Goal: Task Accomplishment & Management: Complete application form

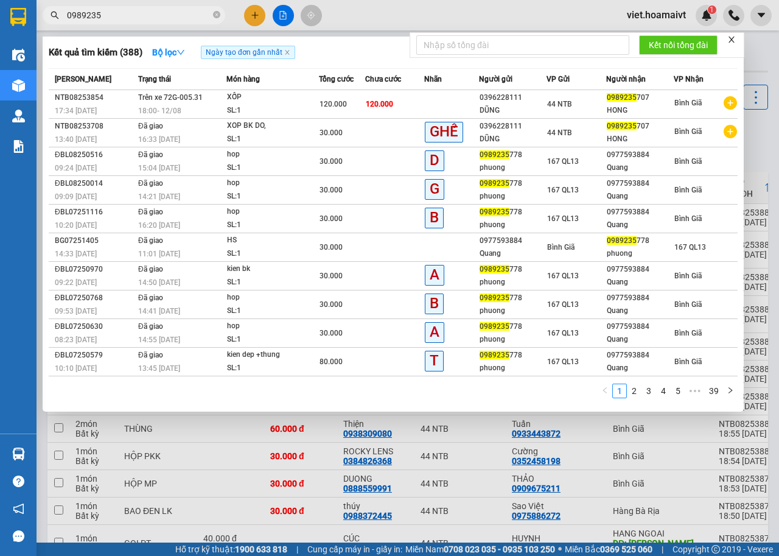
click at [254, 16] on div at bounding box center [389, 278] width 779 height 556
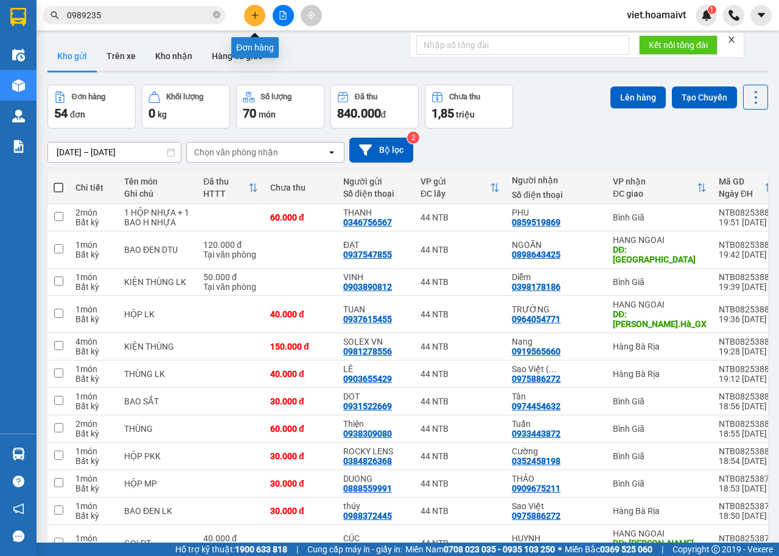
click at [256, 15] on icon "plus" at bounding box center [255, 15] width 7 height 1
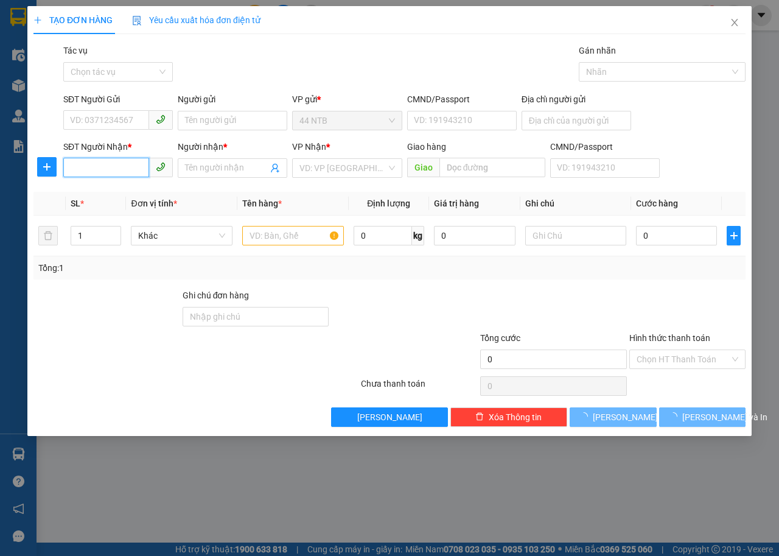
click at [122, 172] on input "SĐT Người Nhận *" at bounding box center [106, 167] width 86 height 19
type input "0966006833"
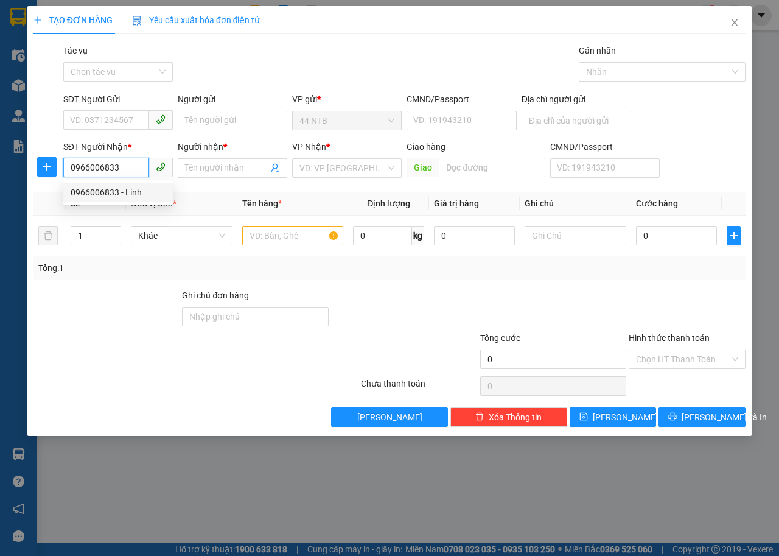
click at [121, 193] on div "0966006833 - Linh" at bounding box center [118, 192] width 95 height 13
type input "9_Thanh.Thái_Q10"
type input "Linh"
type input "0966006833"
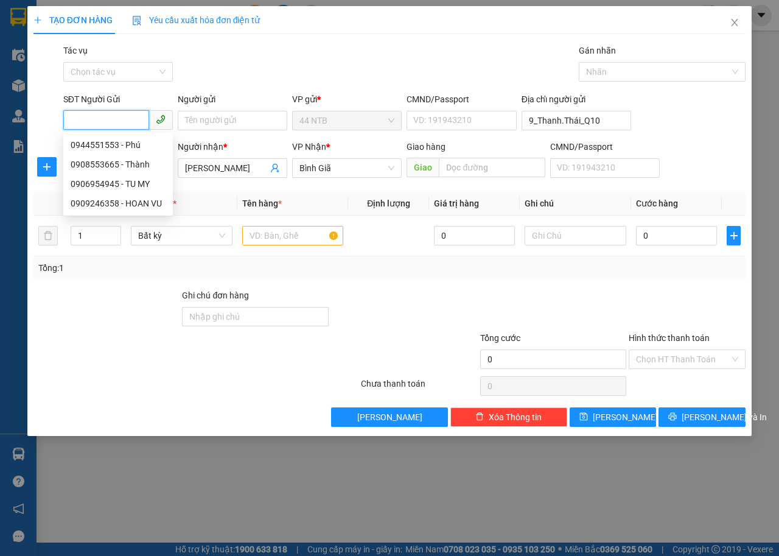
click at [125, 120] on input "SĐT Người Gửi" at bounding box center [106, 119] width 86 height 19
click at [140, 167] on div "0908553665 - Thành" at bounding box center [118, 164] width 95 height 13
type input "0908553665"
type input "Thành"
type input "079078021644"
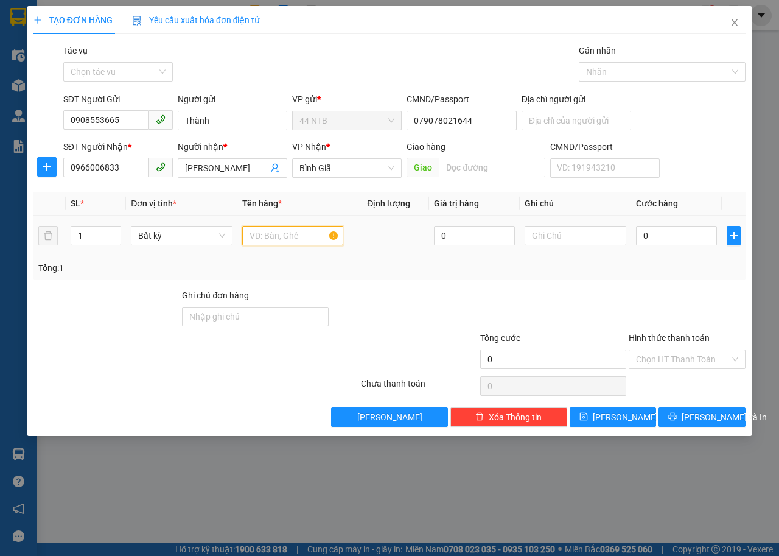
drag, startPoint x: 262, startPoint y: 239, endPoint x: 323, endPoint y: 238, distance: 60.9
click at [267, 238] on input "text" at bounding box center [293, 235] width 102 height 19
type input "hộp đen"
type input "30"
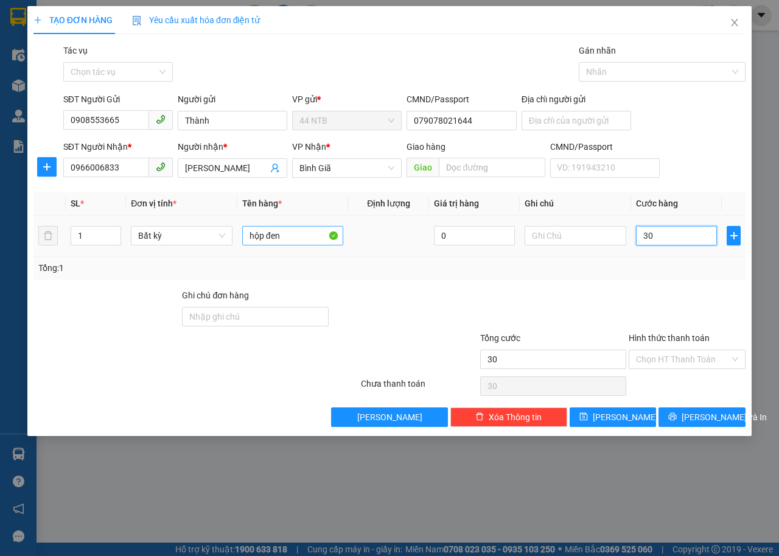
type input "30"
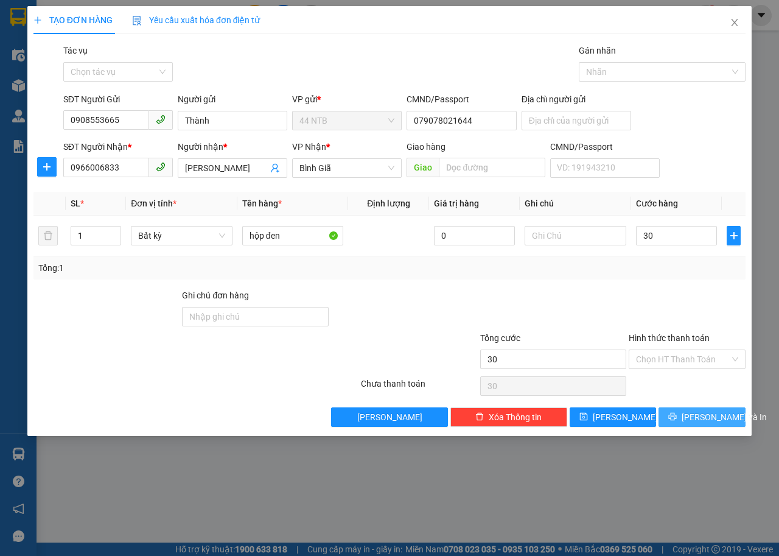
type input "30.000"
click at [677, 421] on icon "printer" at bounding box center [673, 416] width 9 height 9
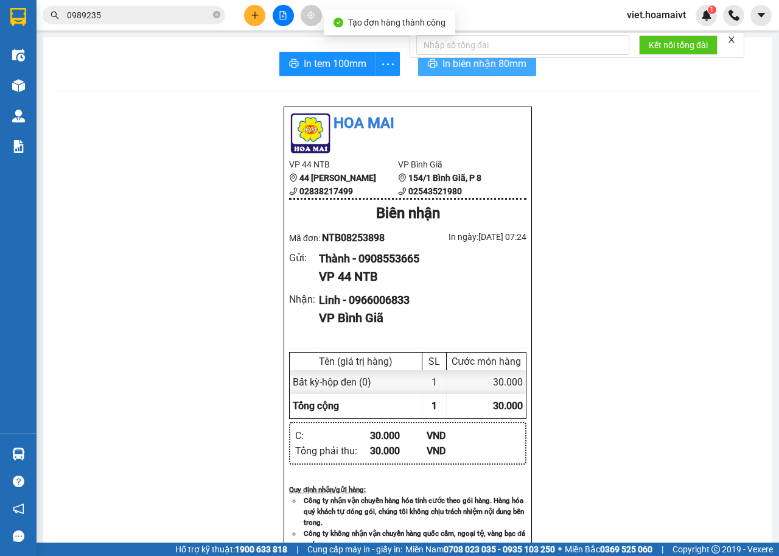
click at [431, 68] on icon "printer" at bounding box center [433, 63] width 10 height 10
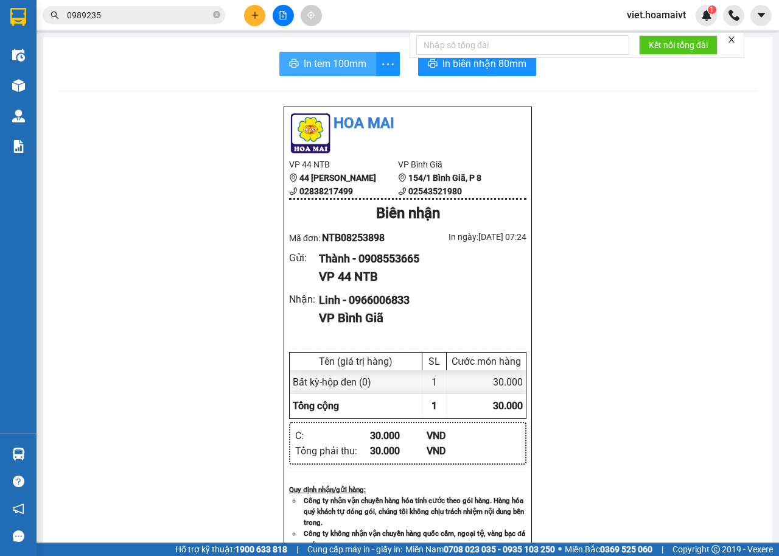
click at [324, 72] on button "In tem 100mm" at bounding box center [328, 64] width 97 height 24
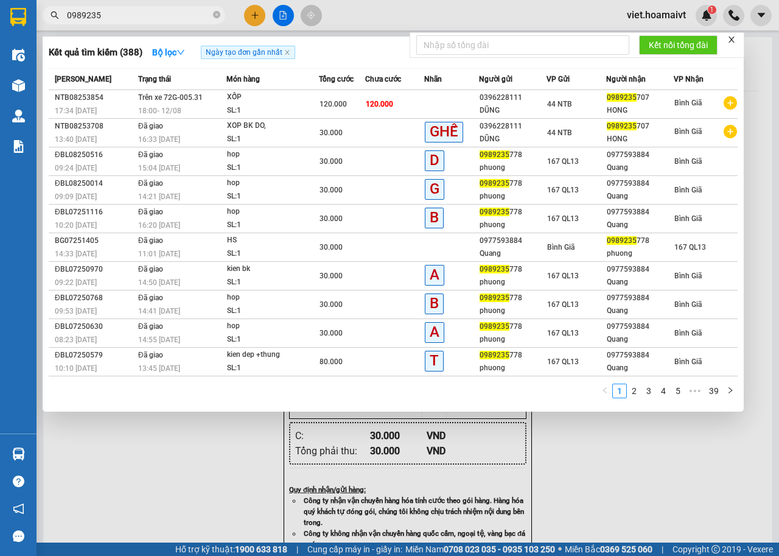
click at [127, 9] on input "0989235" at bounding box center [139, 15] width 144 height 13
type input "0"
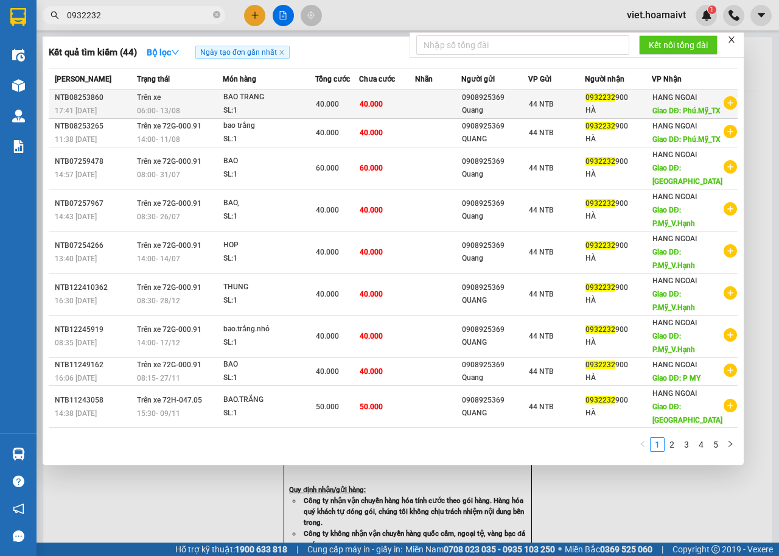
type input "0932232"
click at [670, 111] on span "Giao DĐ: Phú.Mỹ_TX" at bounding box center [687, 111] width 68 height 9
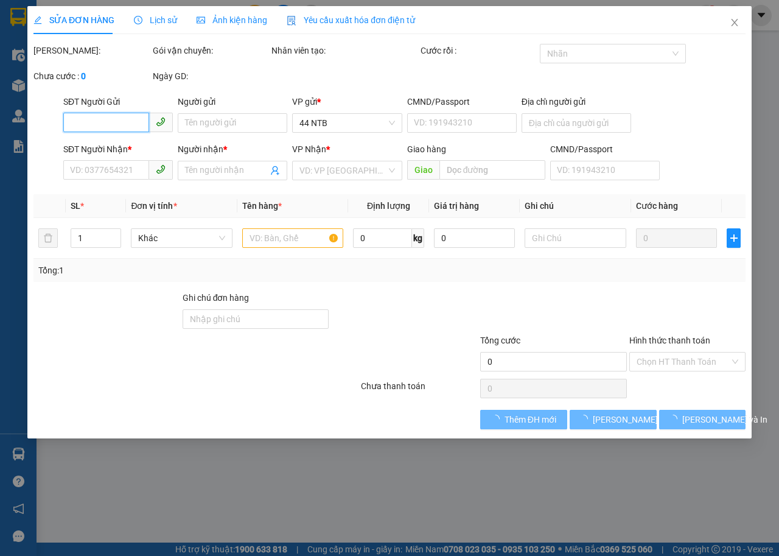
type input "0908925369"
type input "Quang"
type input "2339.QL50_Hưng.Long_HCM"
type input "0932232900"
type input "HÀ"
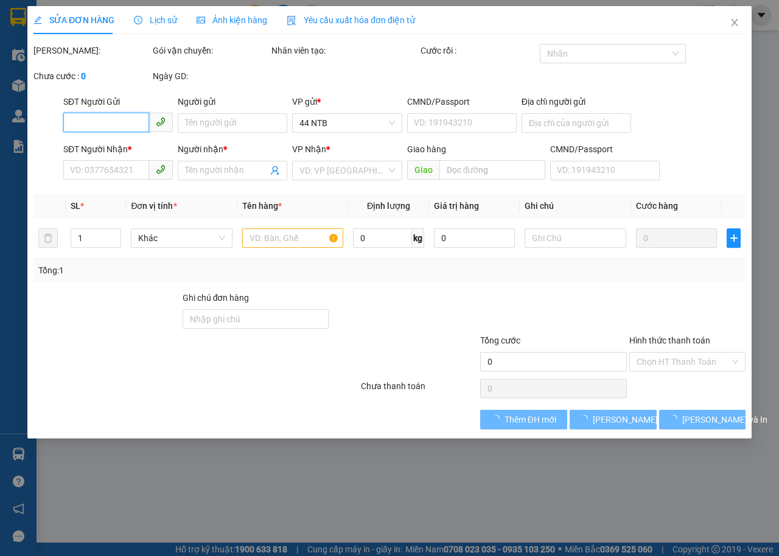
type input "Phú.Mỹ_TX"
type input "40.000"
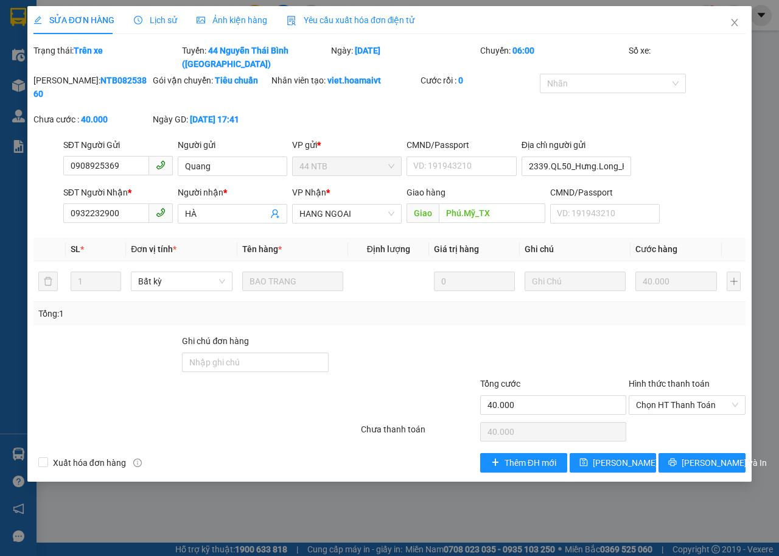
click at [161, 13] on div "Lịch sử" at bounding box center [155, 19] width 43 height 13
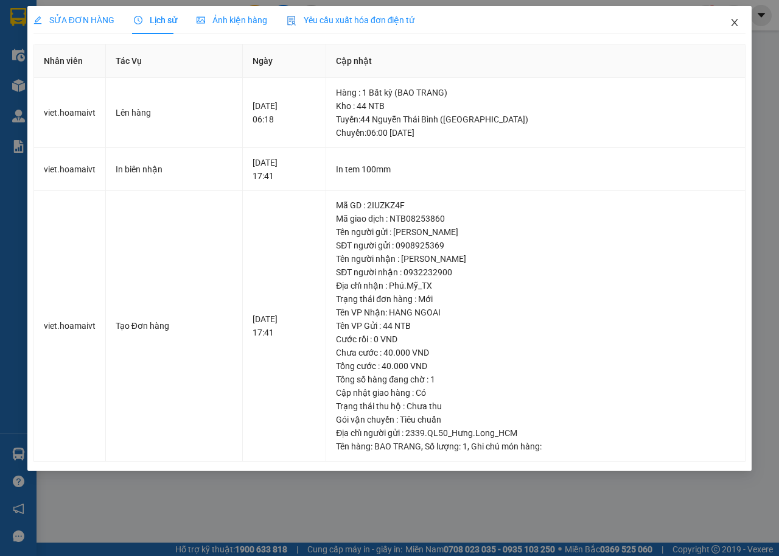
click at [734, 25] on icon "close" at bounding box center [735, 22] width 7 height 7
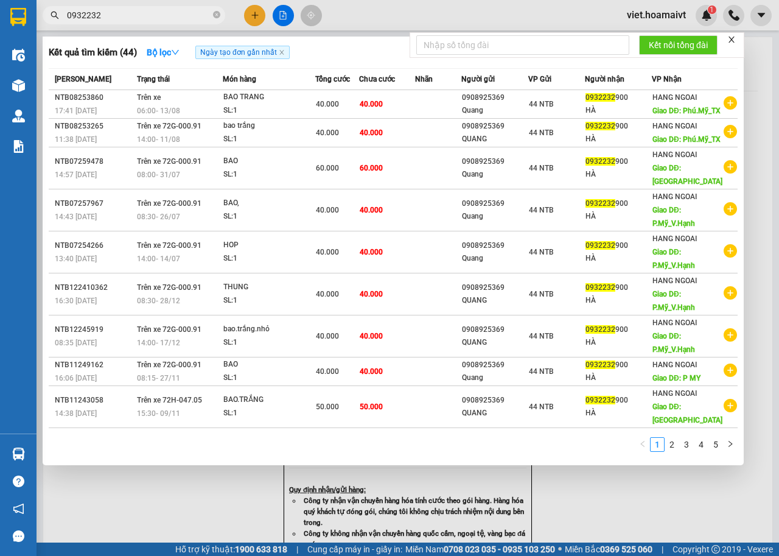
click at [112, 11] on input "0932232" at bounding box center [139, 15] width 144 height 13
type input "0"
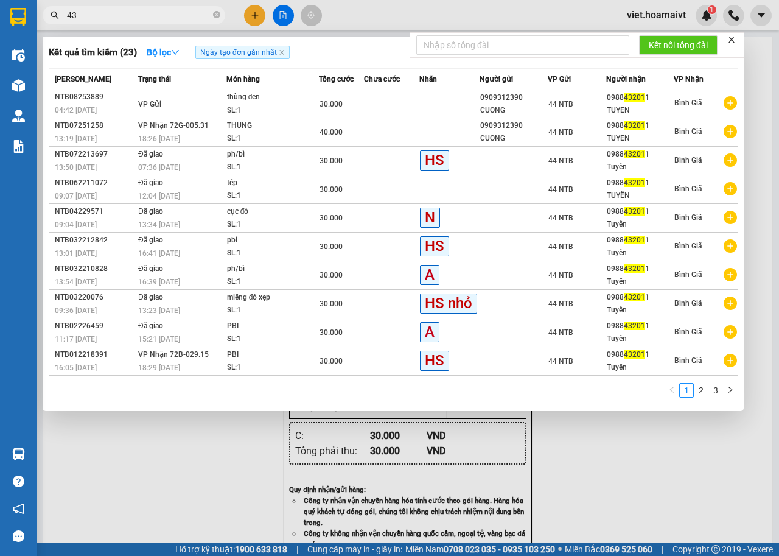
type input "4"
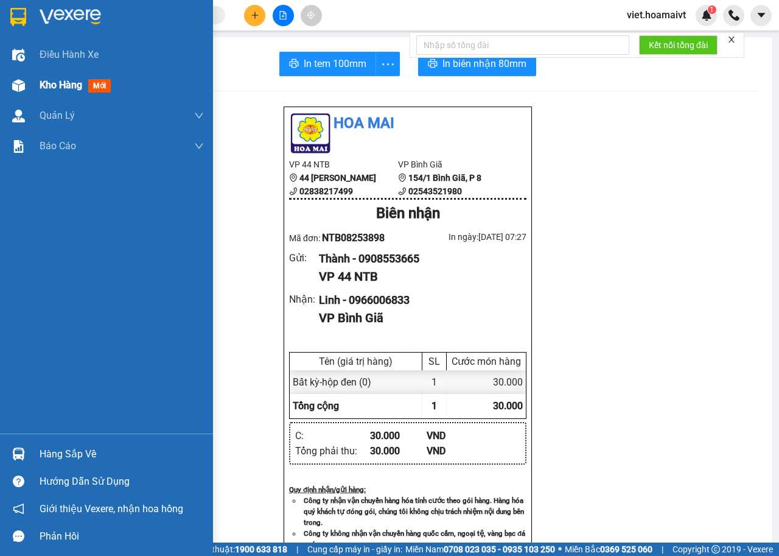
click at [55, 86] on span "Kho hàng" at bounding box center [61, 85] width 43 height 12
click at [70, 88] on span "Kho hàng" at bounding box center [61, 85] width 43 height 12
click at [70, 90] on span "Kho hàng" at bounding box center [61, 85] width 43 height 12
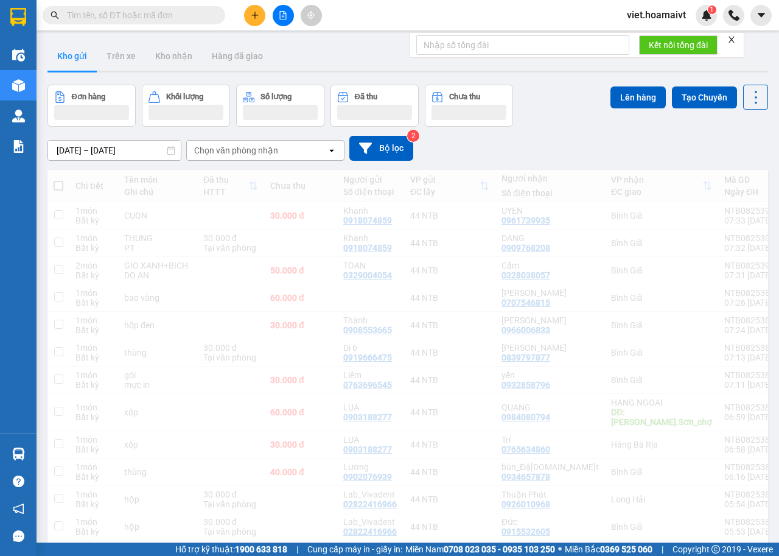
click at [283, 154] on div "Chọn văn phòng nhận" at bounding box center [257, 150] width 140 height 19
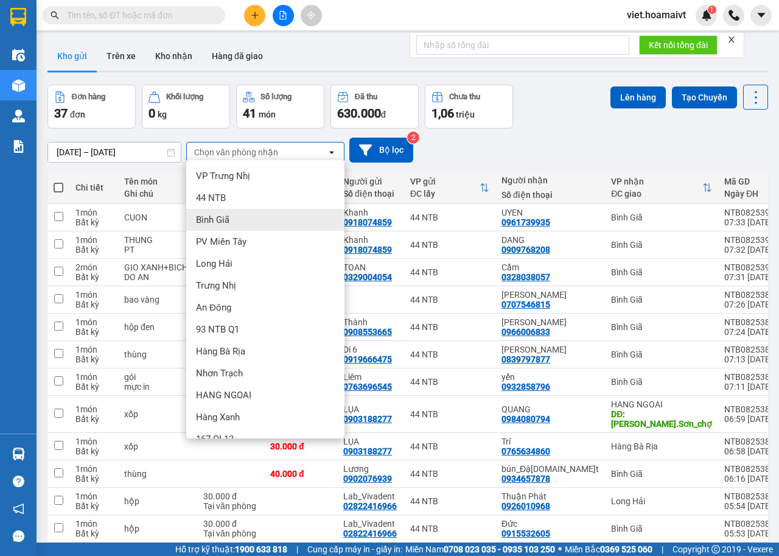
click at [218, 222] on span "Bình Giã" at bounding box center [212, 220] width 33 height 12
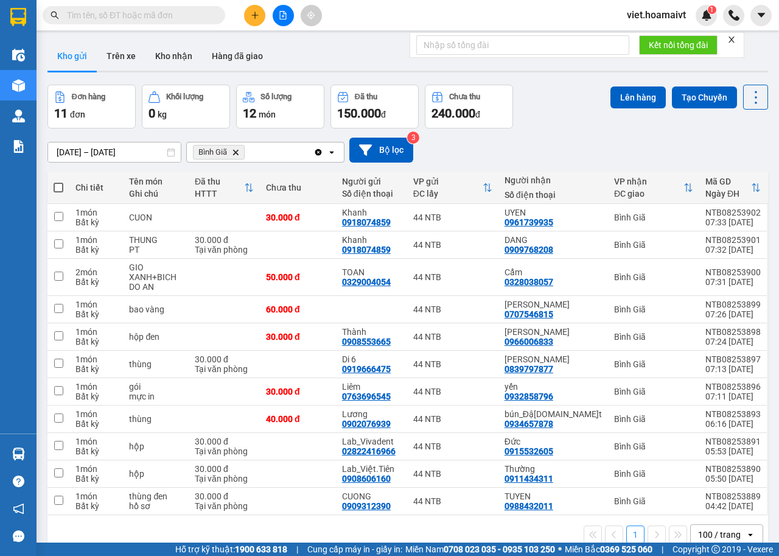
click at [57, 188] on span at bounding box center [59, 188] width 10 height 10
click at [58, 181] on input "checkbox" at bounding box center [58, 181] width 0 height 0
checkbox input "true"
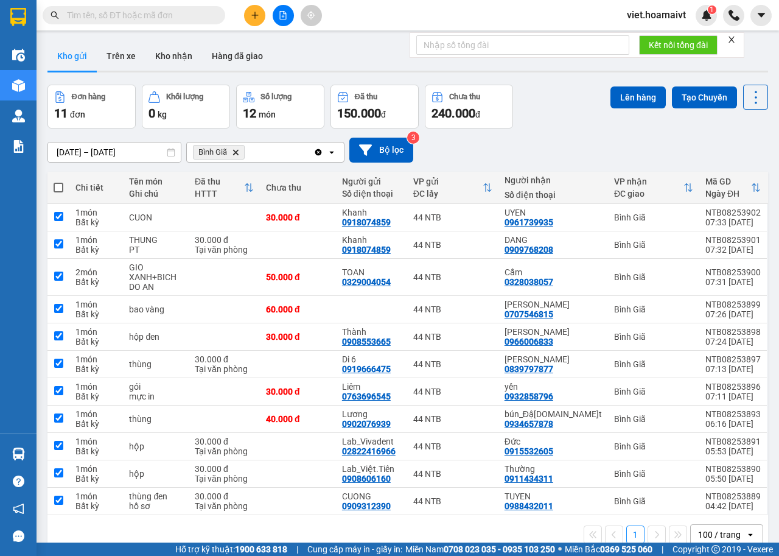
checkbox input "true"
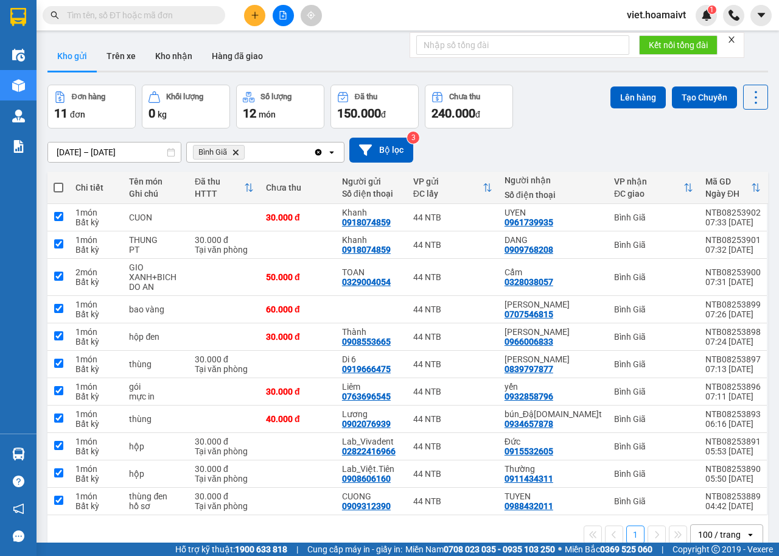
checkbox input "true"
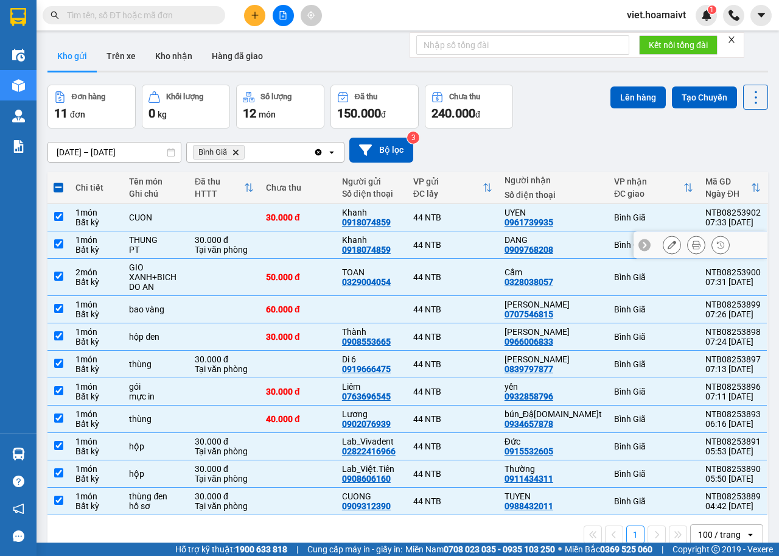
click at [58, 242] on input "checkbox" at bounding box center [58, 243] width 9 height 9
checkbox input "false"
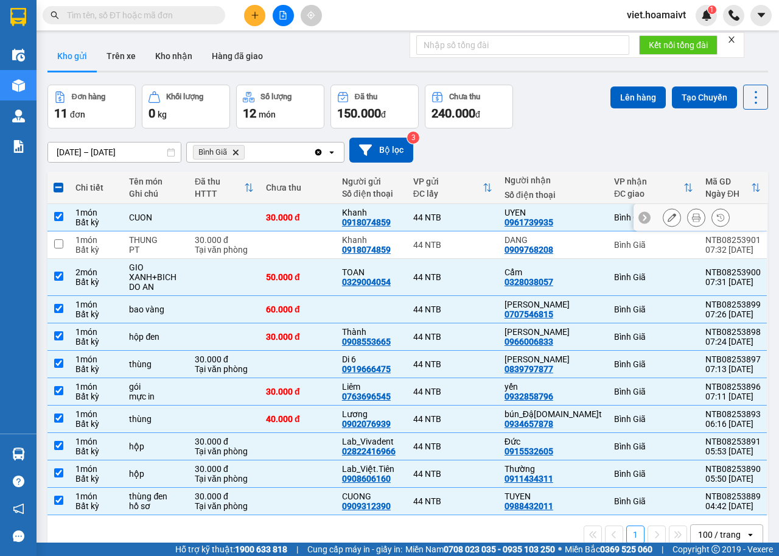
click at [66, 211] on td at bounding box center [59, 217] width 22 height 27
checkbox input "false"
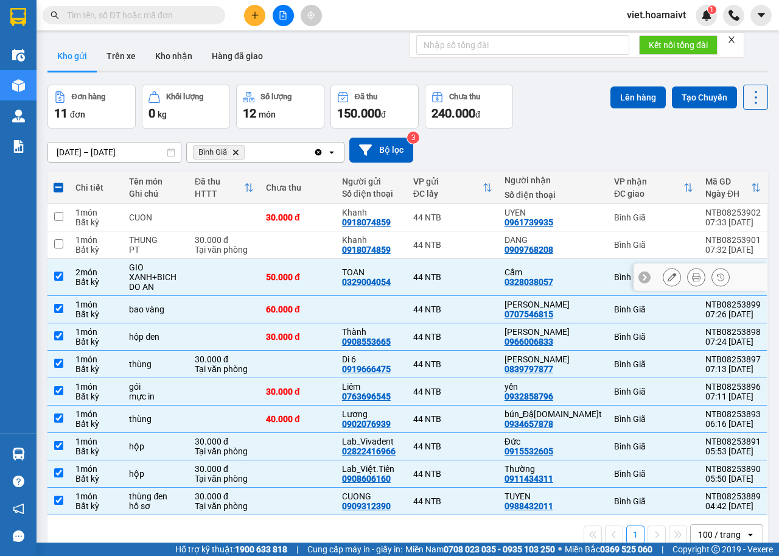
click at [64, 281] on td at bounding box center [59, 277] width 22 height 37
checkbox input "false"
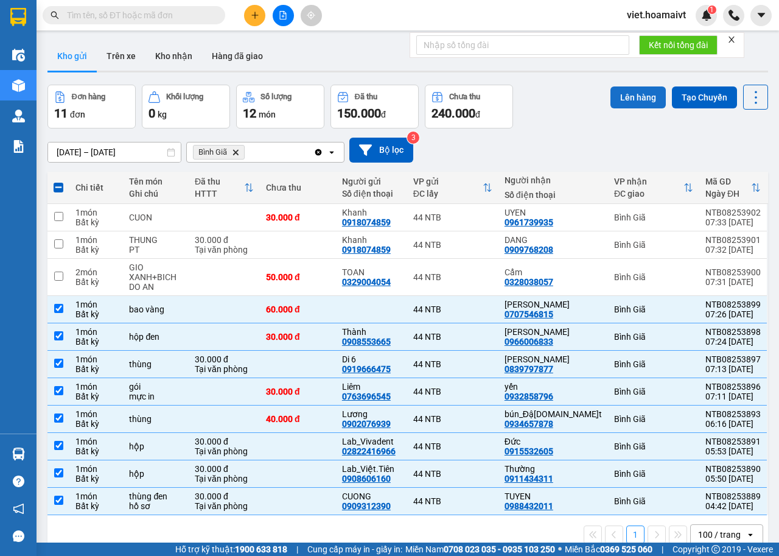
click at [625, 97] on button "Lên hàng" at bounding box center [638, 97] width 55 height 22
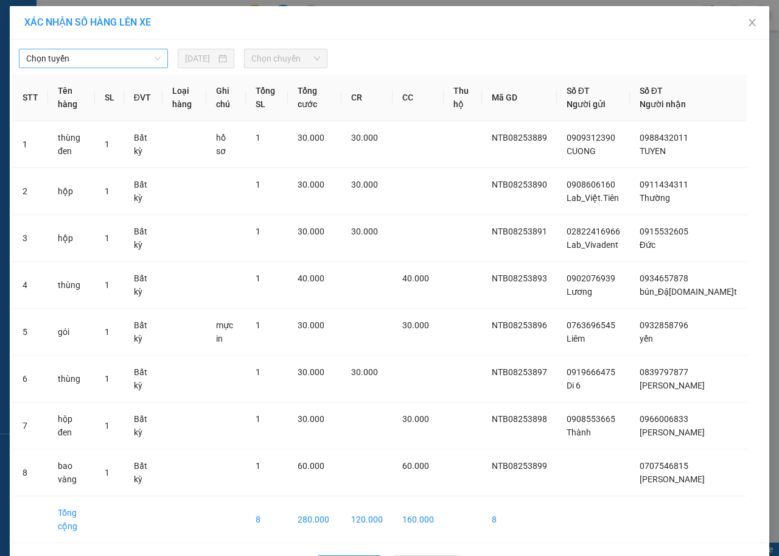
click at [131, 60] on span "Chọn tuyến" at bounding box center [93, 58] width 135 height 18
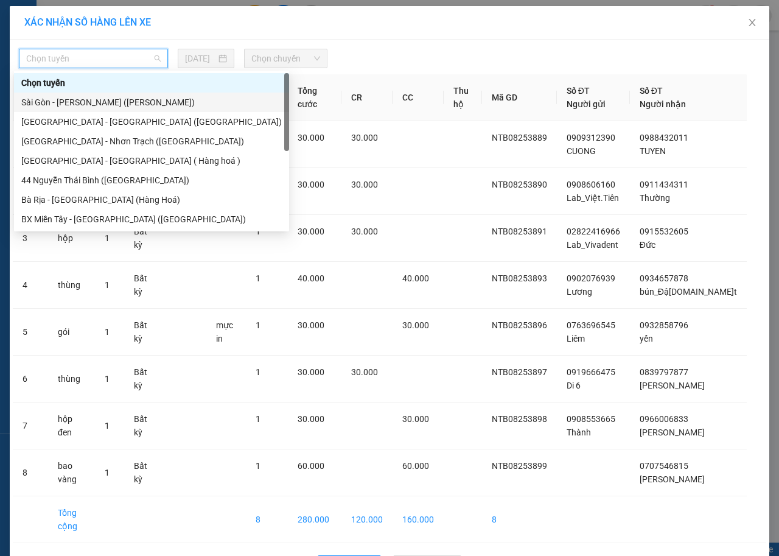
click at [77, 108] on div "Sài Gòn - [PERSON_NAME] ([PERSON_NAME])" at bounding box center [151, 102] width 261 height 13
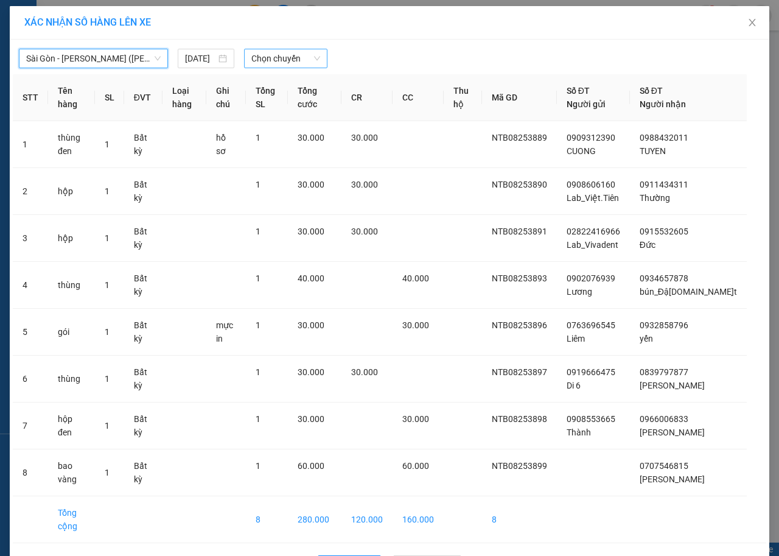
click at [276, 62] on span "Chọn chuyến" at bounding box center [286, 58] width 68 height 18
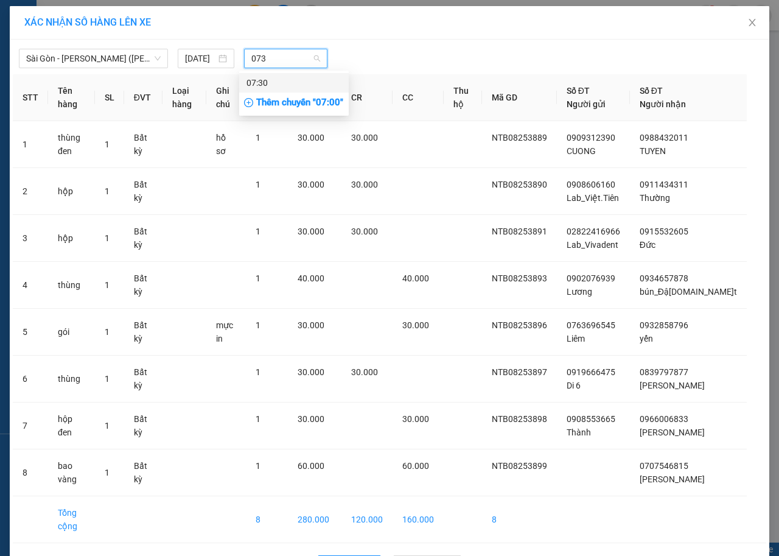
type input "0730"
click at [281, 83] on div "07:30" at bounding box center [294, 82] width 95 height 13
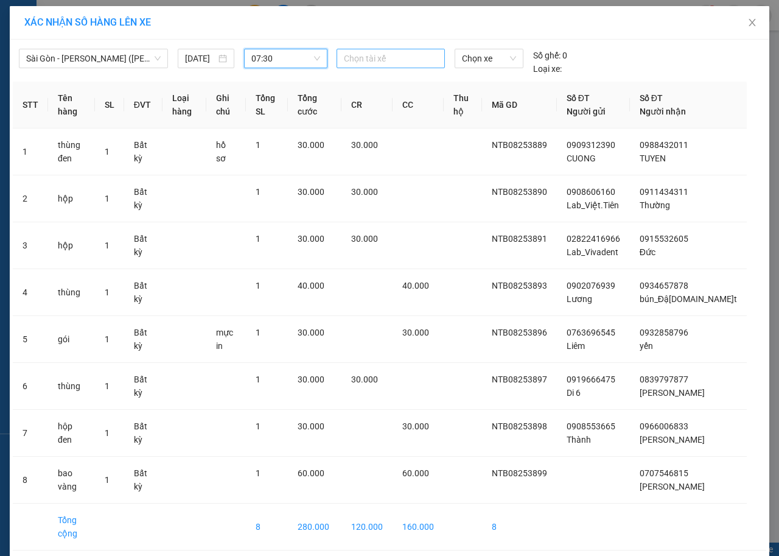
click at [401, 62] on div at bounding box center [391, 58] width 102 height 15
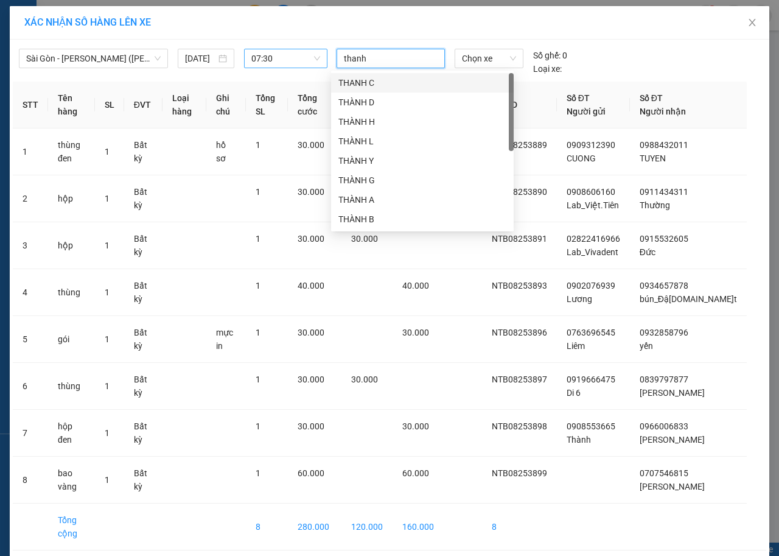
type input "thanh b"
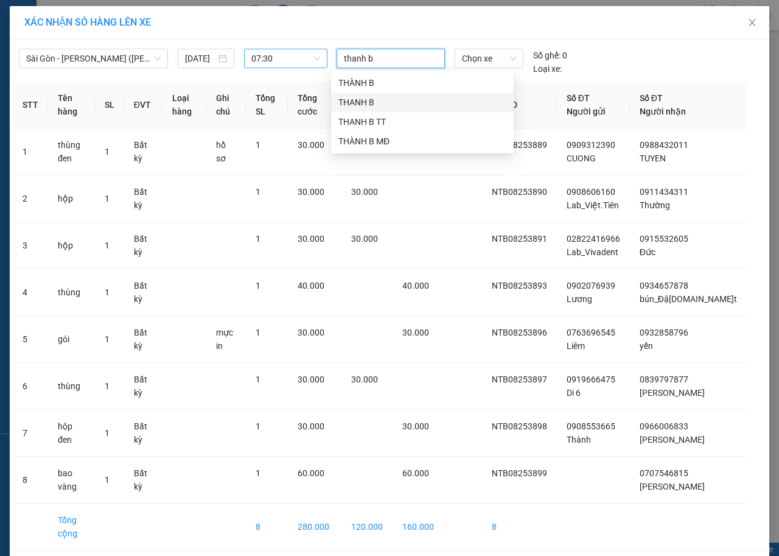
click at [367, 99] on div "THANH B" at bounding box center [423, 102] width 168 height 13
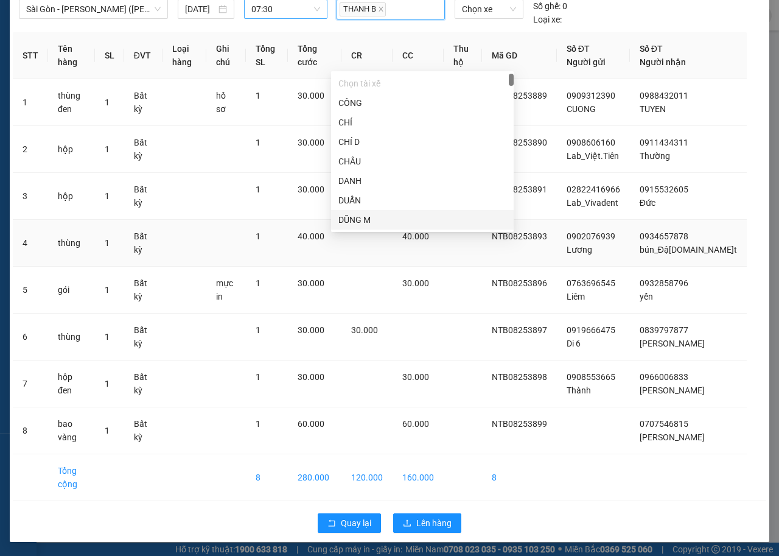
scroll to position [50, 0]
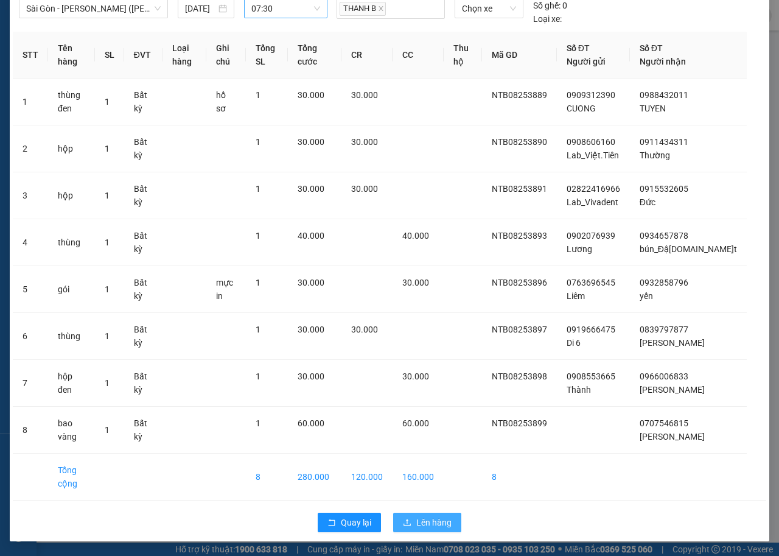
drag, startPoint x: 438, startPoint y: 527, endPoint x: 440, endPoint y: 520, distance: 6.9
click at [440, 524] on span "Lên hàng" at bounding box center [434, 522] width 35 height 13
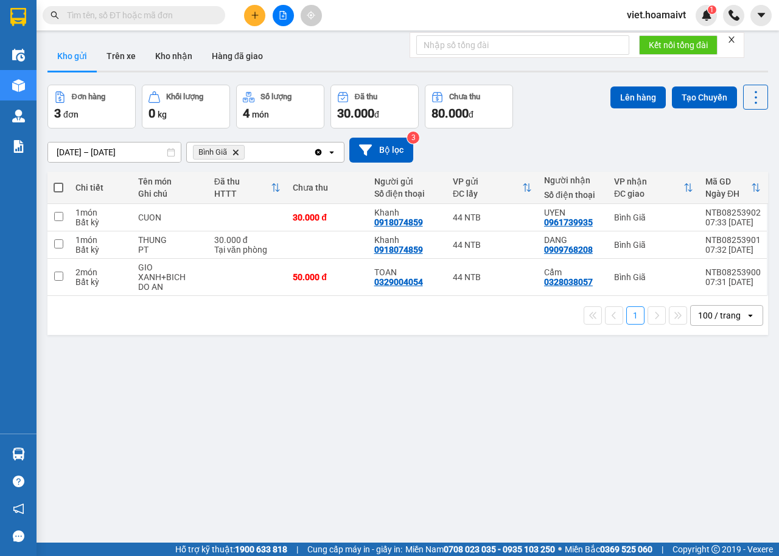
click at [238, 149] on icon "Delete" at bounding box center [235, 152] width 7 height 7
click at [238, 149] on div "Chọn văn phòng nhận" at bounding box center [236, 152] width 84 height 12
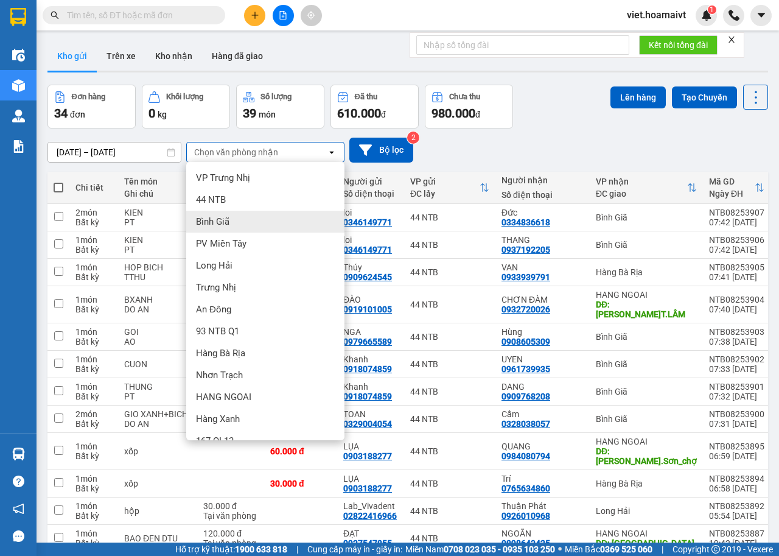
click at [233, 220] on div "Bình Giã" at bounding box center [265, 222] width 158 height 22
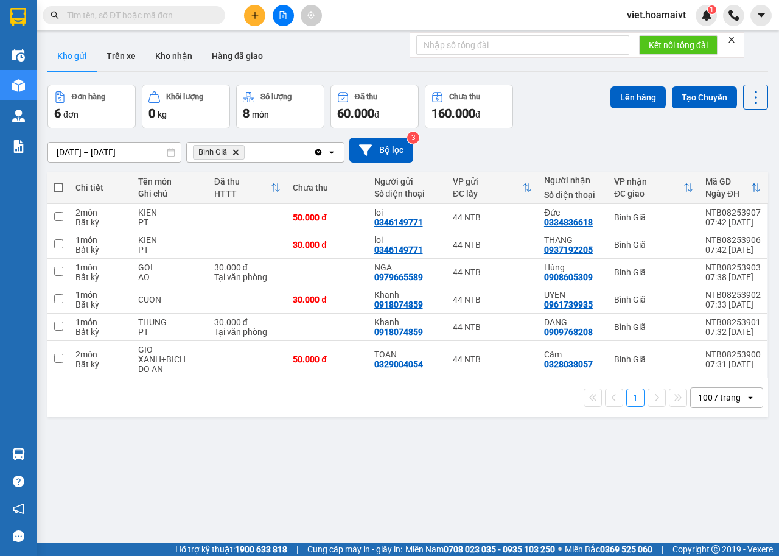
click at [236, 149] on icon "Delete" at bounding box center [235, 152] width 7 height 7
click at [236, 149] on div "Chọn văn phòng nhận" at bounding box center [236, 152] width 84 height 12
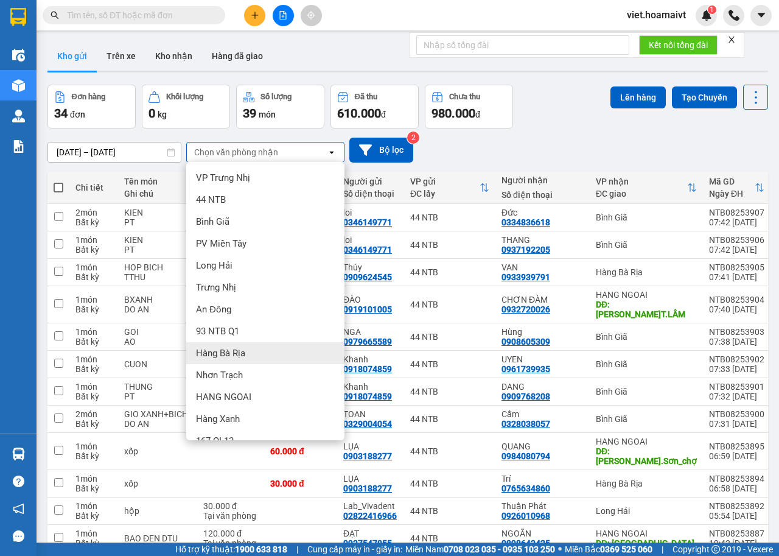
click at [222, 351] on span "Hàng Bà Rịa" at bounding box center [220, 353] width 49 height 12
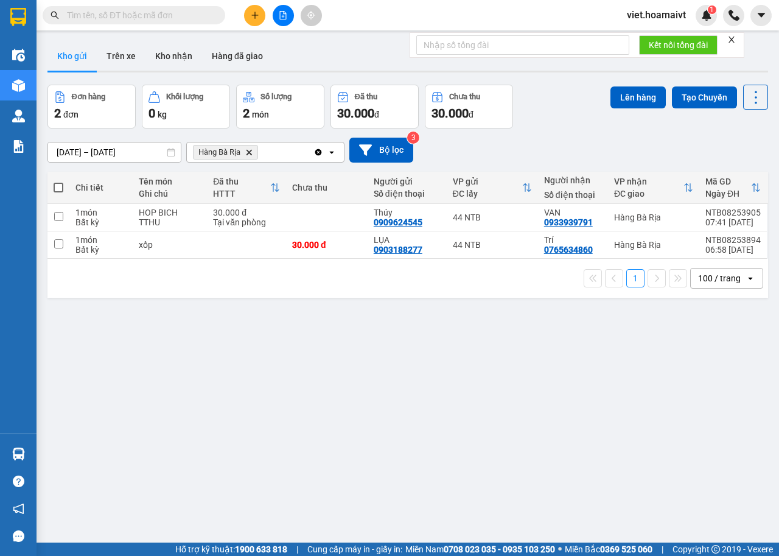
click at [247, 151] on icon "Delete" at bounding box center [248, 152] width 7 height 7
click at [247, 151] on div "Chọn văn phòng nhận" at bounding box center [236, 152] width 84 height 12
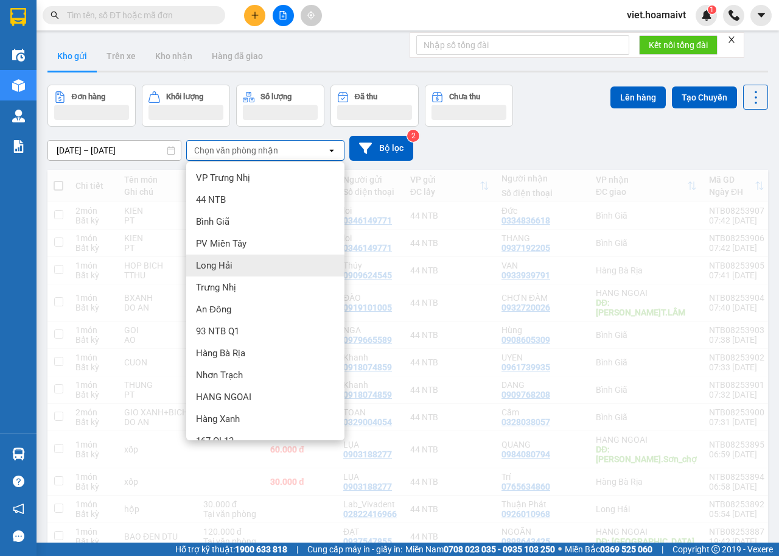
click at [216, 267] on span "Long Hải" at bounding box center [214, 265] width 37 height 12
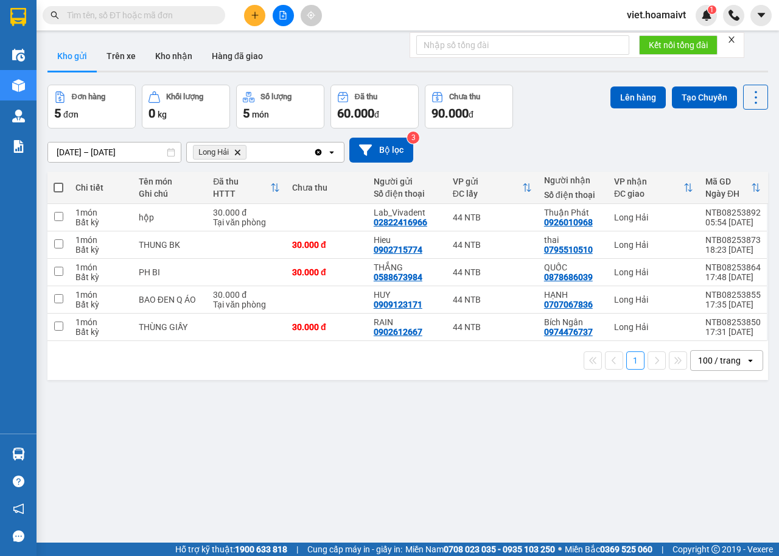
click at [55, 189] on span at bounding box center [59, 188] width 10 height 10
click at [58, 181] on input "checkbox" at bounding box center [58, 181] width 0 height 0
checkbox input "true"
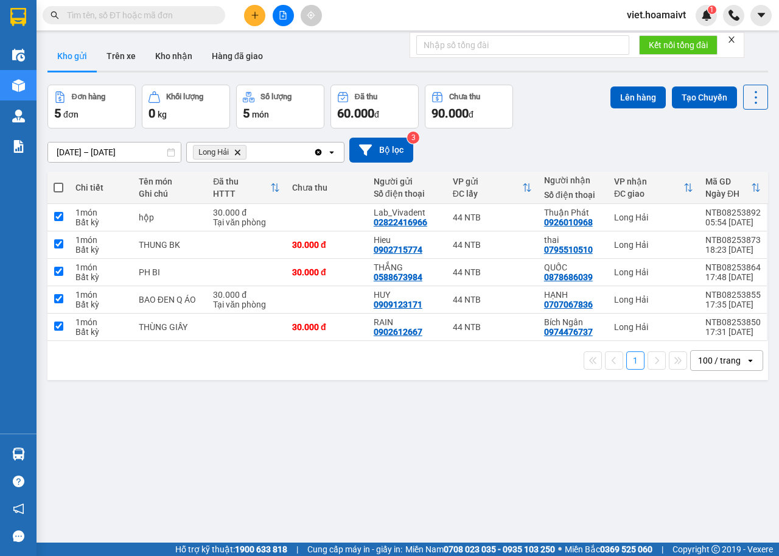
checkbox input "true"
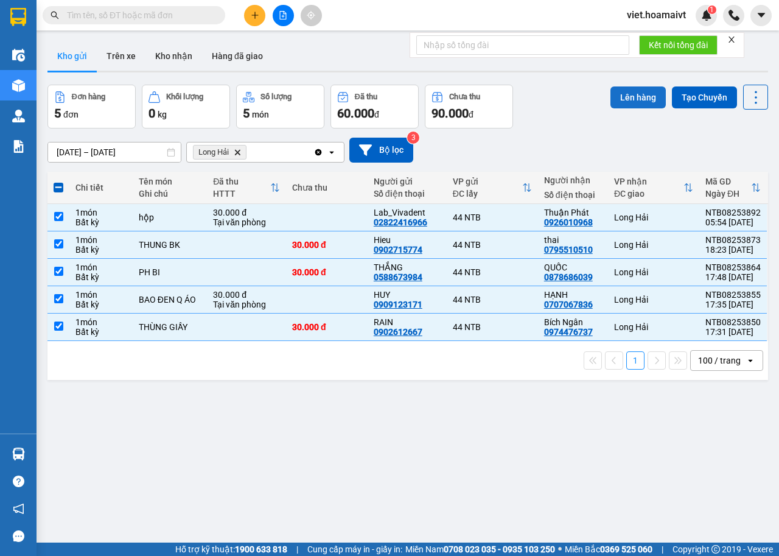
click at [622, 97] on button "Lên hàng" at bounding box center [638, 97] width 55 height 22
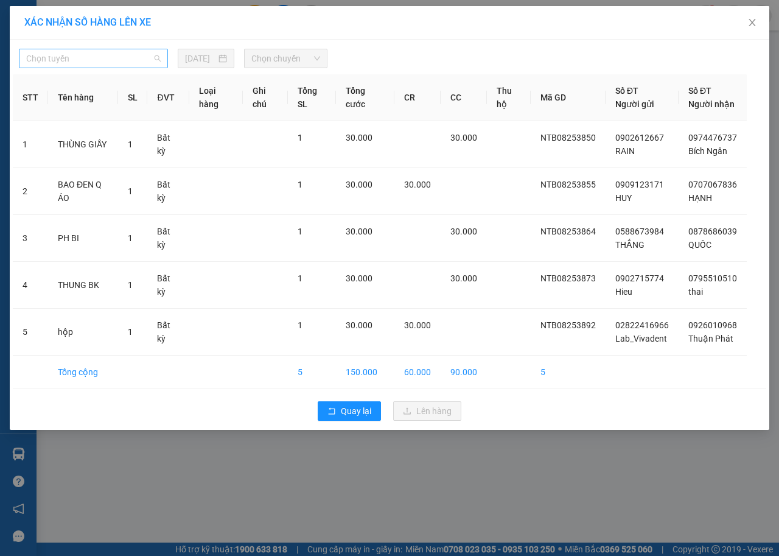
click at [80, 57] on span "Chọn tuyến" at bounding box center [93, 58] width 135 height 18
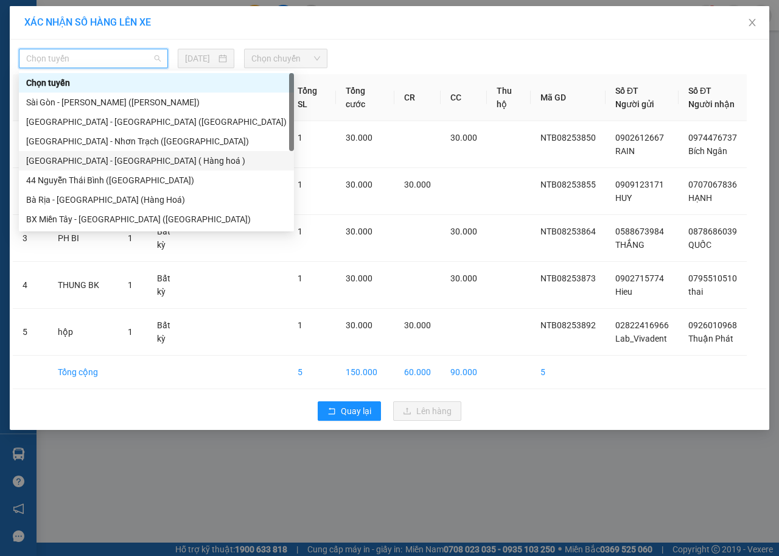
click at [54, 158] on div "[GEOGRAPHIC_DATA] - [GEOGRAPHIC_DATA] ( Hàng hoá )" at bounding box center [156, 160] width 261 height 13
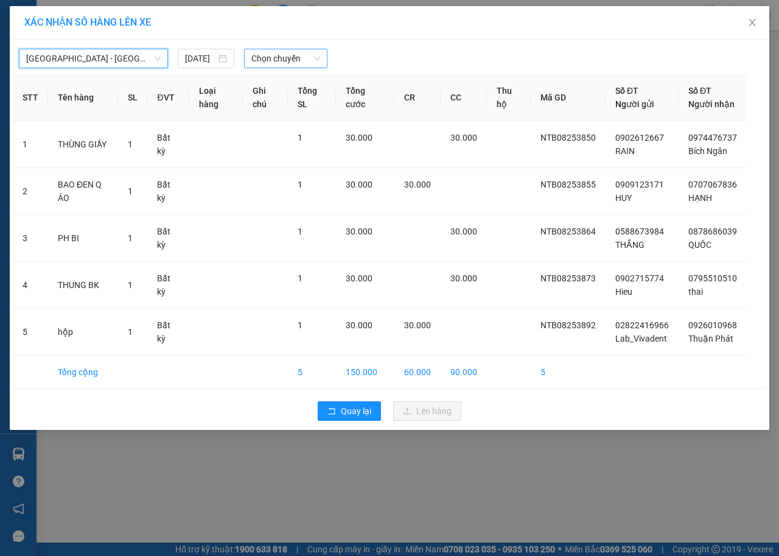
click at [276, 57] on span "Chọn chuyến" at bounding box center [286, 58] width 68 height 18
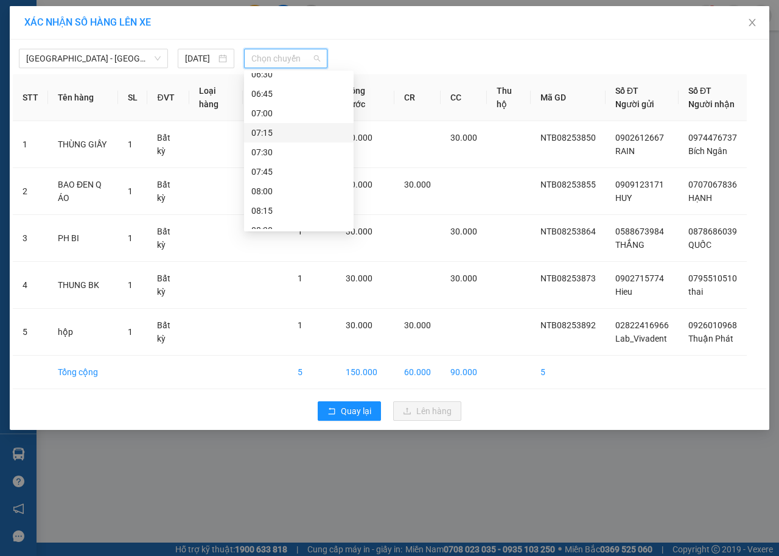
scroll to position [244, 0]
click at [262, 172] on div "08:00" at bounding box center [299, 170] width 95 height 13
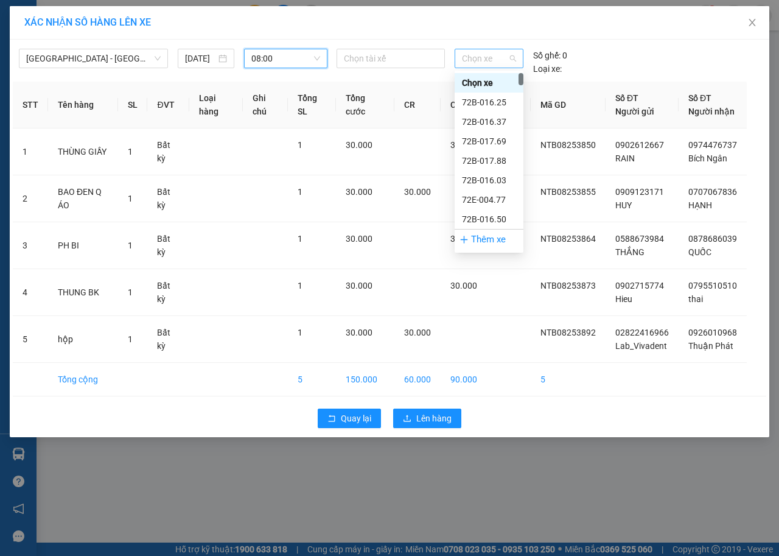
click at [485, 62] on span "Chọn xe" at bounding box center [489, 58] width 54 height 18
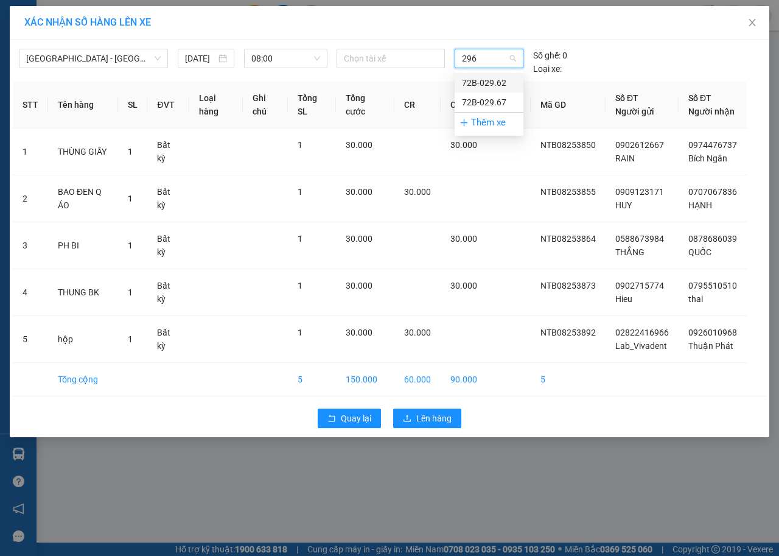
type input "2967"
click at [488, 81] on div "72B-029.67" at bounding box center [489, 82] width 54 height 13
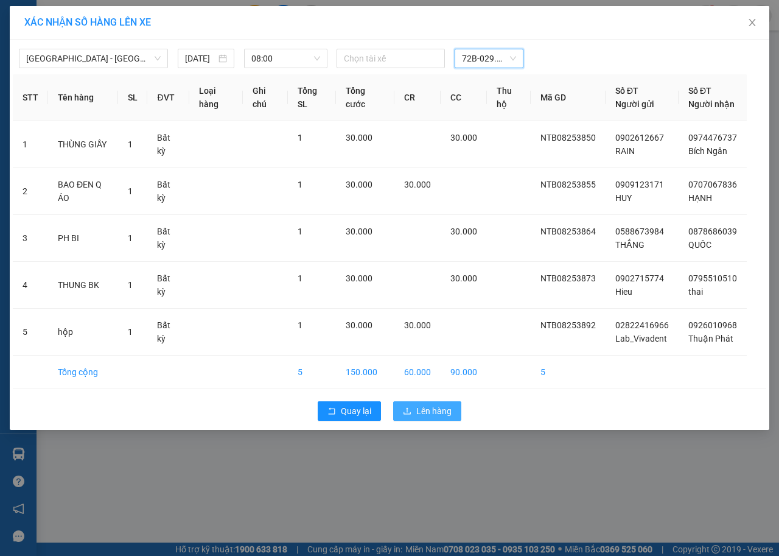
click at [443, 418] on span "Lên hàng" at bounding box center [434, 410] width 35 height 13
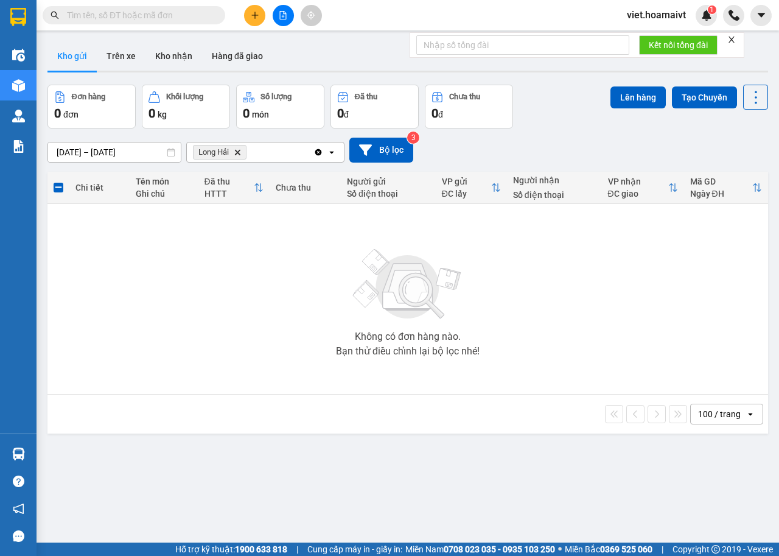
click at [149, 19] on input "text" at bounding box center [139, 15] width 144 height 13
click at [235, 153] on icon "Delete" at bounding box center [237, 152] width 7 height 7
click at [235, 153] on div "Chọn văn phòng nhận" at bounding box center [236, 152] width 84 height 12
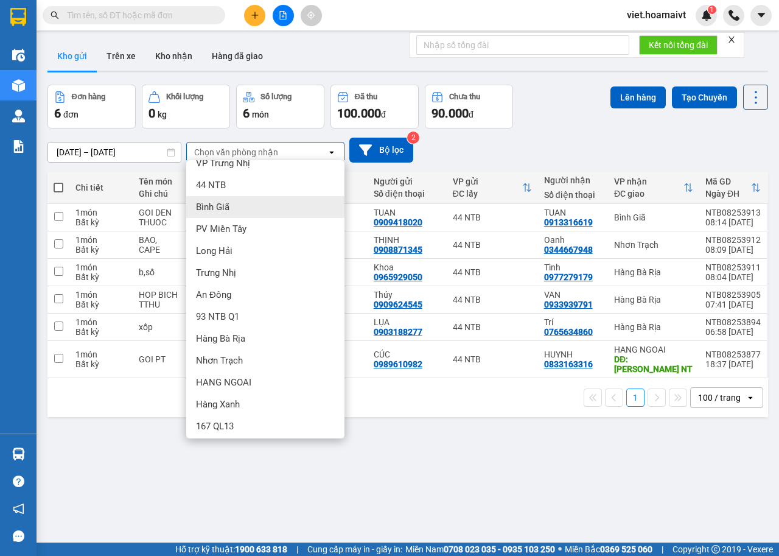
scroll to position [16, 0]
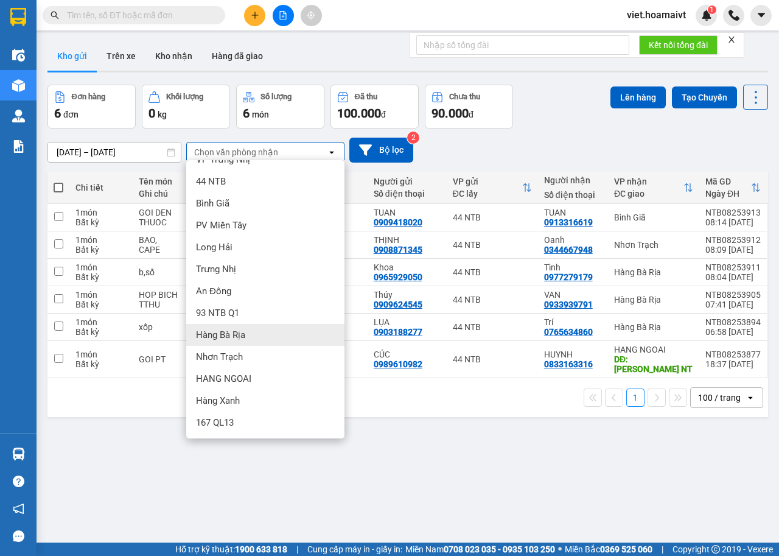
drag, startPoint x: 244, startPoint y: 331, endPoint x: 248, endPoint y: 309, distance: 22.2
click at [244, 329] on span "Hàng Bà Rịa" at bounding box center [220, 335] width 49 height 12
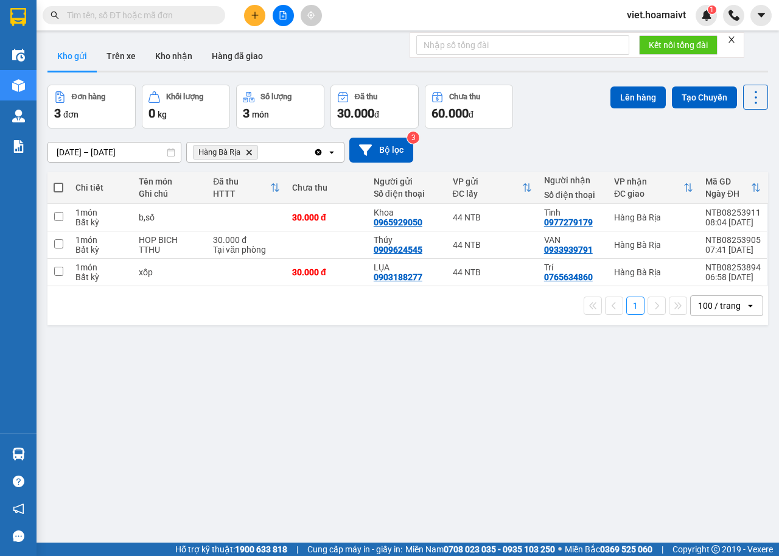
click at [122, 12] on input "text" at bounding box center [139, 15] width 144 height 13
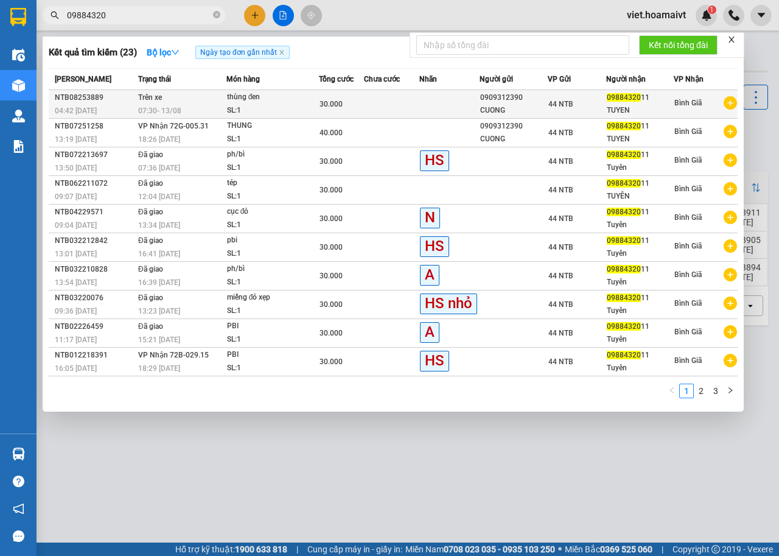
type input "09884320"
click at [549, 103] on span "44 NTB" at bounding box center [561, 104] width 25 height 9
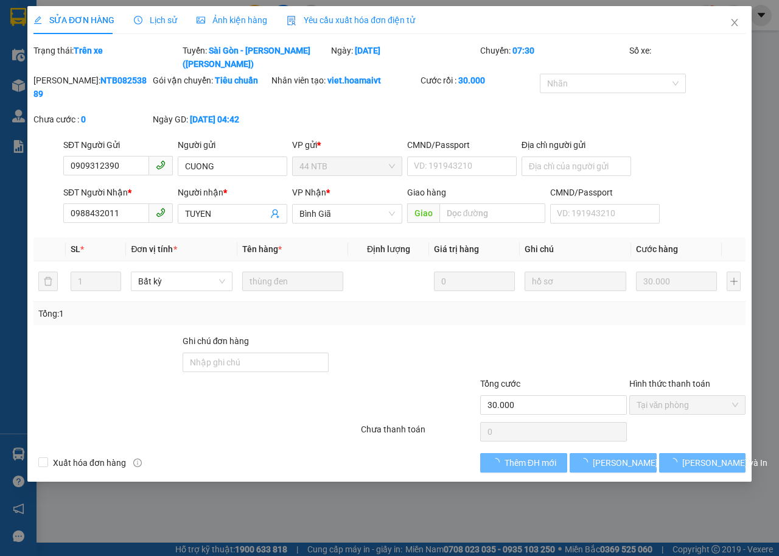
type input "0909312390"
type input "CUONG"
type input "0988432011"
type input "TUYEN"
type input "30.000"
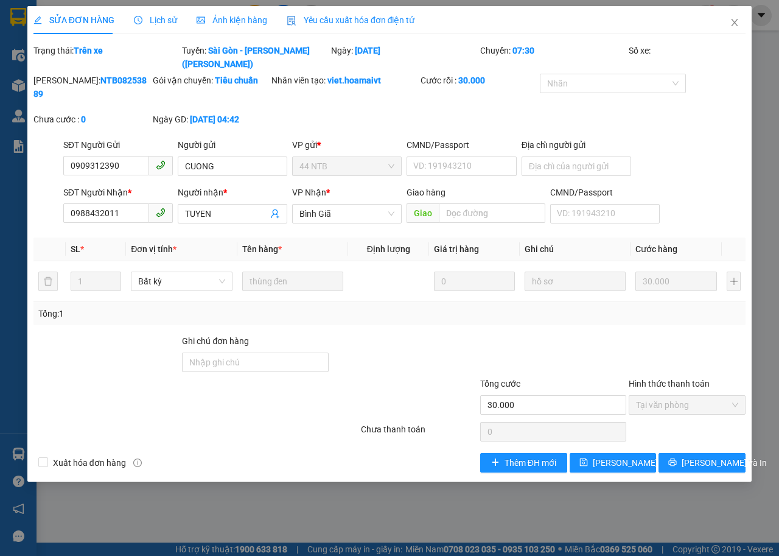
click at [155, 23] on span "Lịch sử" at bounding box center [155, 20] width 43 height 10
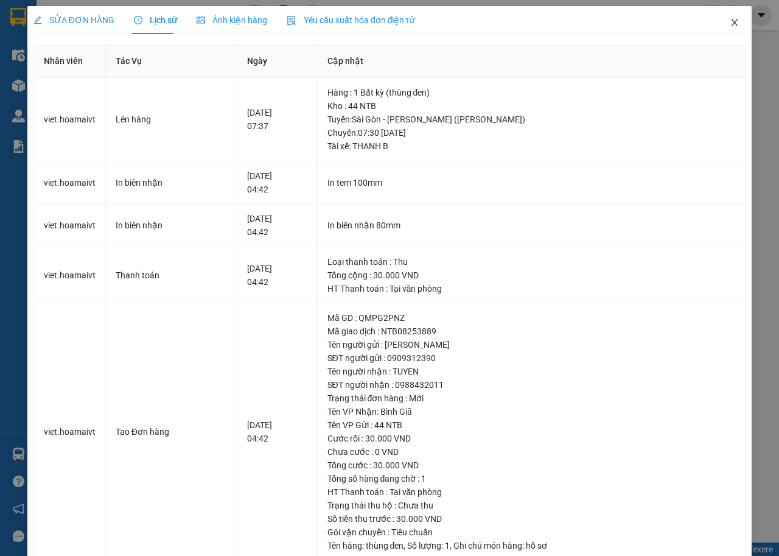
drag, startPoint x: 723, startPoint y: 20, endPoint x: 716, endPoint y: 24, distance: 8.7
click at [732, 21] on icon "close" at bounding box center [735, 22] width 7 height 7
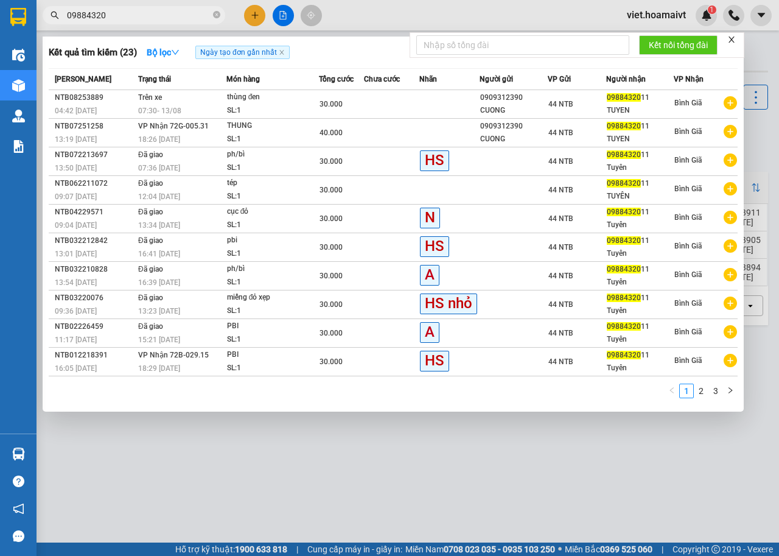
click at [136, 16] on input "09884320" at bounding box center [139, 15] width 144 height 13
click at [188, 465] on div at bounding box center [389, 278] width 779 height 556
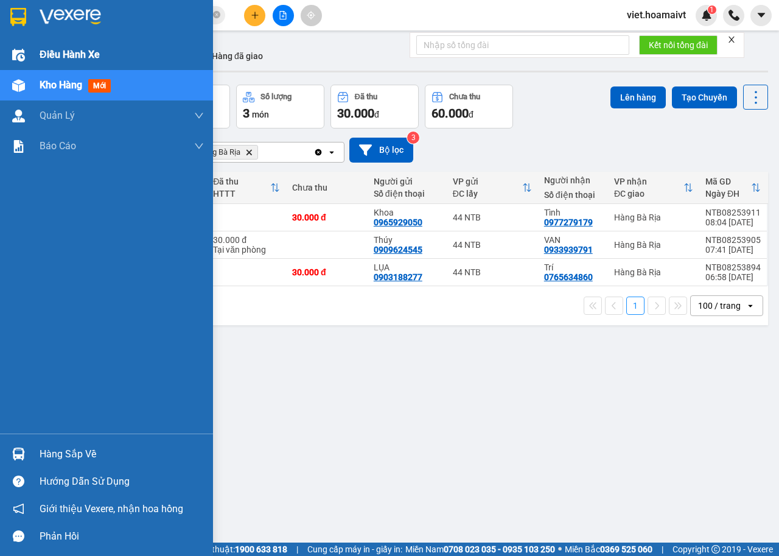
click at [74, 54] on span "Điều hành xe" at bounding box center [70, 54] width 60 height 15
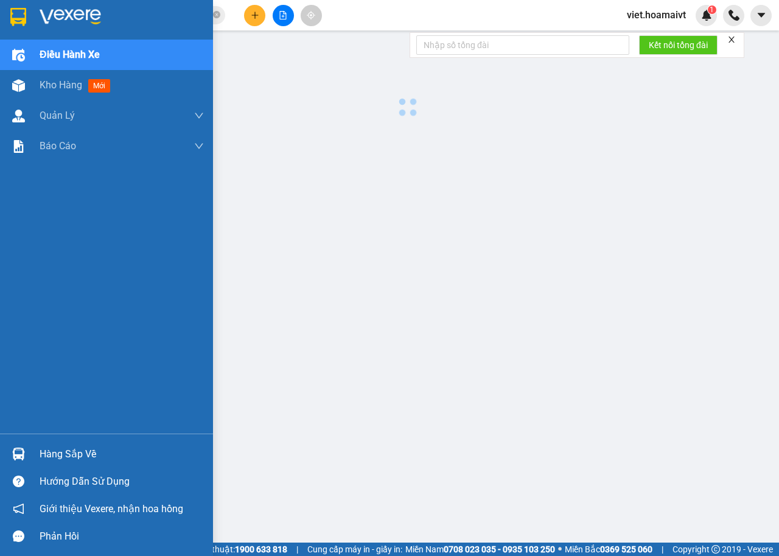
drag, startPoint x: 74, startPoint y: 54, endPoint x: 84, endPoint y: 54, distance: 10.4
click at [84, 54] on span "Điều hành xe" at bounding box center [70, 54] width 60 height 15
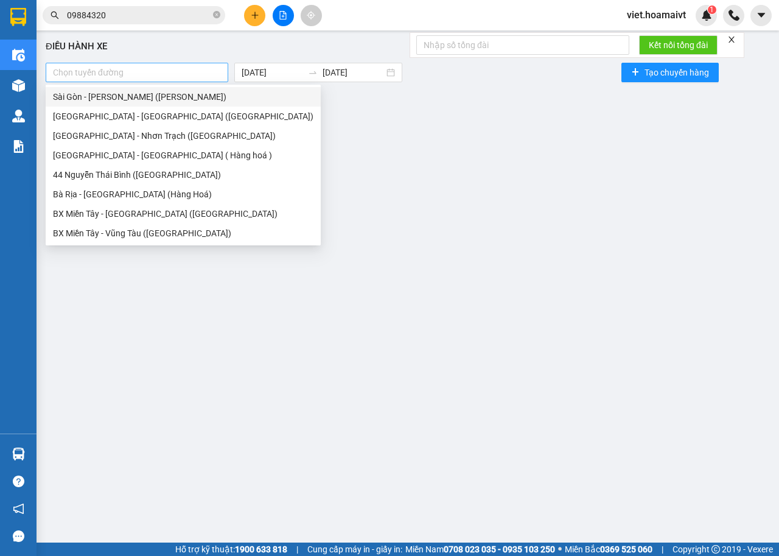
click at [177, 72] on div at bounding box center [137, 72] width 177 height 15
click at [128, 102] on div "Sài Gòn - [PERSON_NAME] ([PERSON_NAME])" at bounding box center [183, 96] width 261 height 13
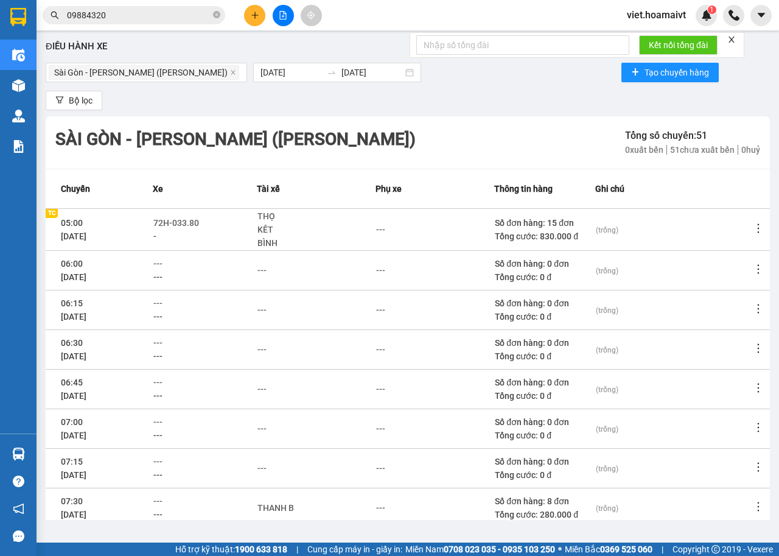
click at [660, 348] on div "(trống)" at bounding box center [673, 349] width 155 height 13
click at [159, 503] on tr "07:30 13/08/2025 --- --- THANH B --- Số đơn hàng: 8 đơn Tổng cước: 280.000 đ (t…" at bounding box center [408, 508] width 725 height 40
click at [163, 501] on span "---" at bounding box center [157, 501] width 9 height 10
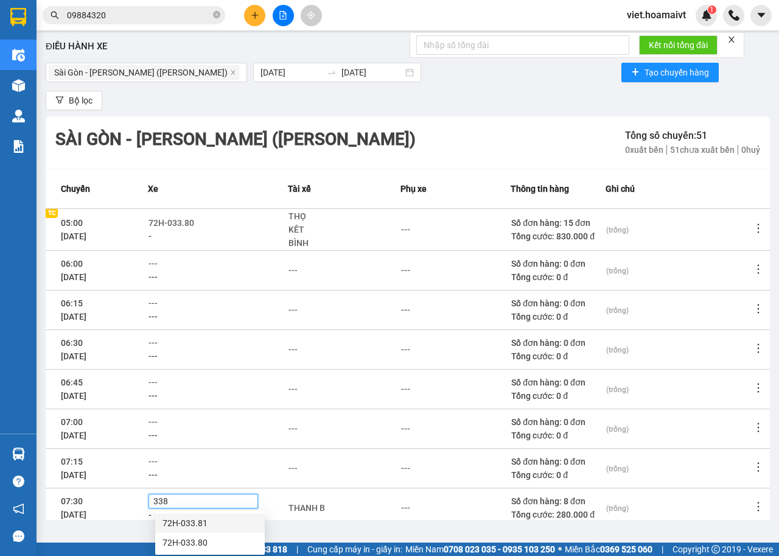
type input "3381"
click at [199, 523] on div "72H-033.81" at bounding box center [210, 522] width 95 height 13
click at [476, 473] on div "---" at bounding box center [455, 468] width 109 height 13
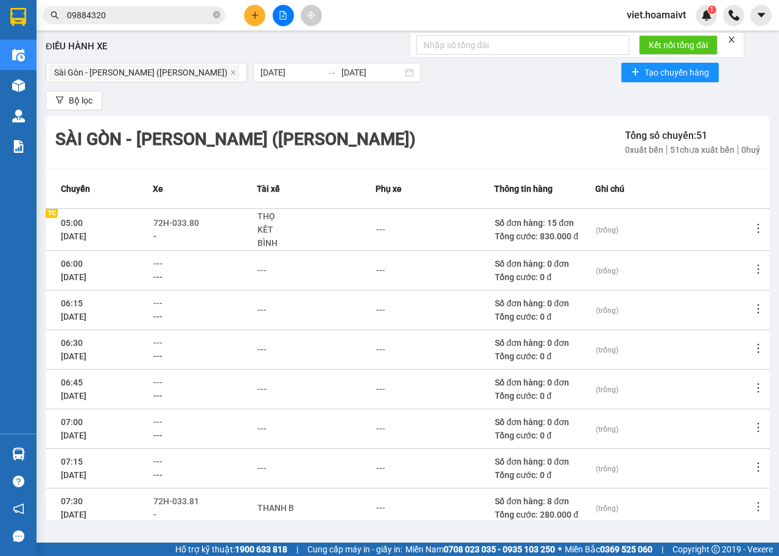
click at [753, 229] on icon "more" at bounding box center [759, 228] width 12 height 12
click at [715, 273] on li "Xem phơi" at bounding box center [714, 281] width 79 height 24
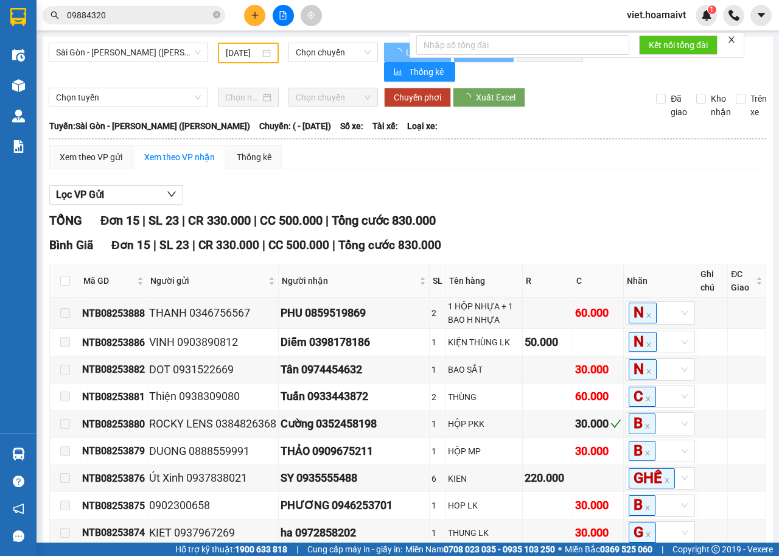
type input "[DATE]"
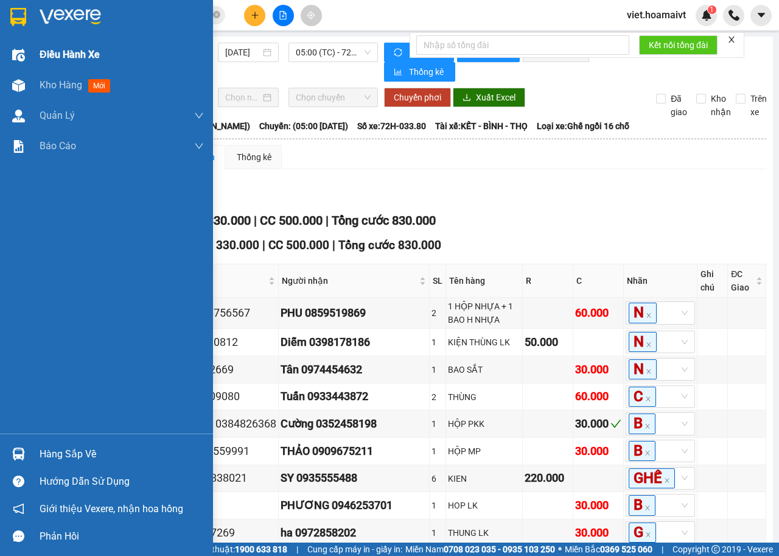
click at [82, 59] on span "Điều hành xe" at bounding box center [70, 54] width 60 height 15
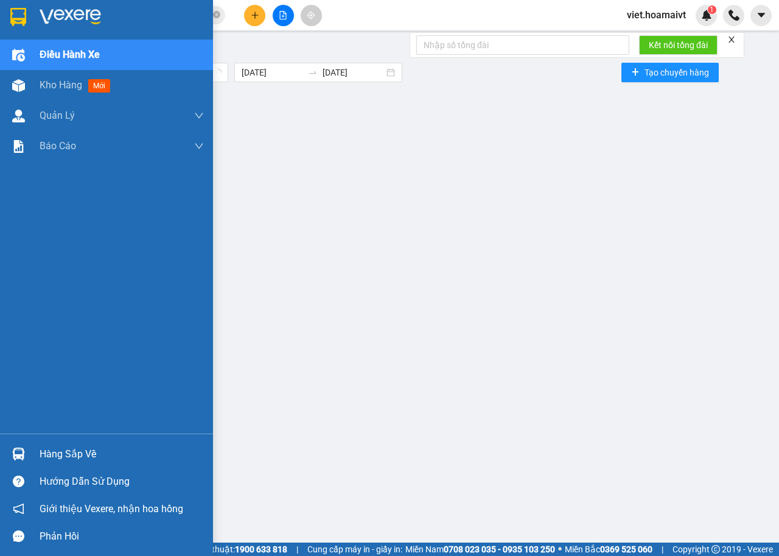
click at [82, 59] on span "Điều hành xe" at bounding box center [70, 54] width 60 height 15
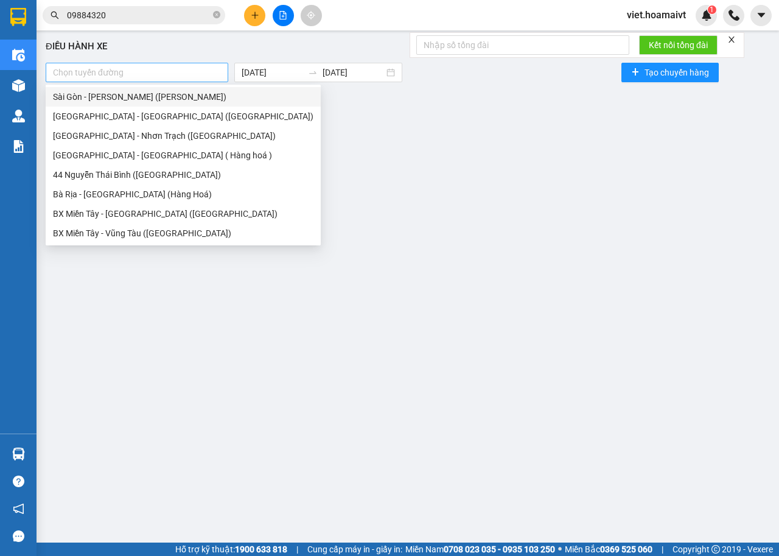
click at [184, 66] on div at bounding box center [137, 72] width 177 height 15
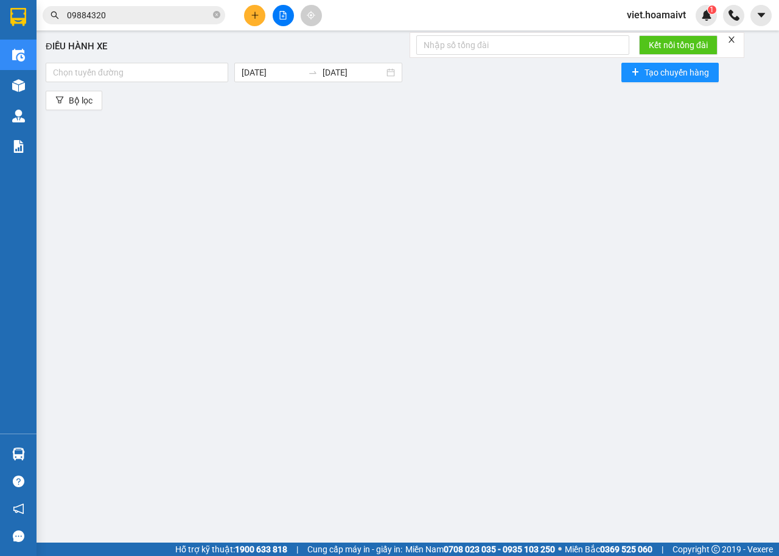
click at [384, 187] on div "Điều hành xe Chọn tuyến đường 13/08/2025 13/08/2025 Tạo chuyến hàng Bộ lọc" at bounding box center [408, 279] width 731 height 484
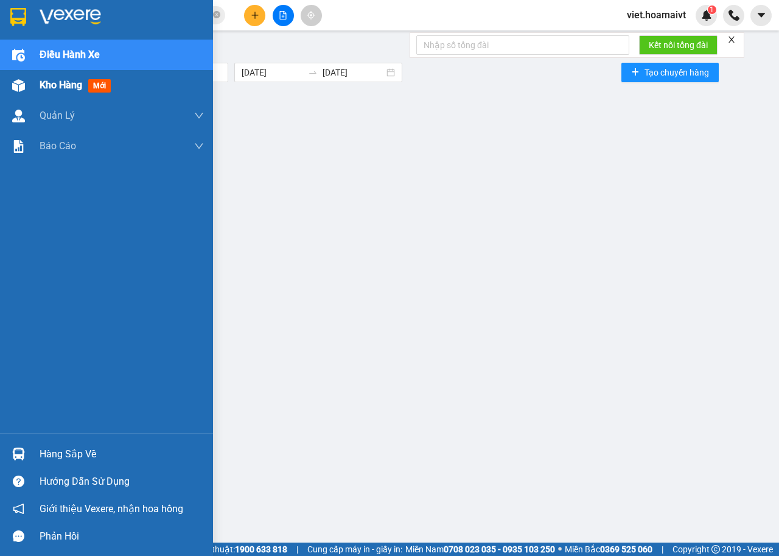
click at [55, 82] on span "Kho hàng" at bounding box center [61, 85] width 43 height 12
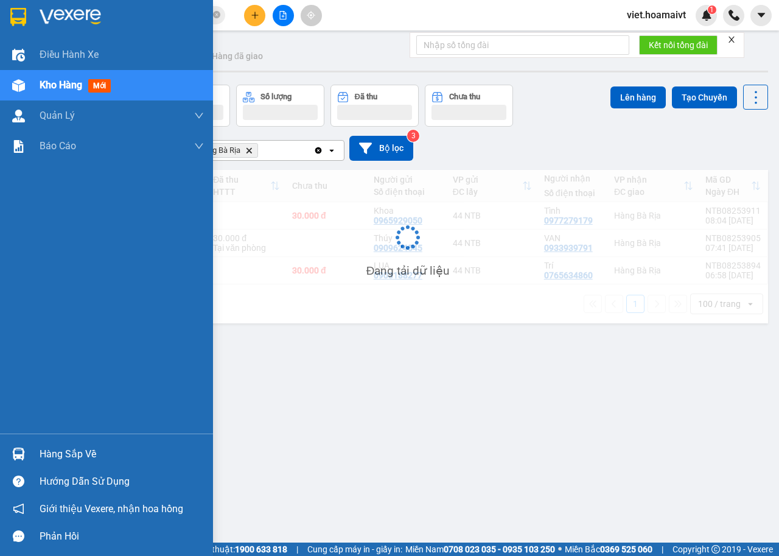
click at [57, 82] on span "Kho hàng" at bounding box center [61, 85] width 43 height 12
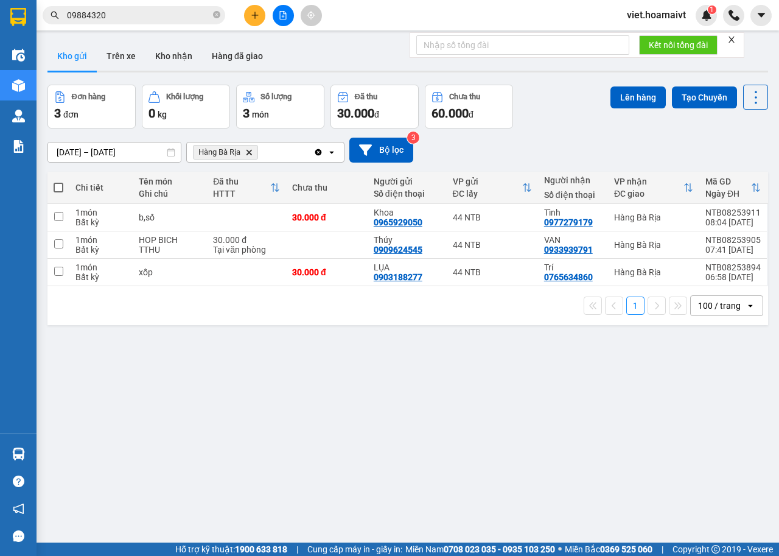
click at [247, 150] on icon "Delete" at bounding box center [248, 152] width 7 height 7
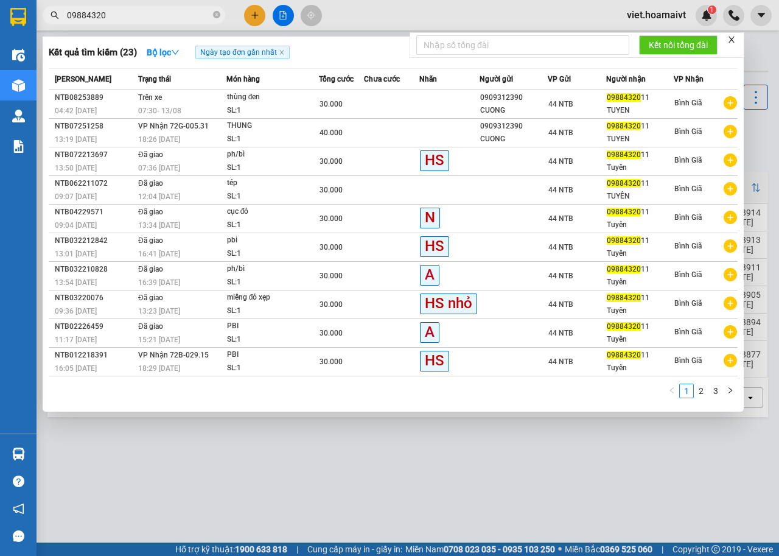
click at [149, 9] on input "09884320" at bounding box center [139, 15] width 144 height 13
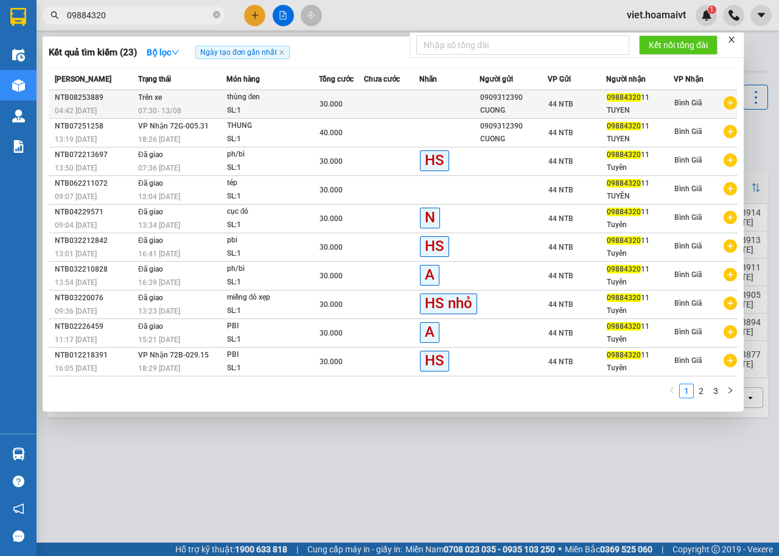
click at [519, 92] on div "0909312390" at bounding box center [513, 97] width 66 height 13
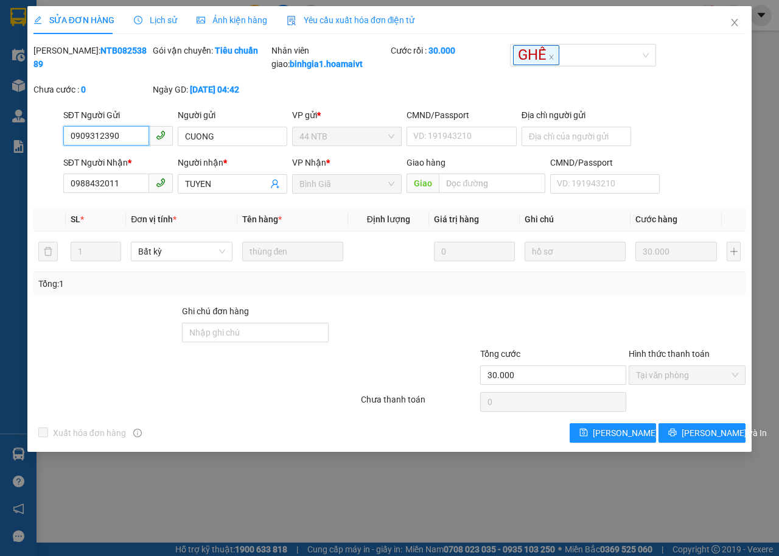
type input "0909312390"
type input "CUONG"
type input "0988432011"
type input "TUYEN"
type input "30.000"
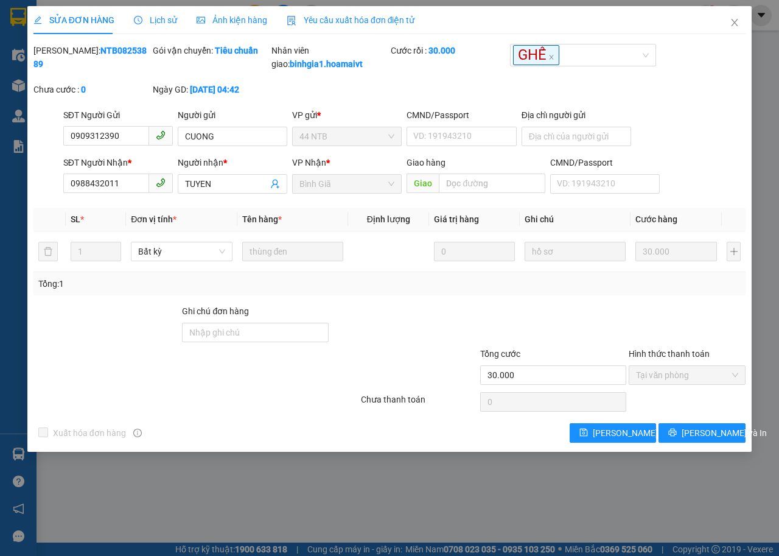
click at [164, 16] on span "Lịch sử" at bounding box center [155, 20] width 43 height 10
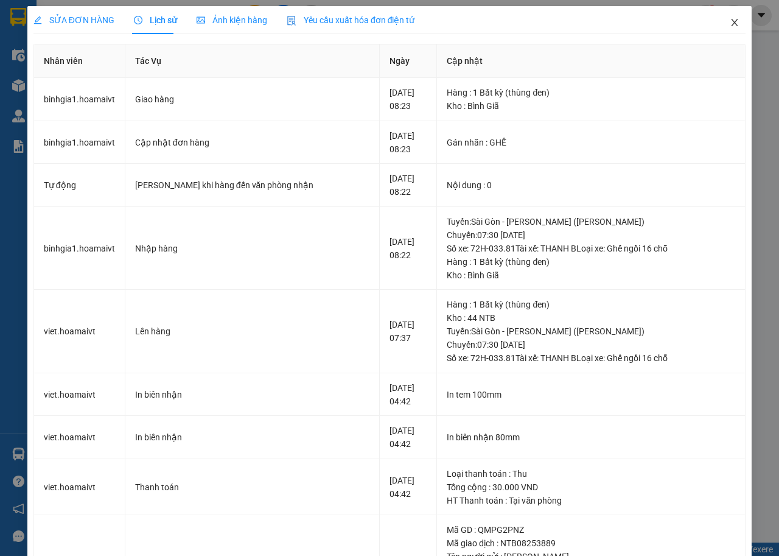
click at [730, 23] on icon "close" at bounding box center [735, 23] width 10 height 10
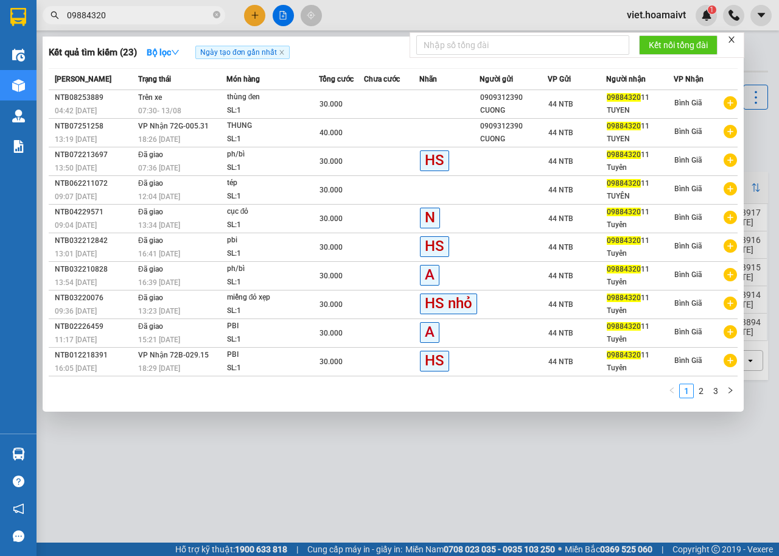
click at [164, 18] on input "09884320" at bounding box center [139, 15] width 144 height 13
click at [138, 15] on input "09884320" at bounding box center [139, 15] width 144 height 13
type input "0"
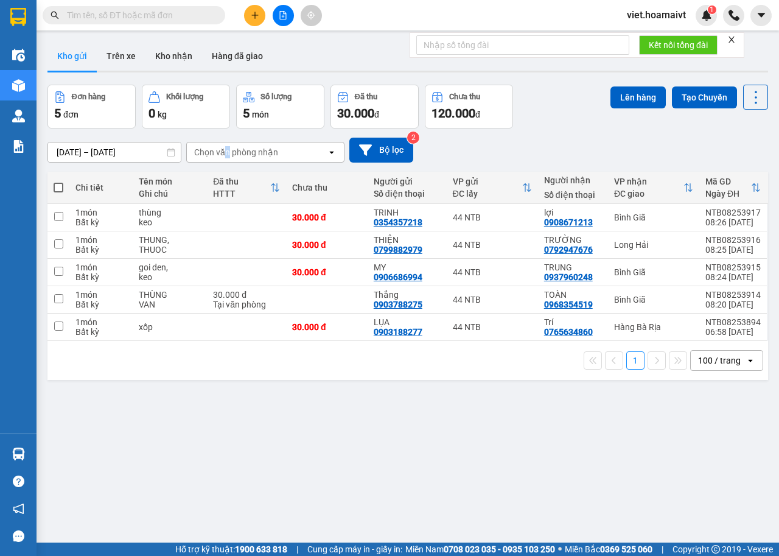
click at [230, 153] on div "Chọn văn phòng nhận" at bounding box center [236, 152] width 84 height 12
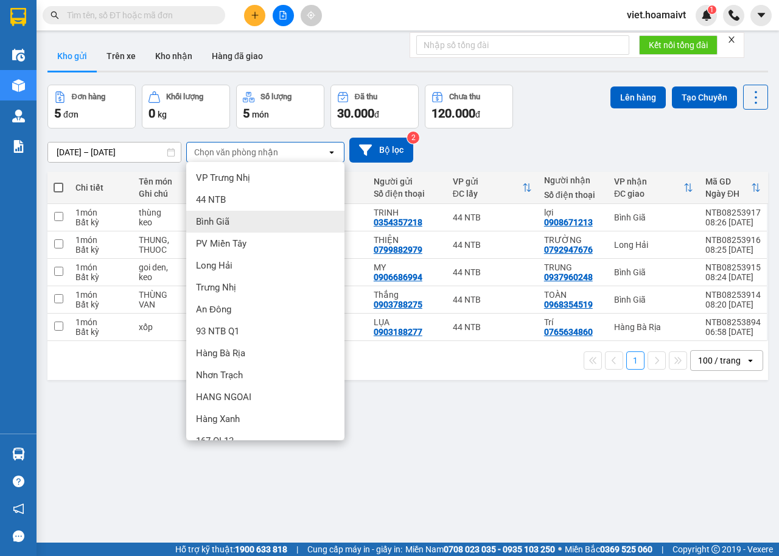
click at [247, 220] on div "Bình Giã" at bounding box center [265, 222] width 158 height 22
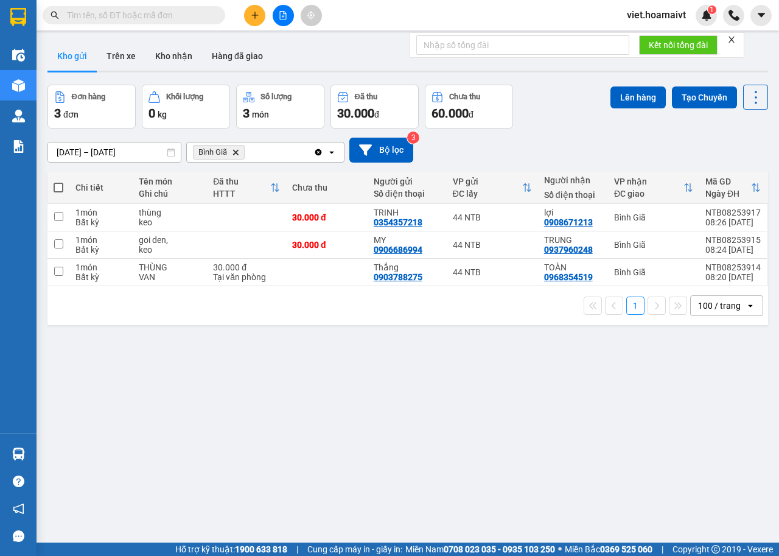
click at [236, 153] on icon "Delete" at bounding box center [235, 152] width 7 height 7
click at [236, 152] on div "Chọn văn phòng nhận" at bounding box center [236, 152] width 84 height 12
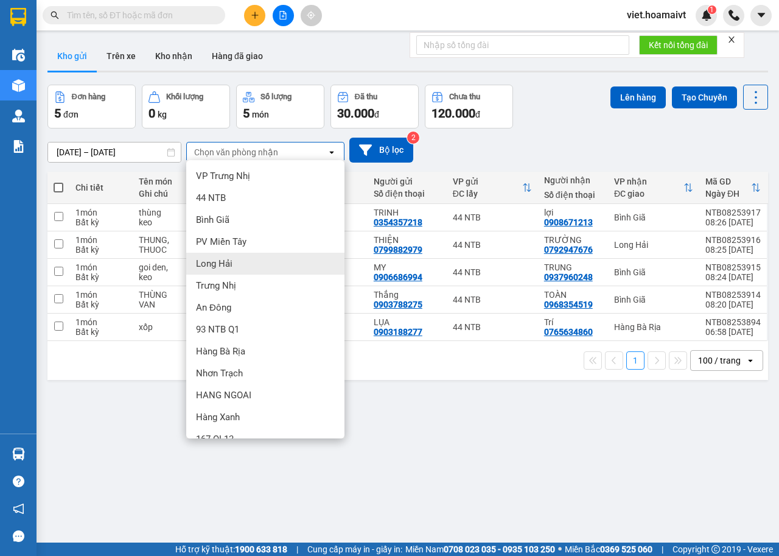
click at [457, 401] on div "ver 1.8.137 Kho gửi Trên xe Kho nhận Hàng đã giao Đơn hàng 5 đơn Khối lượng 0 k…" at bounding box center [408, 315] width 731 height 556
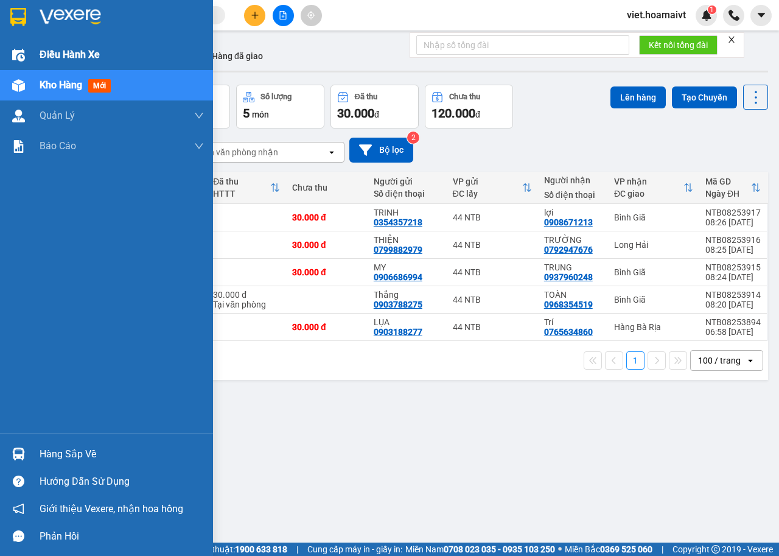
click at [74, 54] on span "Điều hành xe" at bounding box center [70, 54] width 60 height 15
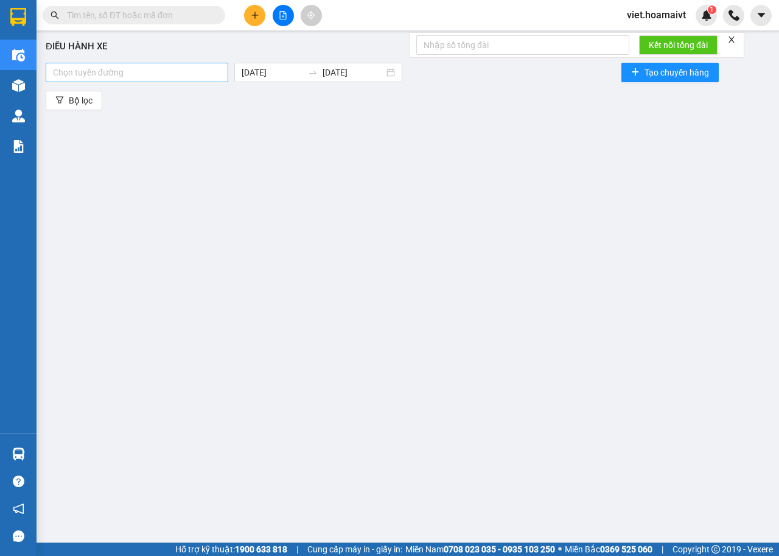
click at [164, 75] on div at bounding box center [137, 72] width 177 height 15
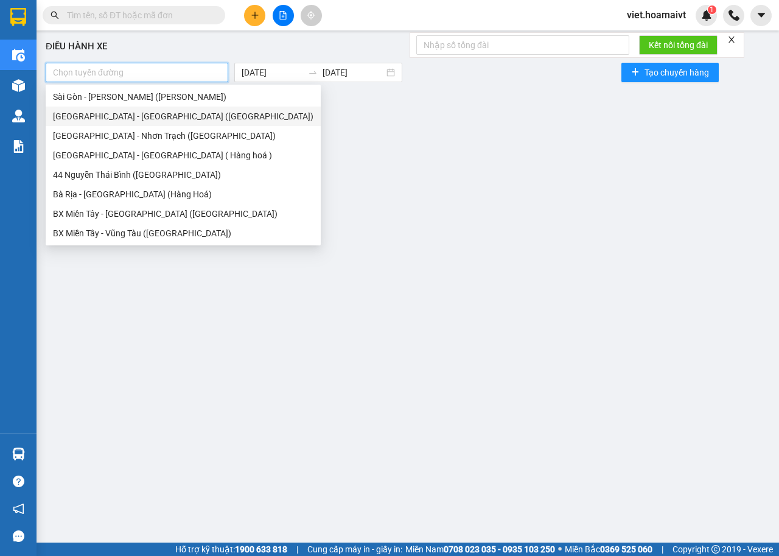
click at [128, 116] on div "[GEOGRAPHIC_DATA] - [GEOGRAPHIC_DATA] ([GEOGRAPHIC_DATA])" at bounding box center [183, 116] width 261 height 13
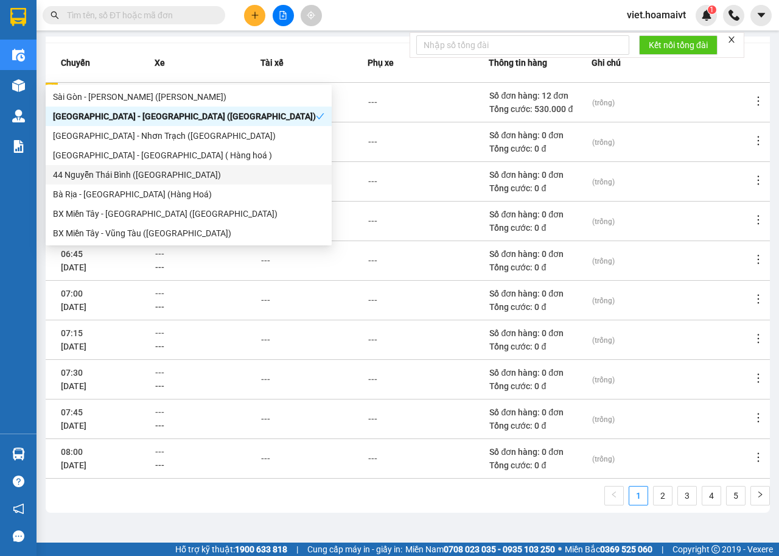
scroll to position [134, 0]
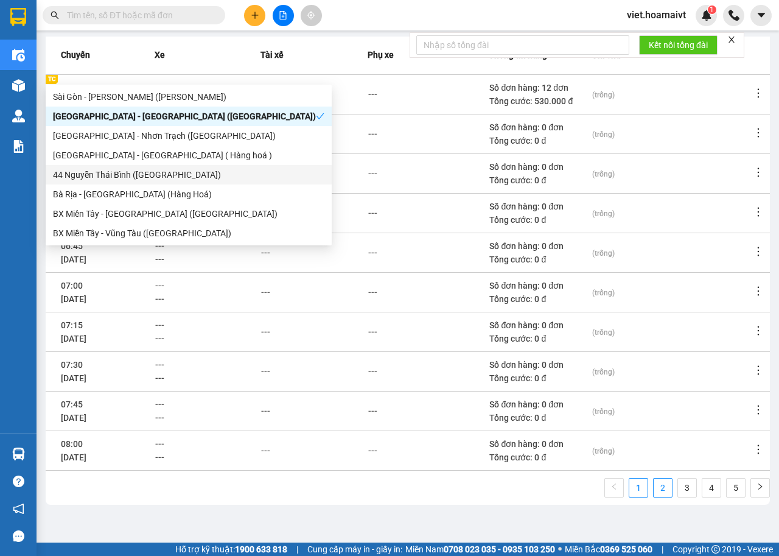
click at [654, 485] on link "2" at bounding box center [663, 488] width 18 height 18
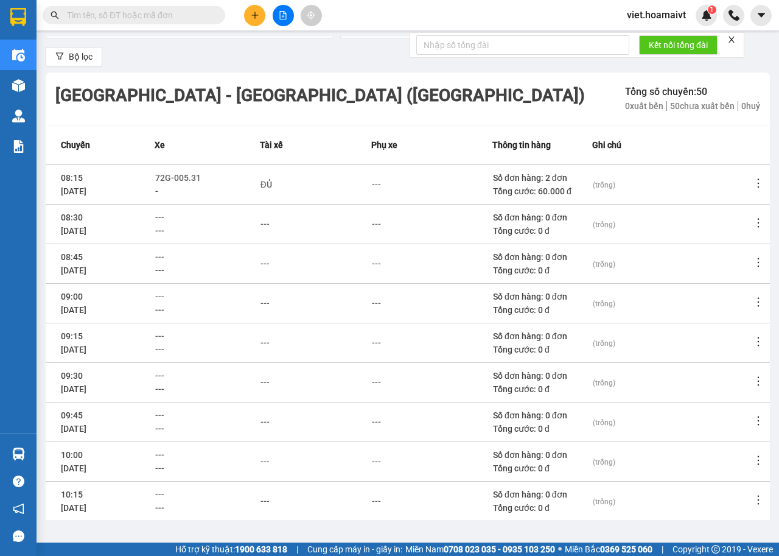
scroll to position [12, 0]
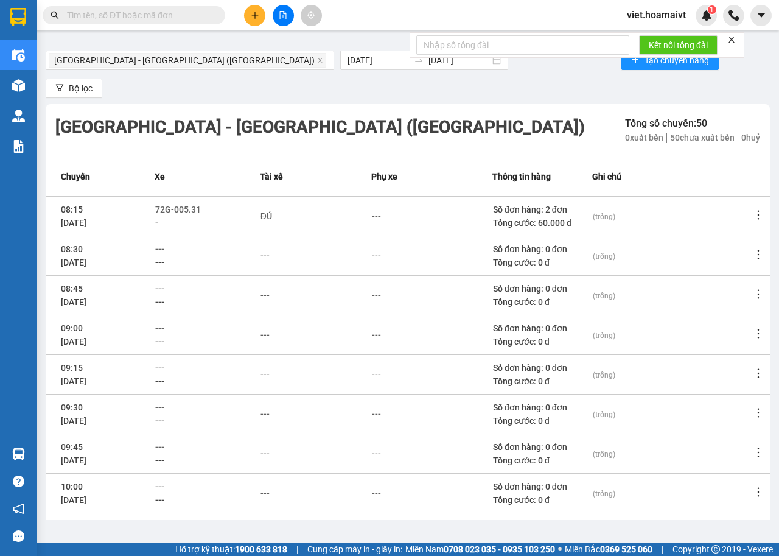
drag, startPoint x: 750, startPoint y: 211, endPoint x: 747, endPoint y: 221, distance: 10.8
click at [753, 213] on icon "more" at bounding box center [759, 215] width 12 height 12
click at [728, 266] on span "Xem phơi" at bounding box center [718, 267] width 36 height 10
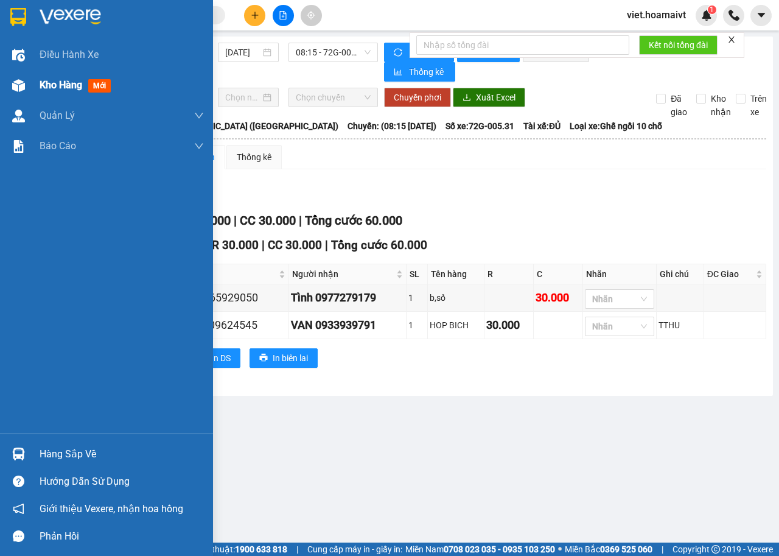
click at [71, 85] on span "Kho hàng" at bounding box center [61, 85] width 43 height 12
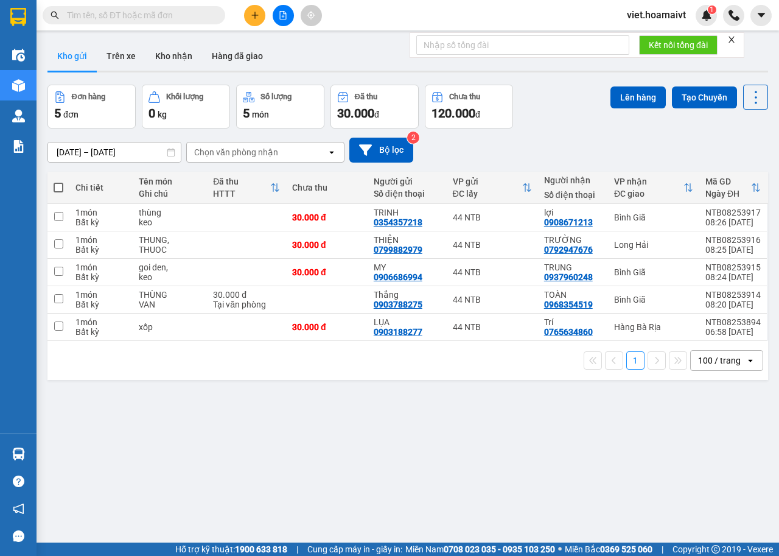
click at [243, 153] on div "Chọn văn phòng nhận" at bounding box center [236, 152] width 84 height 12
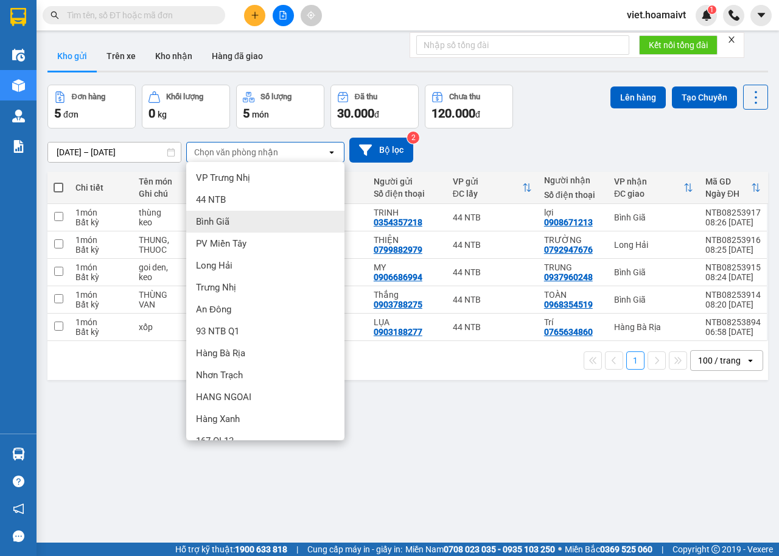
click at [234, 228] on div "Bình Giã" at bounding box center [265, 222] width 158 height 22
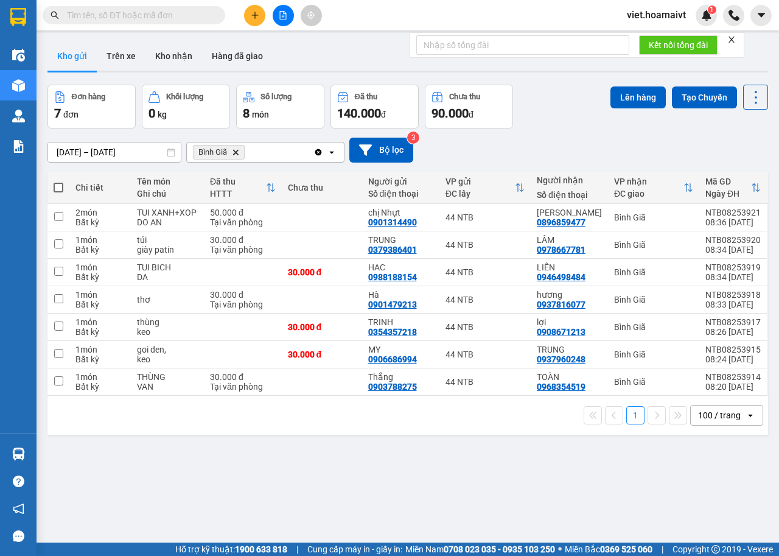
click at [237, 150] on icon "Delete" at bounding box center [235, 152] width 7 height 7
click at [237, 150] on div "Chọn văn phòng nhận" at bounding box center [236, 152] width 84 height 12
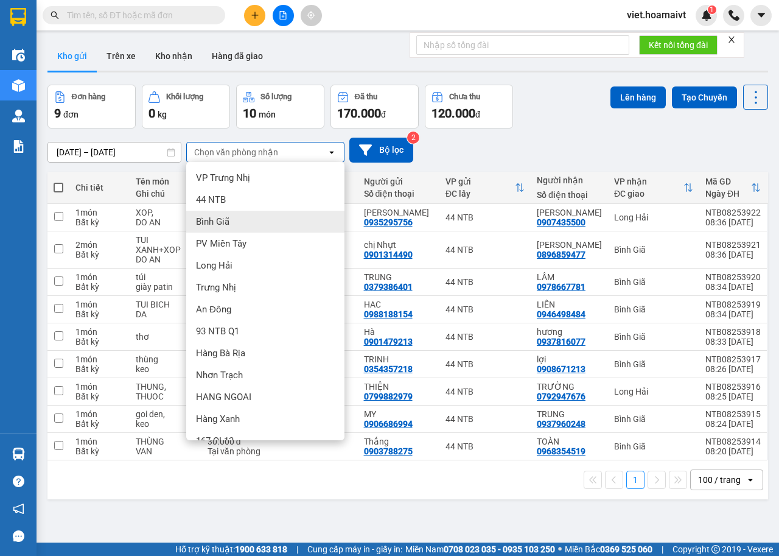
click at [220, 223] on span "Bình Giã" at bounding box center [212, 222] width 33 height 12
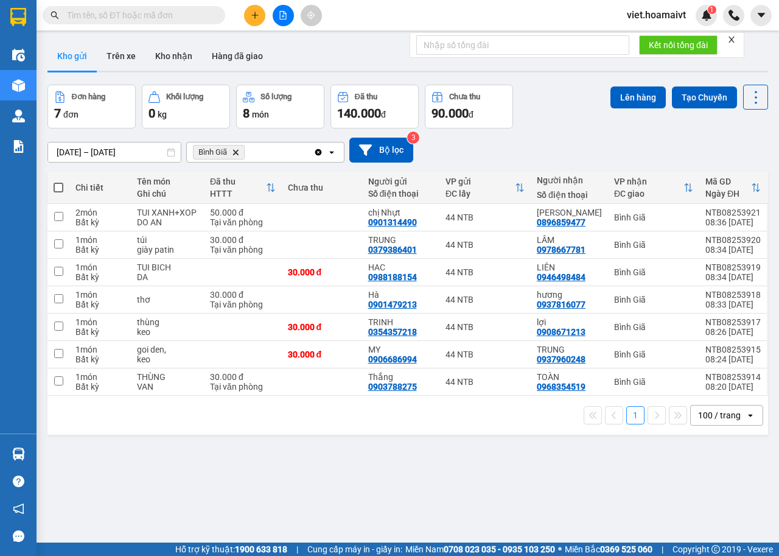
click at [239, 152] on icon "Delete" at bounding box center [235, 152] width 7 height 7
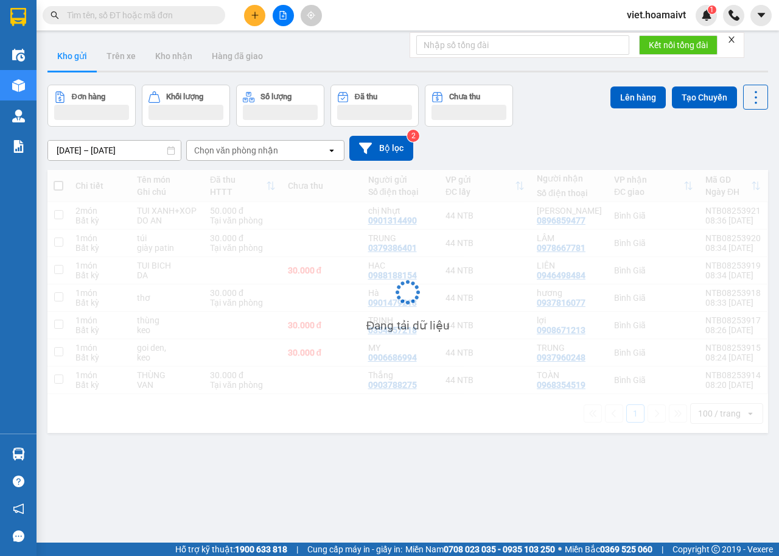
click at [239, 152] on div "Chọn văn phòng nhận" at bounding box center [236, 150] width 84 height 12
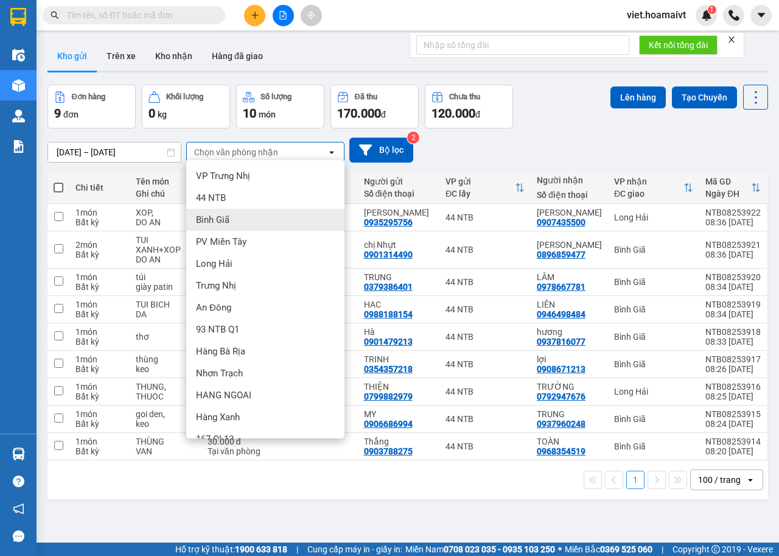
click at [210, 228] on div "Bình Giã" at bounding box center [265, 220] width 158 height 22
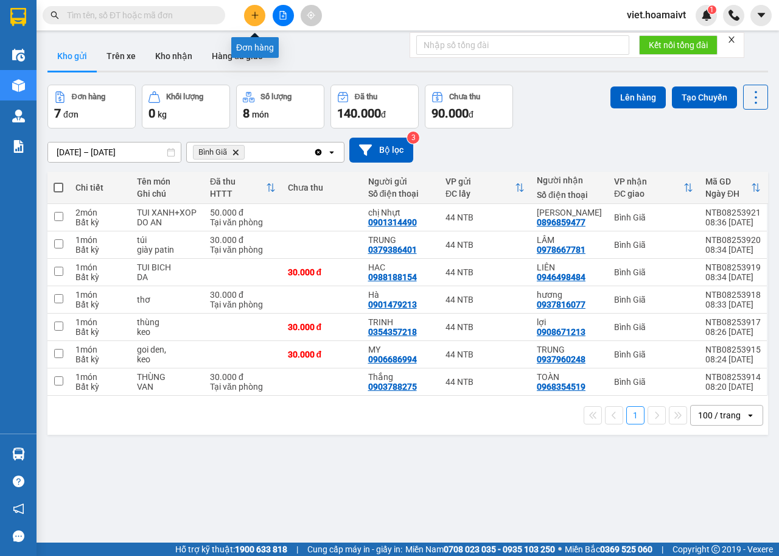
click at [251, 14] on icon "plus" at bounding box center [255, 15] width 9 height 9
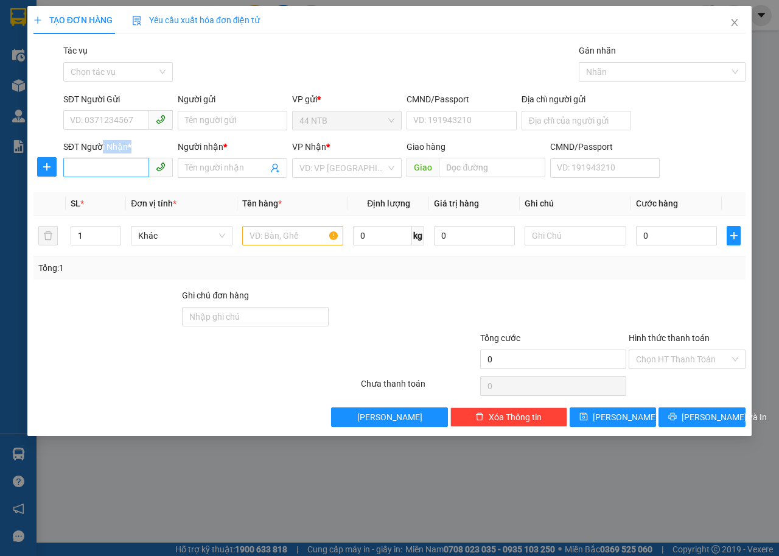
drag, startPoint x: 100, startPoint y: 157, endPoint x: 100, endPoint y: 166, distance: 9.1
click at [100, 166] on div "SĐT Người Nhận * VD: 0377654321" at bounding box center [118, 161] width 110 height 43
click at [100, 167] on input "SĐT Người Nhận *" at bounding box center [106, 167] width 86 height 19
type input "0937674007"
click at [141, 191] on div "0937674007 - Thoa" at bounding box center [118, 192] width 95 height 13
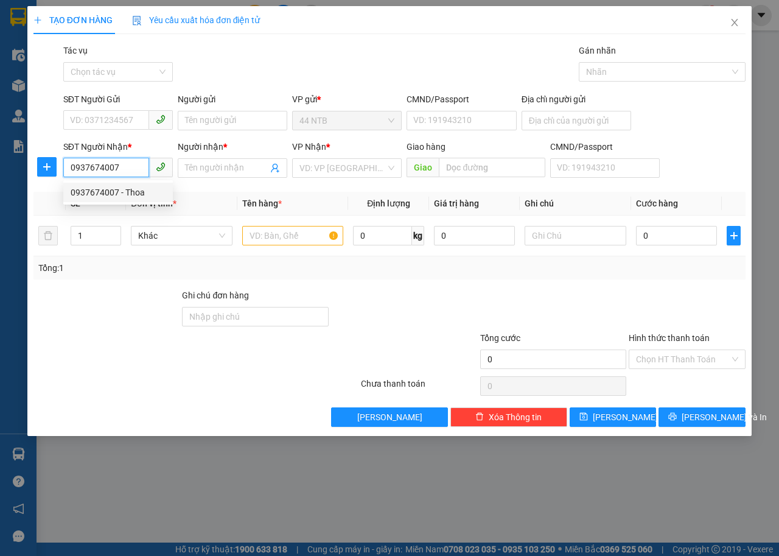
type input "Thoa"
type input "0937674007"
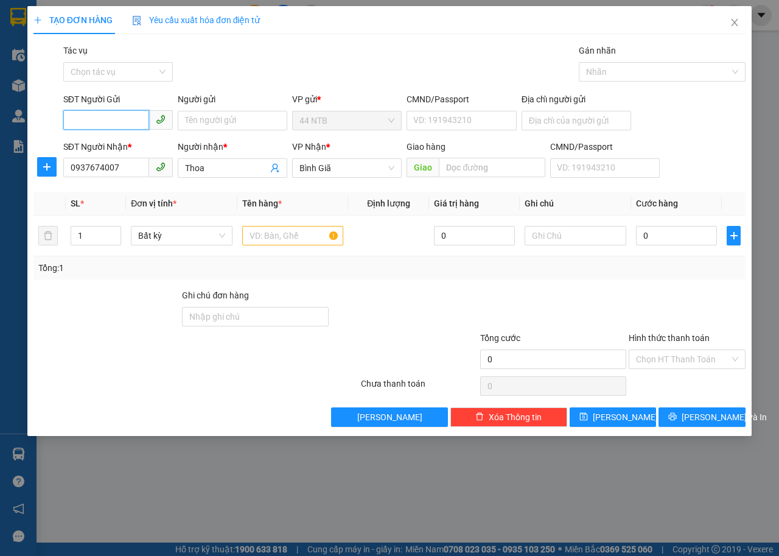
click at [109, 128] on input "SĐT Người Gửi" at bounding box center [106, 119] width 86 height 19
type input "0776833255"
click at [135, 146] on div "0776833255 - Hoa" at bounding box center [118, 144] width 95 height 13
type input "Hoa"
type input "0776833255"
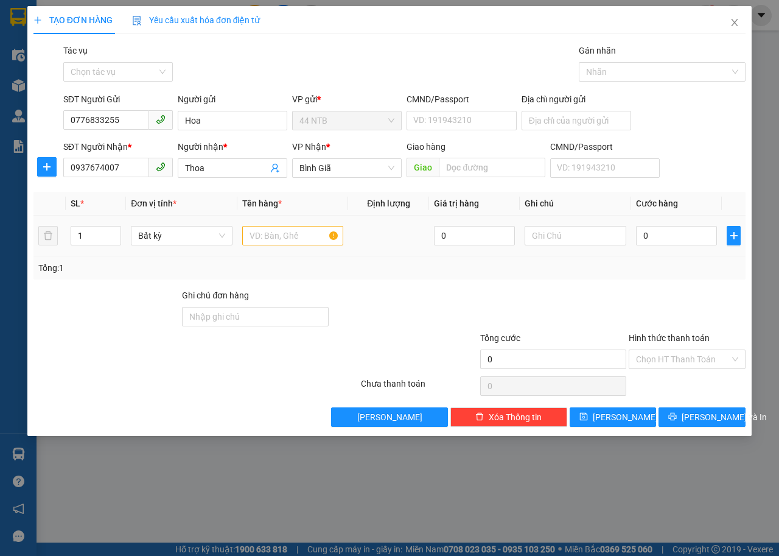
click at [274, 246] on div at bounding box center [293, 235] width 102 height 24
click at [276, 228] on input "text" at bounding box center [293, 235] width 102 height 19
type input "THÙNG"
type input "3"
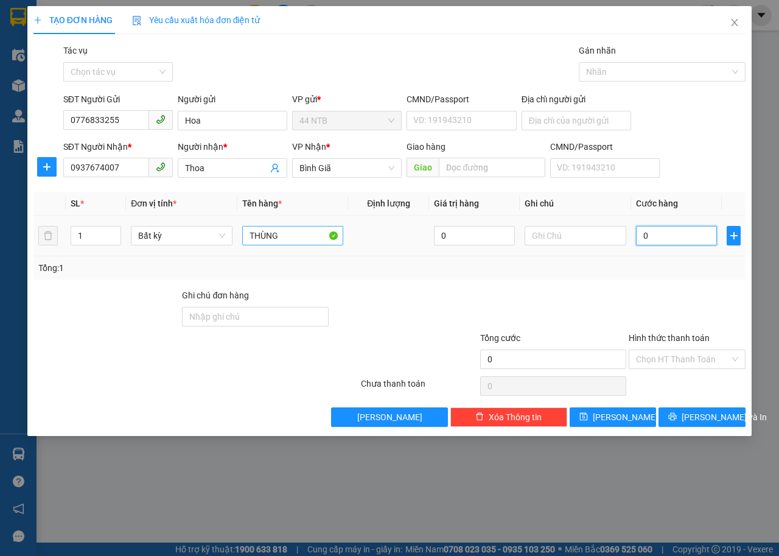
type input "3"
type input "30"
type input "30.000"
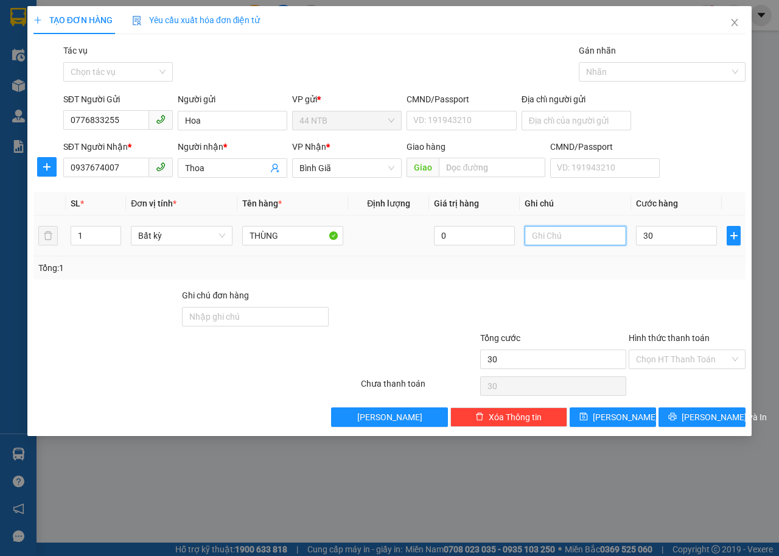
type input "30.000"
click at [568, 241] on input "text" at bounding box center [576, 235] width 102 height 19
type input "PT"
click at [697, 421] on span "Lưu và In" at bounding box center [724, 416] width 85 height 13
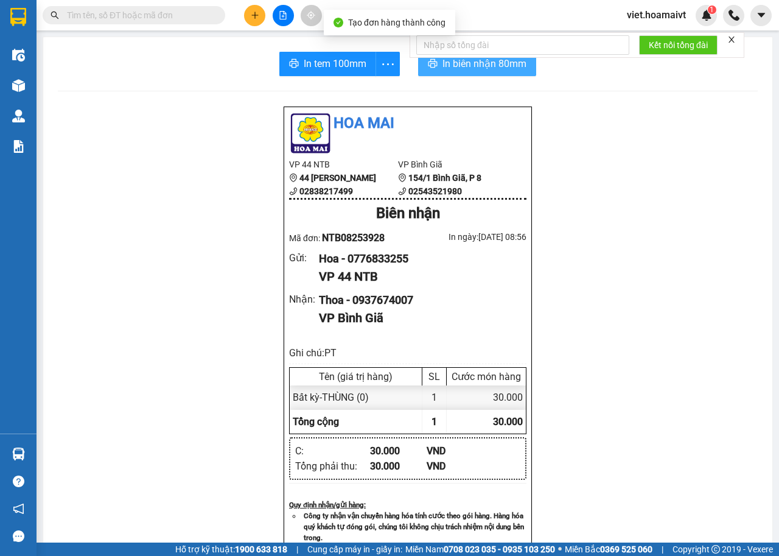
click at [429, 67] on icon "printer" at bounding box center [433, 63] width 9 height 9
click at [465, 66] on span "In biên nhận 80mm" at bounding box center [487, 63] width 84 height 15
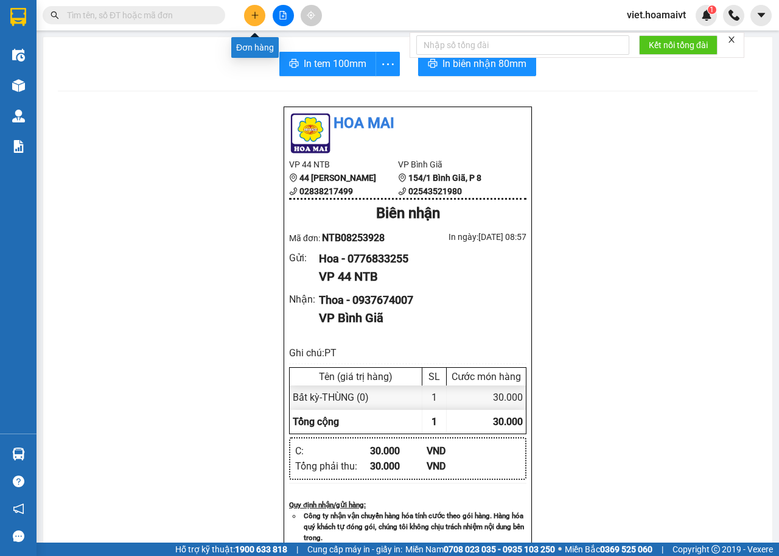
click at [248, 17] on button at bounding box center [254, 15] width 21 height 21
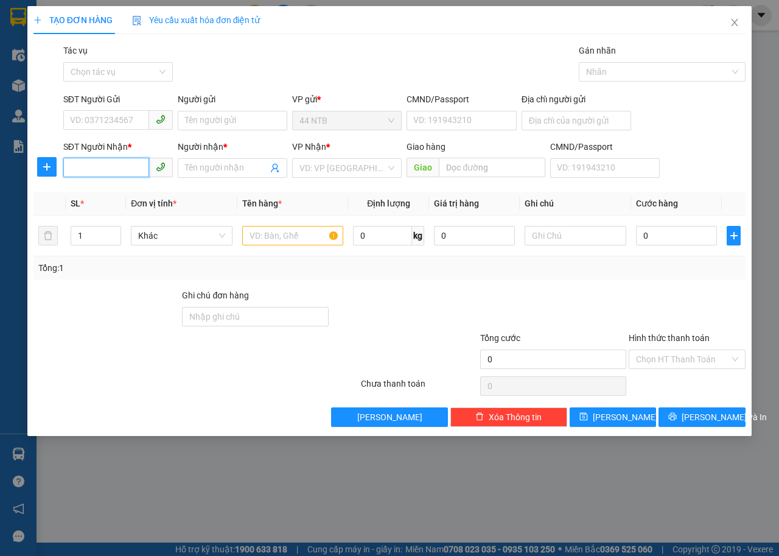
click at [92, 164] on input "SĐT Người Nhận *" at bounding box center [106, 167] width 86 height 19
type input "0915635119"
drag, startPoint x: 125, startPoint y: 188, endPoint x: 132, endPoint y: 107, distance: 81.2
click at [132, 189] on div "0915635119 - THANH" at bounding box center [131, 192] width 120 height 13
type input "THANH"
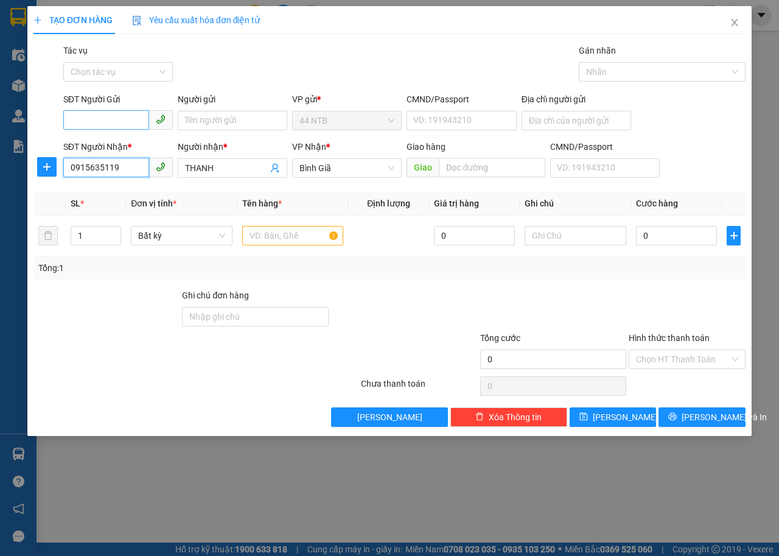
type input "0915635119"
click at [90, 127] on input "SĐT Người Gửi" at bounding box center [106, 119] width 86 height 19
drag, startPoint x: 108, startPoint y: 141, endPoint x: 285, endPoint y: 214, distance: 191.4
click at [131, 150] on div "0901236870 - Nga" at bounding box center [139, 144] width 137 height 13
type input "0901236870"
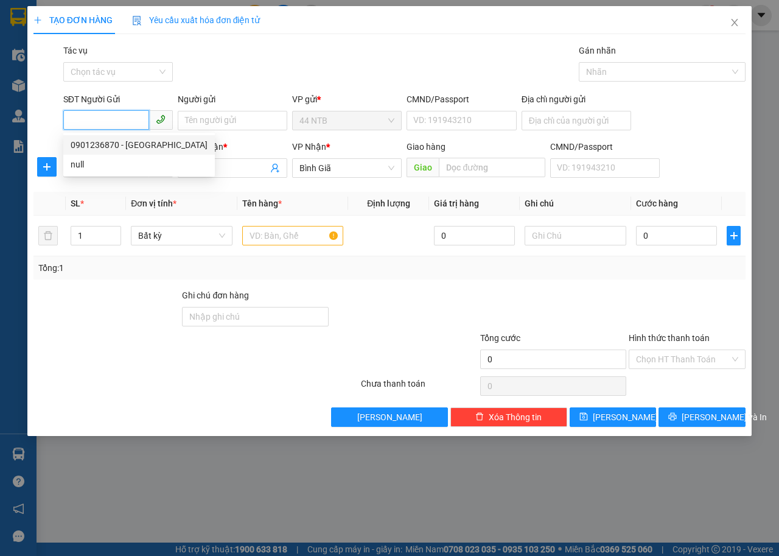
type input "Nga"
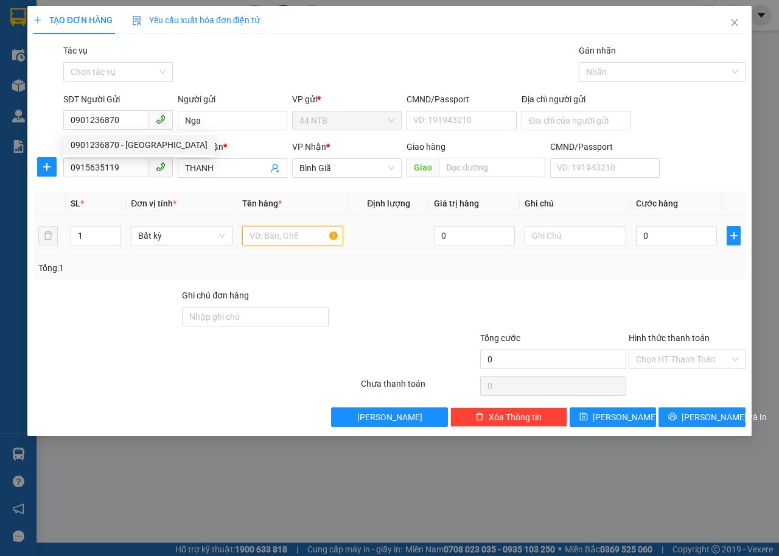
click at [303, 239] on input "text" at bounding box center [293, 235] width 102 height 19
type input "TÚI GIẤY BK"
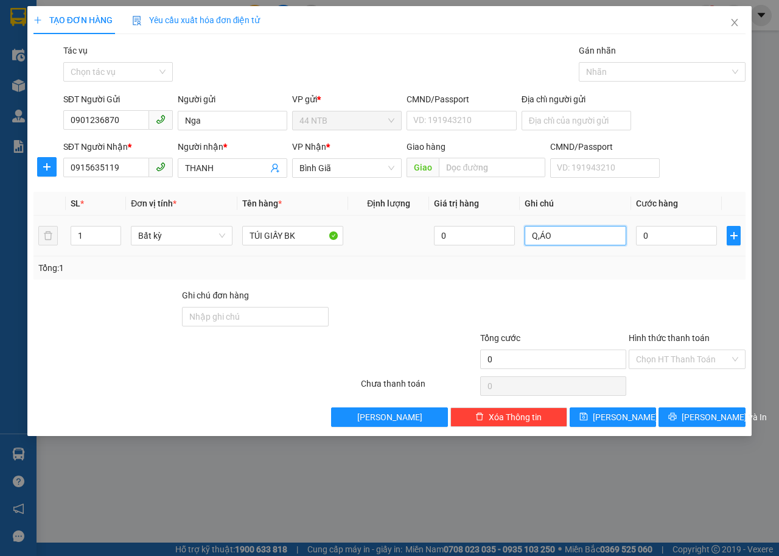
type input "Q,ÁO"
type input "3"
type input "30"
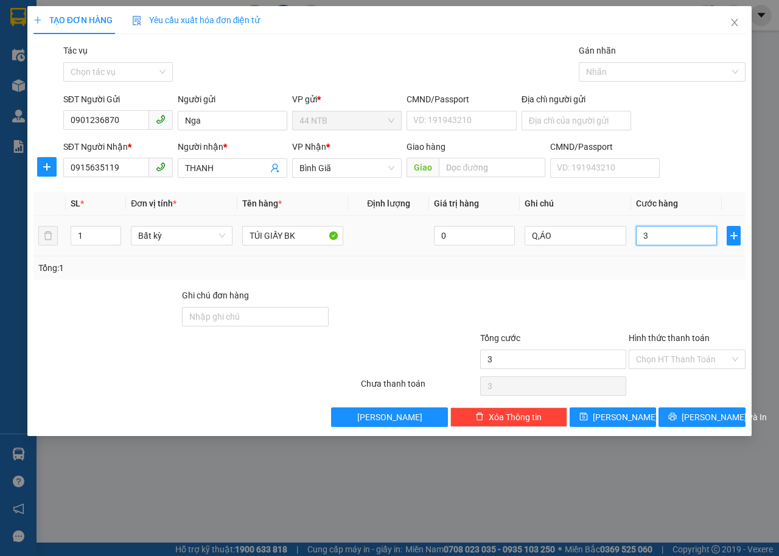
type input "30"
type input "30.000"
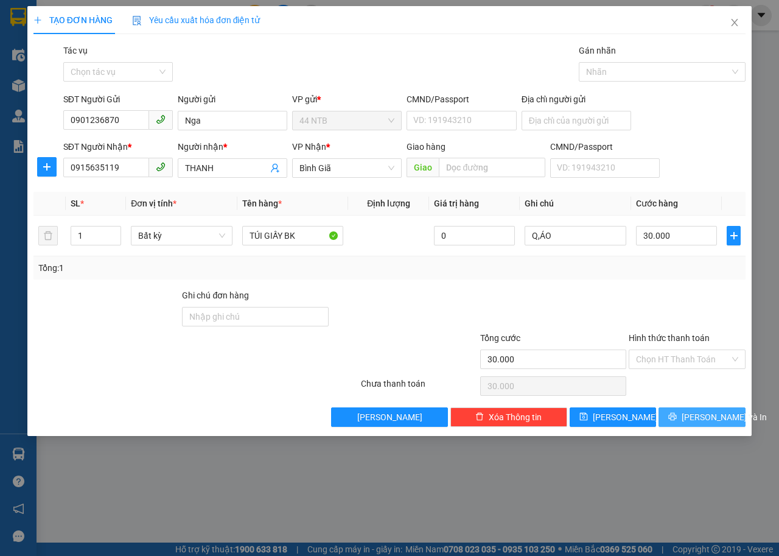
drag, startPoint x: 686, startPoint y: 420, endPoint x: 716, endPoint y: 416, distance: 30.7
click at [677, 417] on icon "printer" at bounding box center [673, 416] width 9 height 9
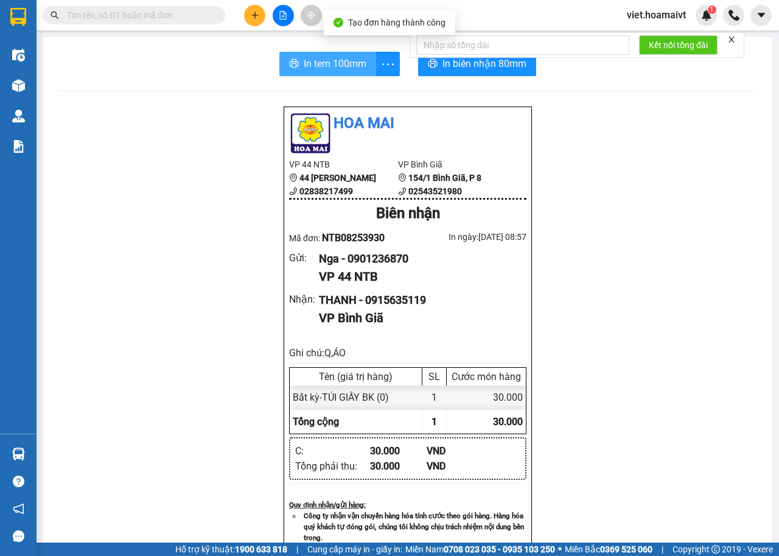
click at [314, 66] on span "In tem 100mm" at bounding box center [335, 63] width 63 height 15
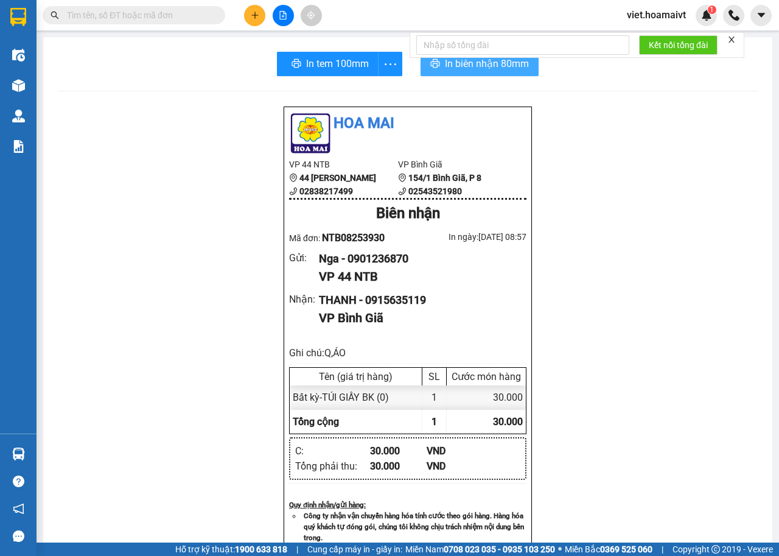
click at [445, 69] on span "In biên nhận 80mm" at bounding box center [487, 63] width 84 height 15
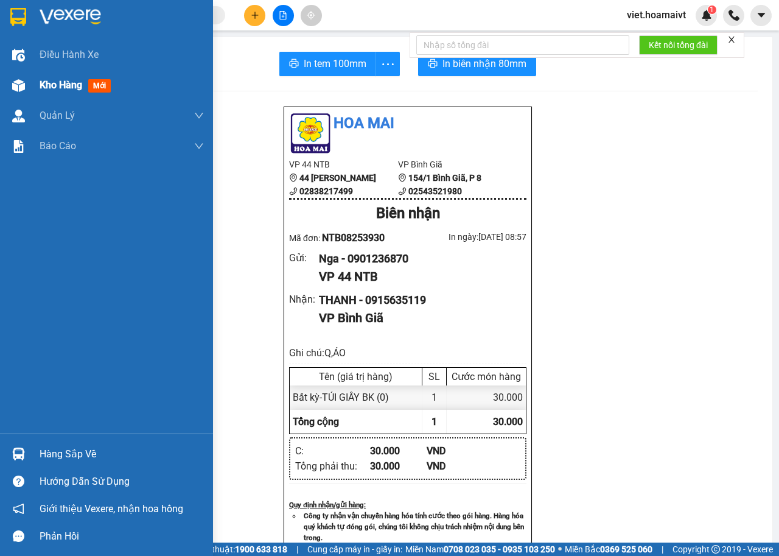
click at [58, 82] on span "Kho hàng" at bounding box center [61, 85] width 43 height 12
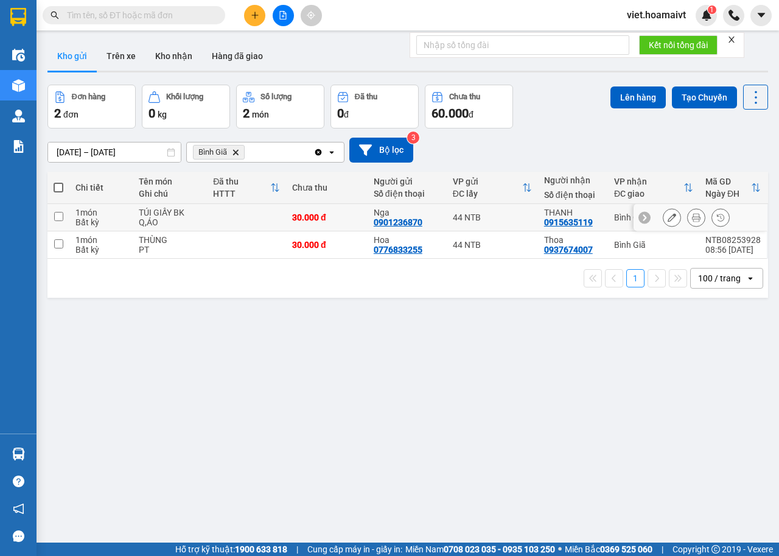
drag, startPoint x: 252, startPoint y: 220, endPoint x: 247, endPoint y: 265, distance: 45.3
click at [252, 229] on td at bounding box center [246, 217] width 79 height 27
checkbox input "true"
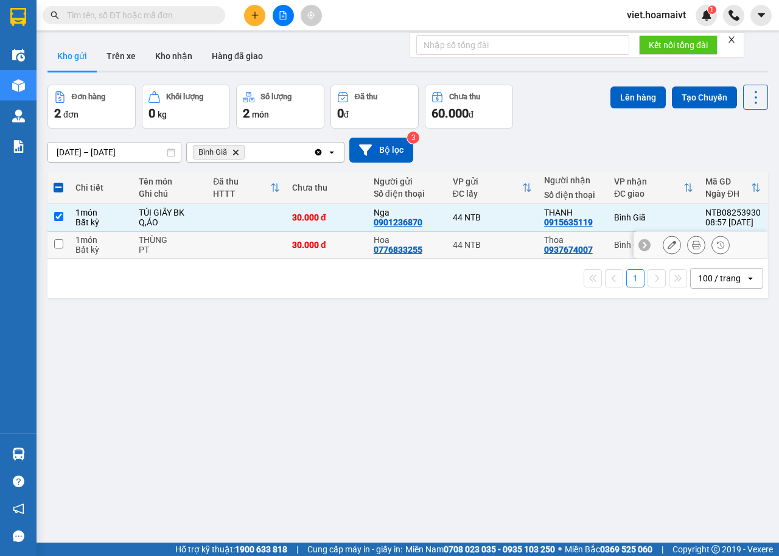
click at [236, 249] on td at bounding box center [246, 244] width 79 height 27
checkbox input "true"
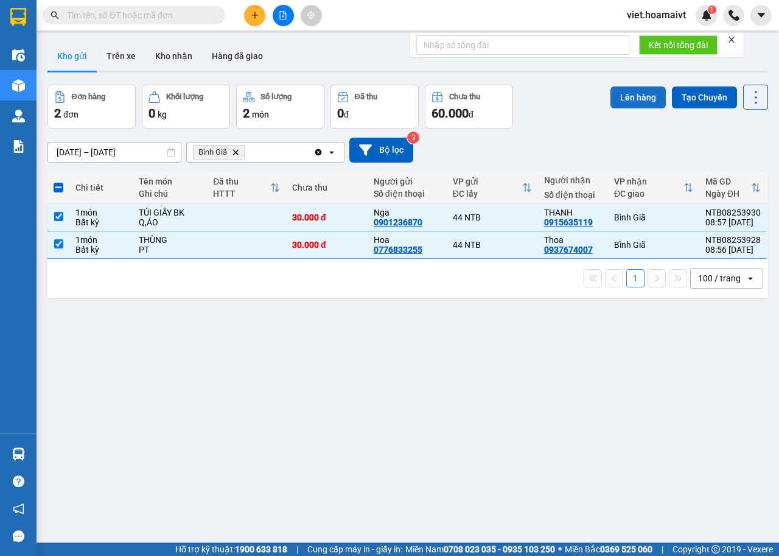
click at [621, 94] on button "Lên hàng" at bounding box center [638, 97] width 55 height 22
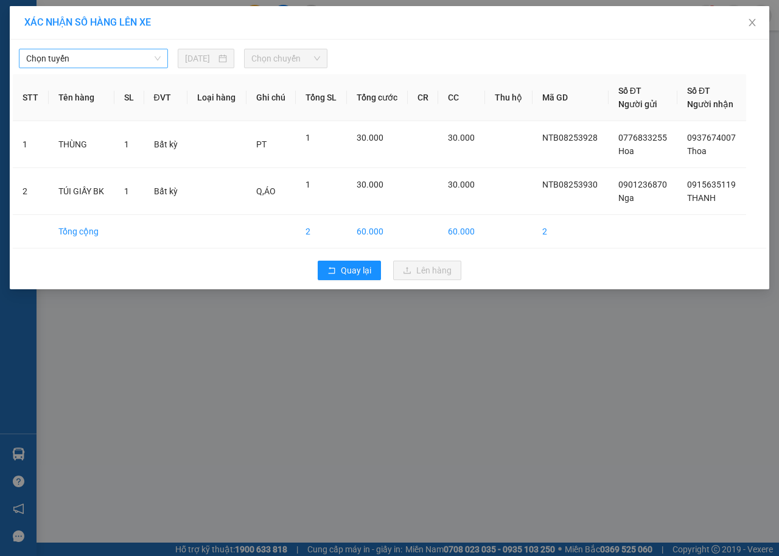
click at [85, 67] on div "Chọn tuyến" at bounding box center [93, 58] width 149 height 19
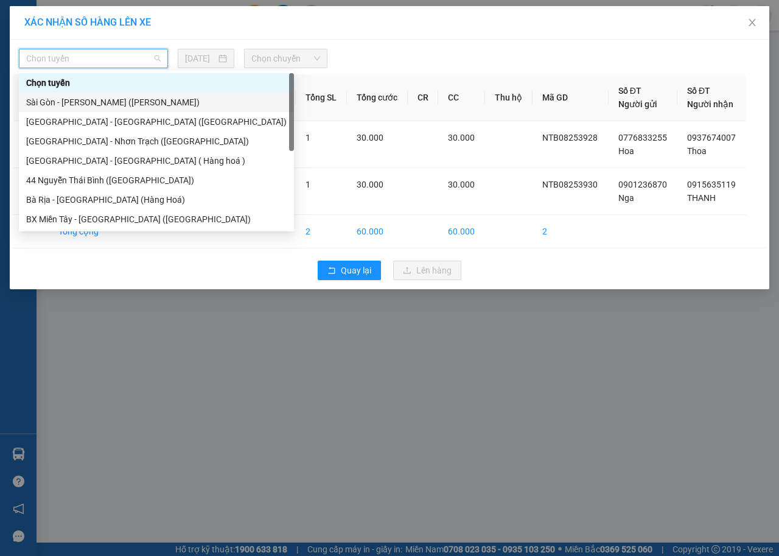
click at [92, 101] on div "Sài Gòn - [PERSON_NAME] ([PERSON_NAME])" at bounding box center [156, 102] width 261 height 13
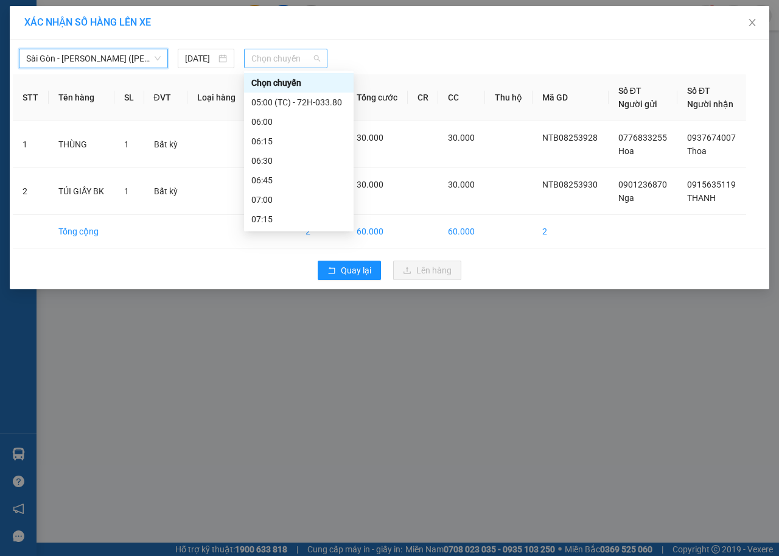
click at [277, 57] on span "Chọn chuyến" at bounding box center [286, 58] width 68 height 18
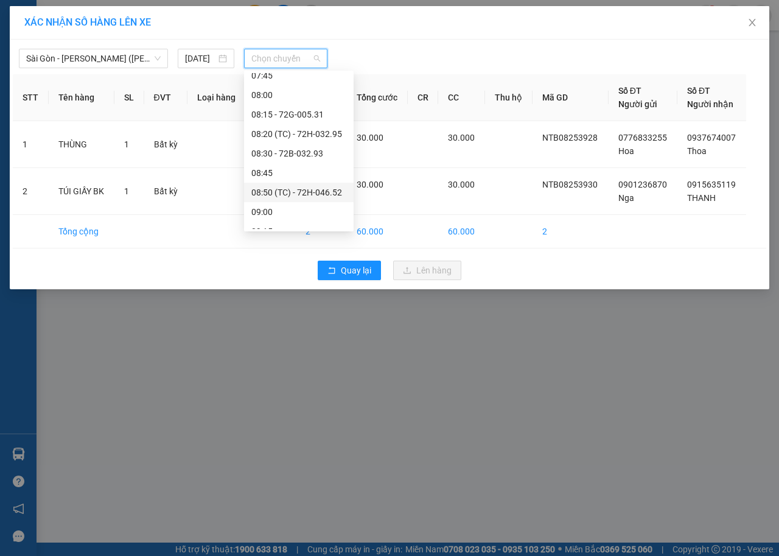
click at [324, 189] on div "08:50 (TC) - 72H-046.52" at bounding box center [299, 192] width 95 height 13
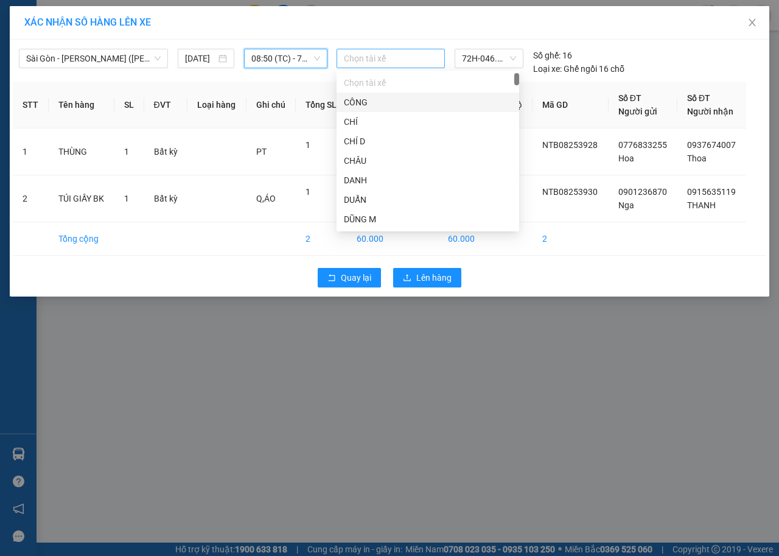
click at [389, 67] on div "Chọn tài xế" at bounding box center [391, 58] width 108 height 19
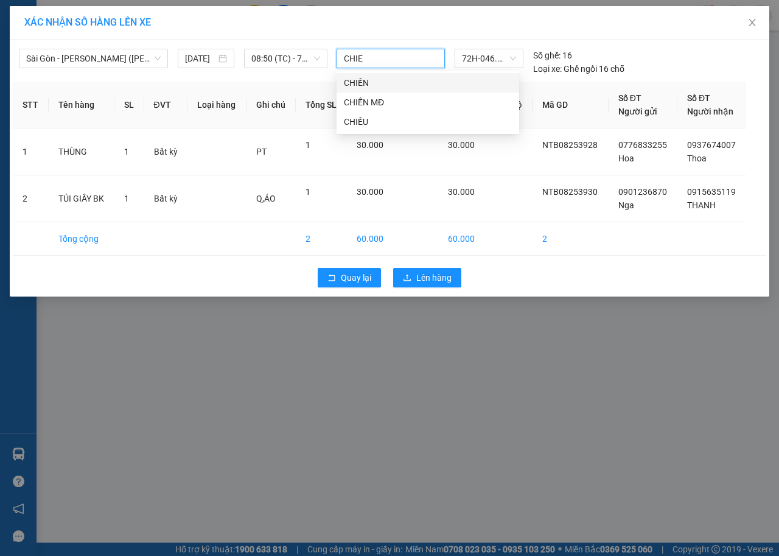
type input "CHIEN"
drag, startPoint x: 391, startPoint y: 80, endPoint x: 396, endPoint y: 87, distance: 8.3
click at [396, 87] on div "CHIẾN" at bounding box center [428, 82] width 168 height 13
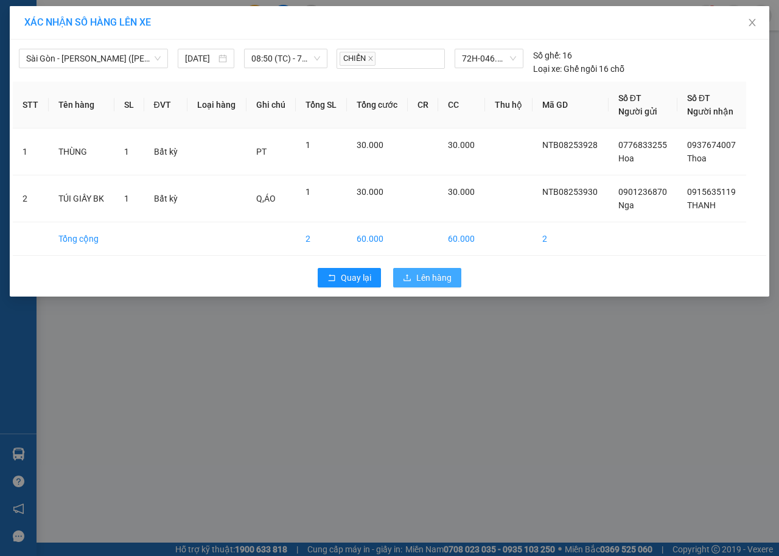
click at [439, 279] on span "Lên hàng" at bounding box center [434, 277] width 35 height 13
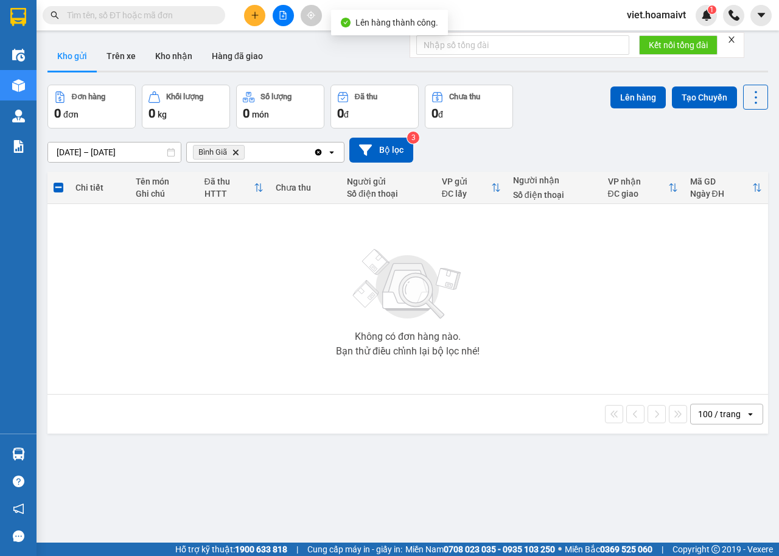
click at [233, 154] on icon "Delete" at bounding box center [235, 152] width 7 height 7
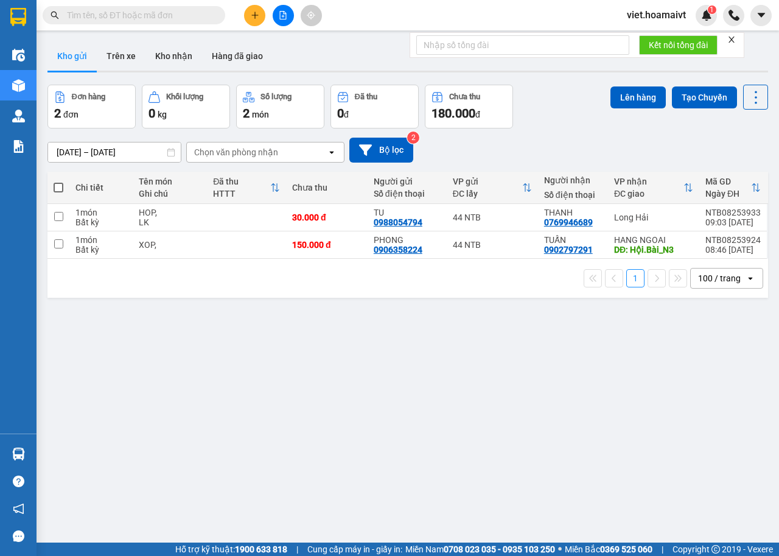
click at [227, 154] on div "Chọn văn phòng nhận" at bounding box center [236, 152] width 84 height 12
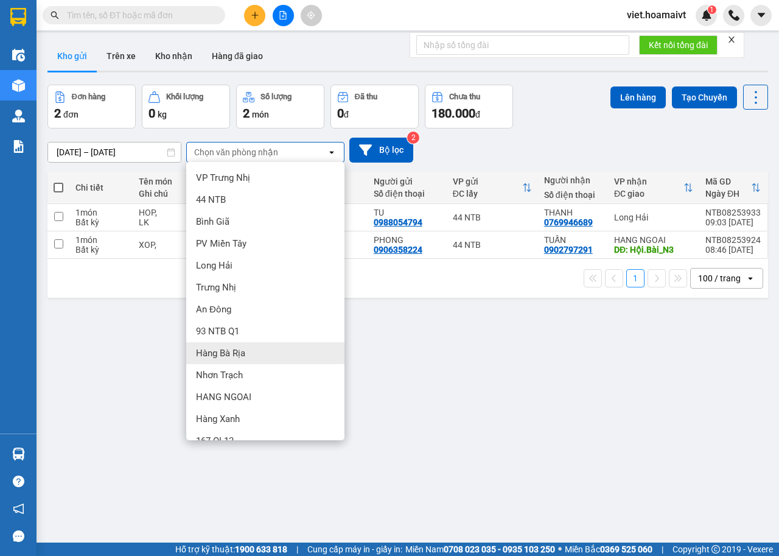
click at [245, 352] on div "Hàng Bà Rịa" at bounding box center [265, 353] width 158 height 22
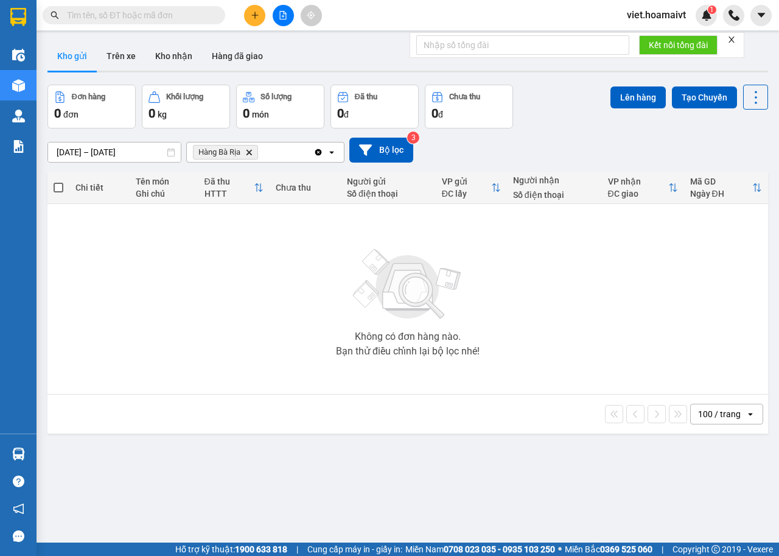
click at [251, 152] on icon "Delete" at bounding box center [248, 152] width 7 height 7
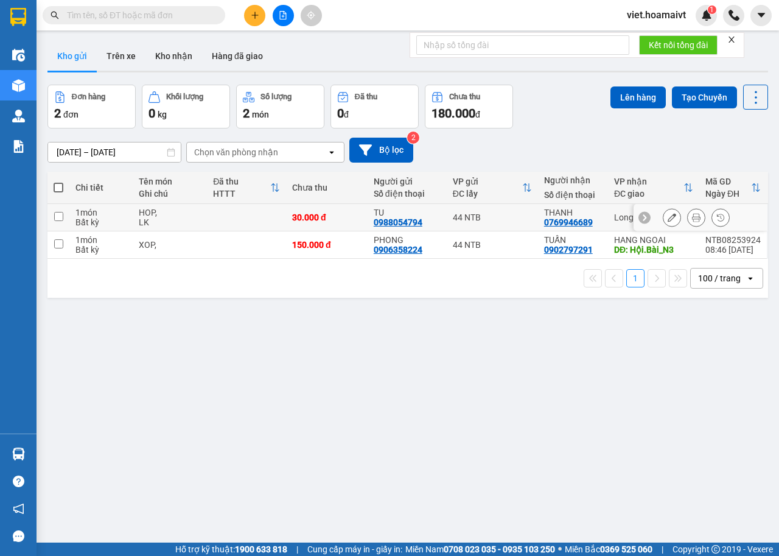
click at [212, 212] on td at bounding box center [246, 217] width 79 height 27
checkbox input "true"
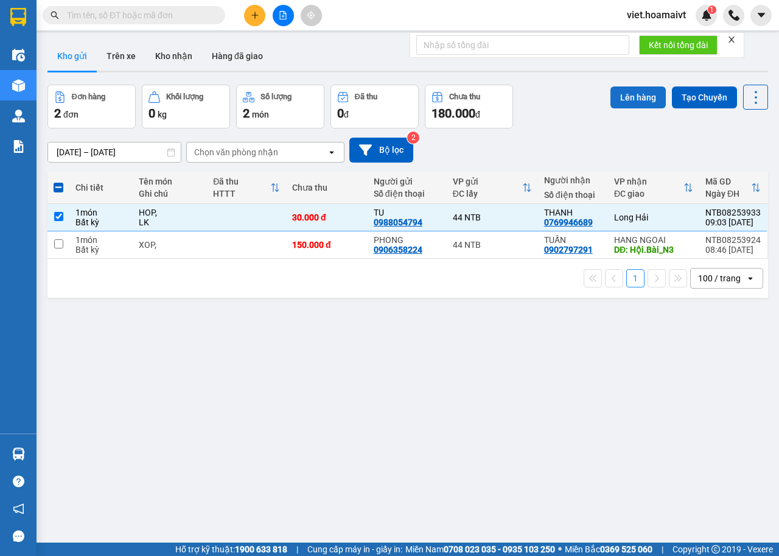
drag, startPoint x: 631, startPoint y: 96, endPoint x: 619, endPoint y: 99, distance: 12.0
click at [619, 99] on button "Lên hàng" at bounding box center [638, 97] width 55 height 22
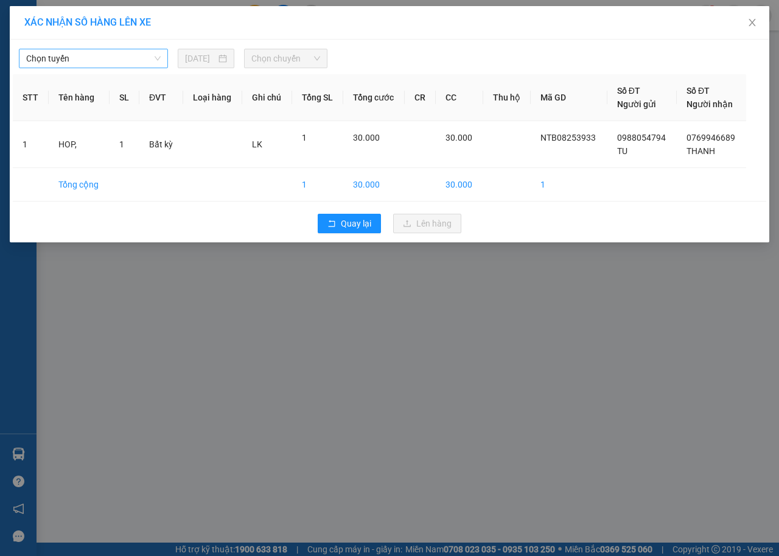
click at [100, 55] on span "Chọn tuyến" at bounding box center [93, 58] width 135 height 18
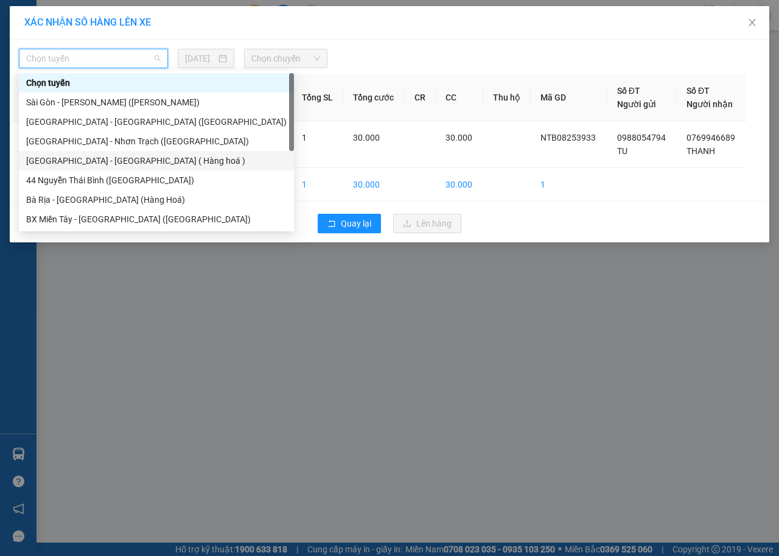
click at [81, 159] on div "[GEOGRAPHIC_DATA] - [GEOGRAPHIC_DATA] ( Hàng hoá )" at bounding box center [156, 160] width 261 height 13
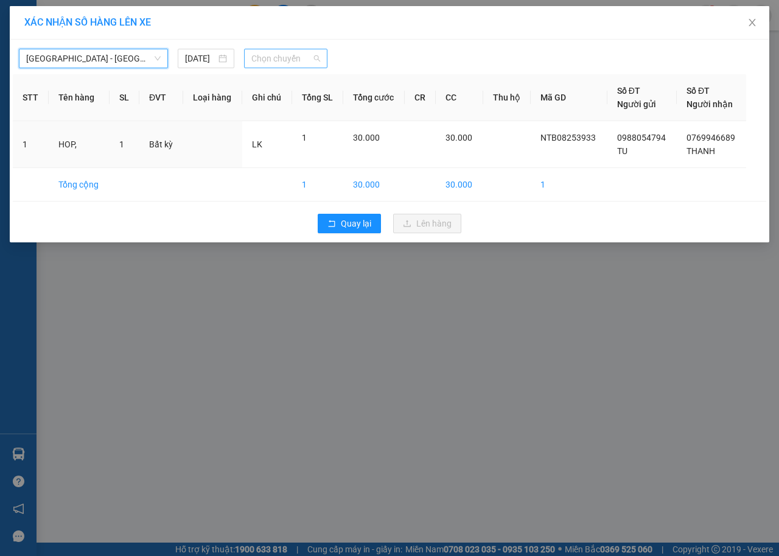
click at [280, 61] on span "Chọn chuyến" at bounding box center [286, 58] width 68 height 18
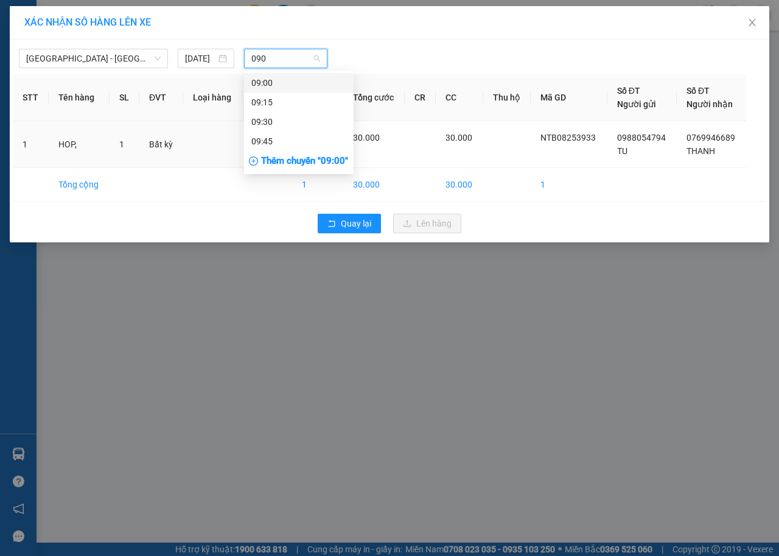
type input "0900"
drag, startPoint x: 318, startPoint y: 85, endPoint x: 316, endPoint y: 111, distance: 26.2
click at [318, 88] on div "09:00" at bounding box center [299, 82] width 95 height 13
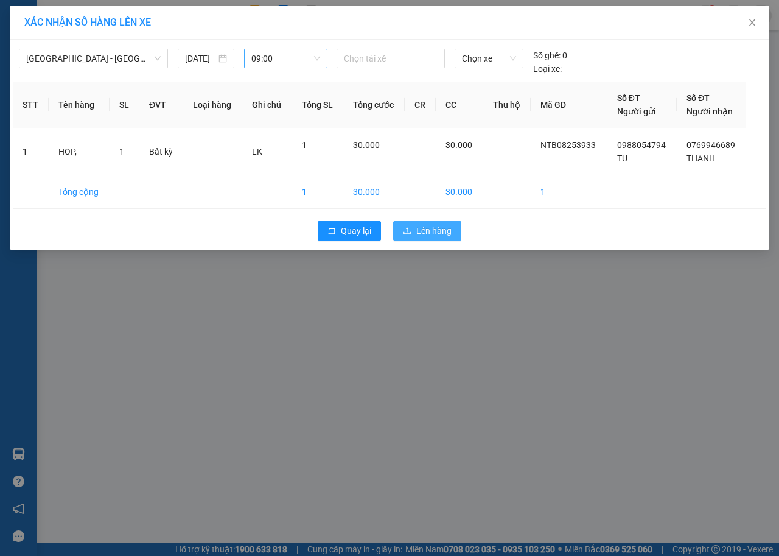
click at [453, 237] on button "Lên hàng" at bounding box center [427, 230] width 68 height 19
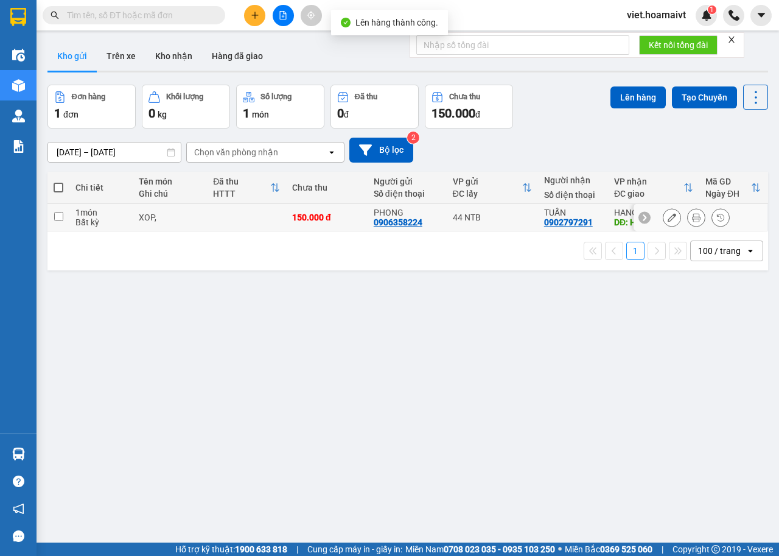
click at [270, 219] on td at bounding box center [246, 217] width 79 height 27
checkbox input "true"
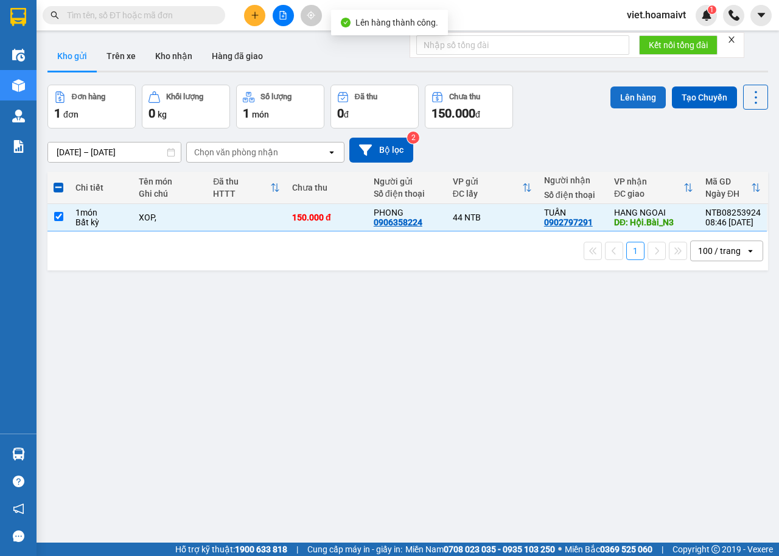
click at [622, 102] on button "Lên hàng" at bounding box center [638, 97] width 55 height 22
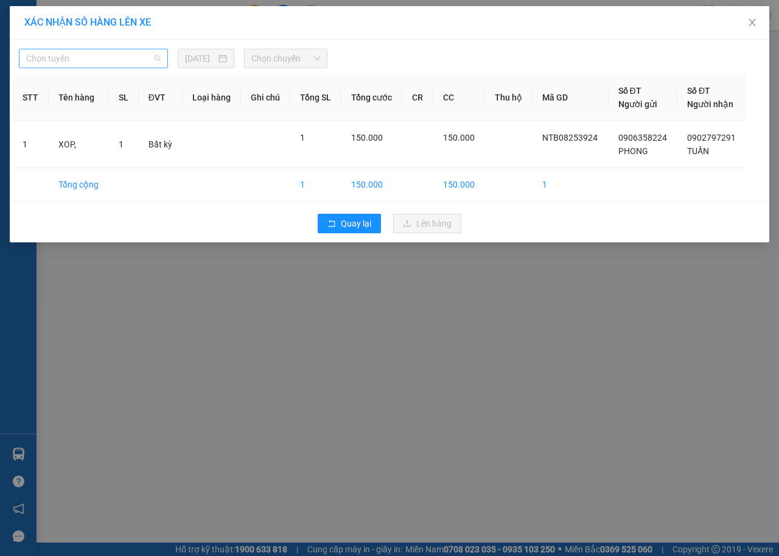
click at [106, 55] on span "Chọn tuyến" at bounding box center [93, 58] width 135 height 18
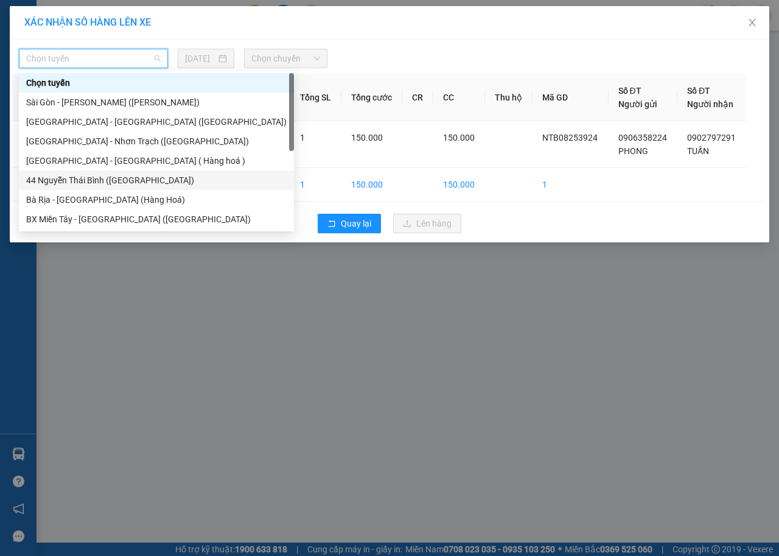
click at [85, 183] on div "44 Nguyễn Thái Bình ([GEOGRAPHIC_DATA])" at bounding box center [156, 180] width 261 height 13
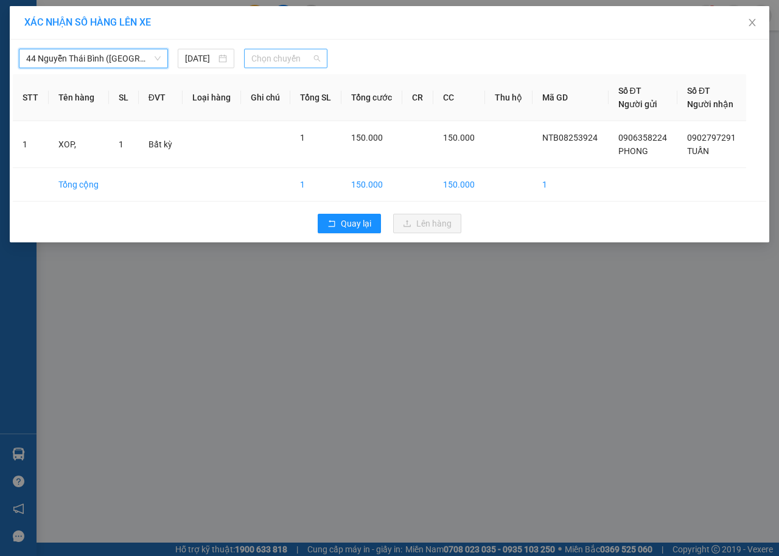
click at [318, 58] on span "Chọn chuyến" at bounding box center [286, 58] width 68 height 18
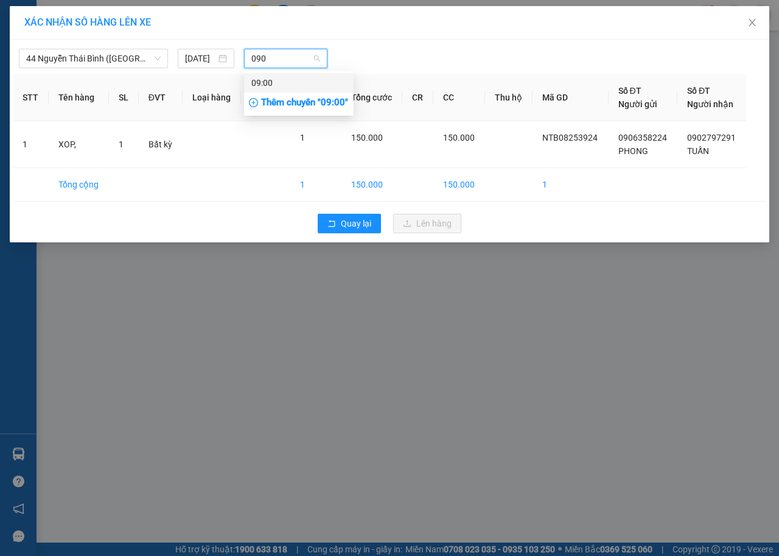
type input "0900"
click at [315, 82] on div "09:00" at bounding box center [299, 82] width 95 height 13
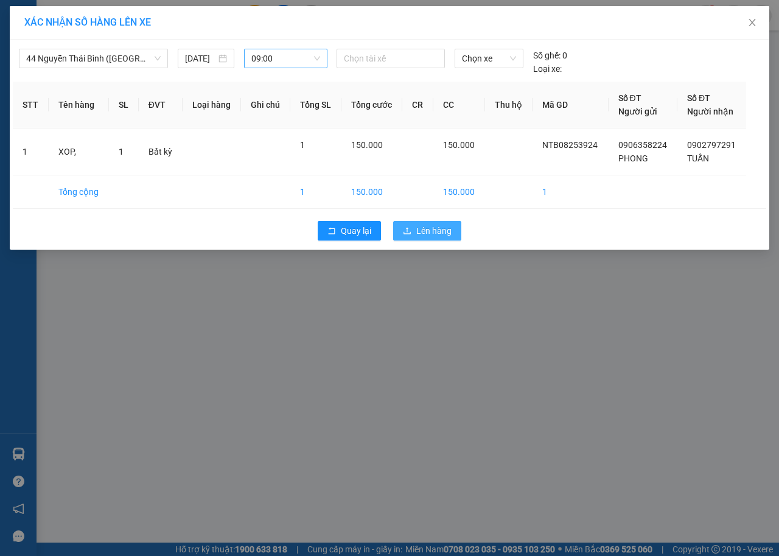
click at [413, 229] on button "Lên hàng" at bounding box center [427, 230] width 68 height 19
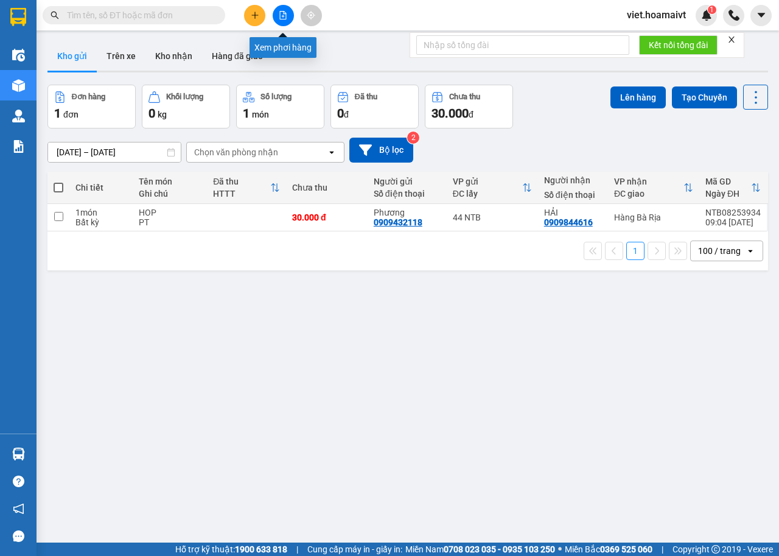
click at [280, 20] on button at bounding box center [283, 15] width 21 height 21
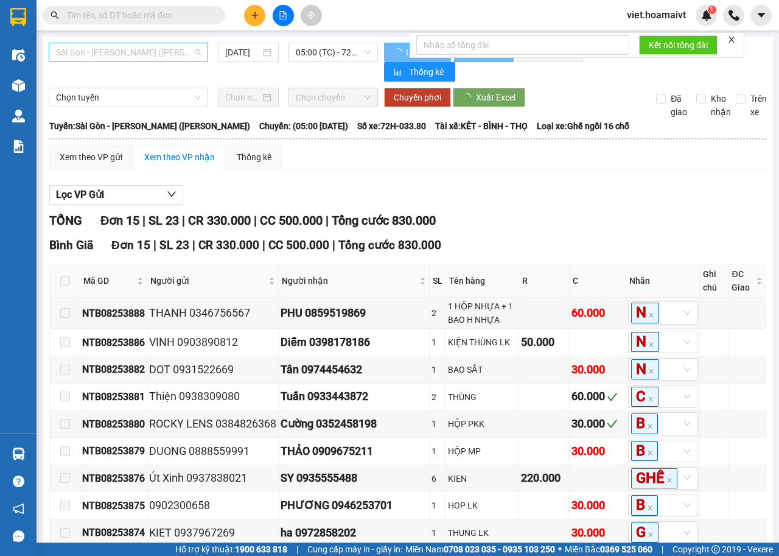
click at [164, 51] on span "Sài Gòn - [PERSON_NAME] ([PERSON_NAME])" at bounding box center [128, 52] width 145 height 18
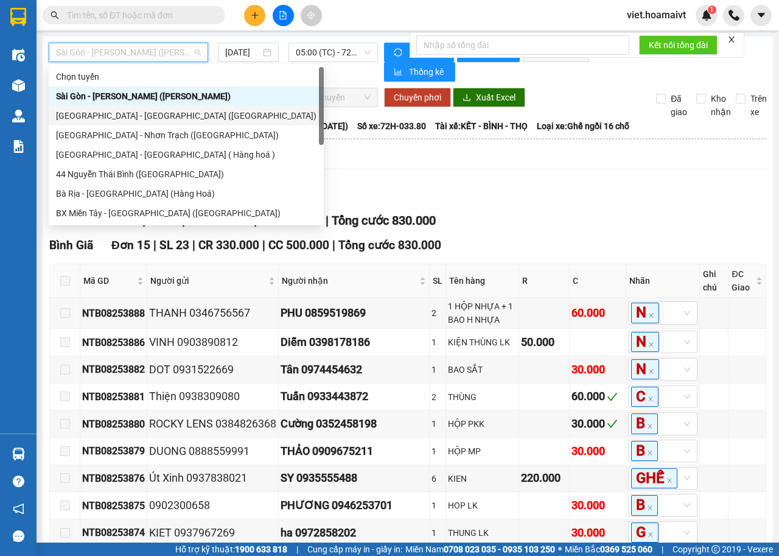
click at [133, 113] on div "[GEOGRAPHIC_DATA] - [GEOGRAPHIC_DATA] ([GEOGRAPHIC_DATA])" at bounding box center [186, 115] width 261 height 13
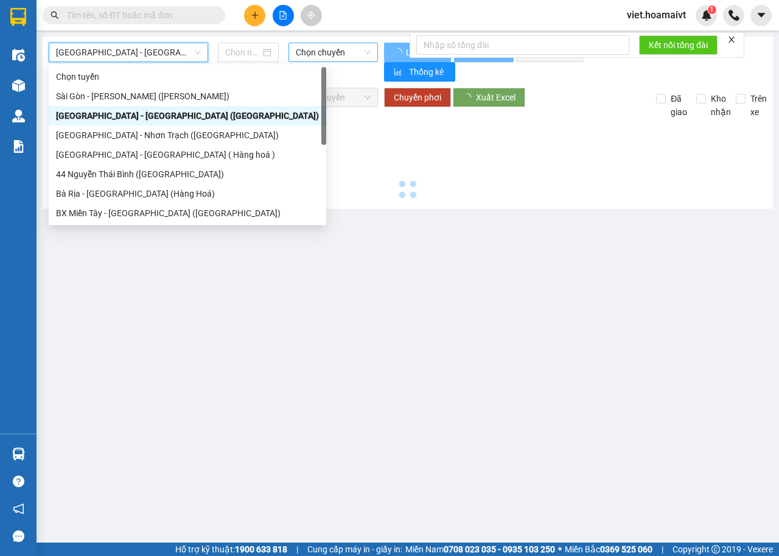
type input "[DATE]"
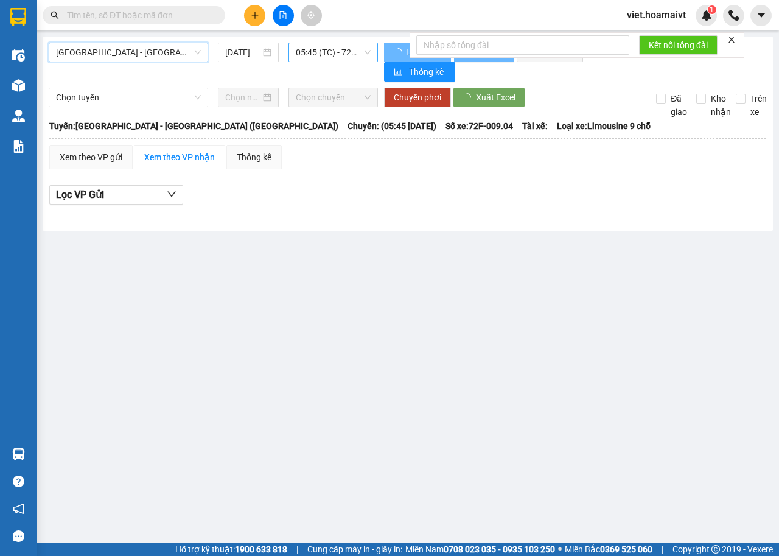
click at [303, 56] on span "05:45 (TC) - 72F-009.04" at bounding box center [333, 52] width 74 height 18
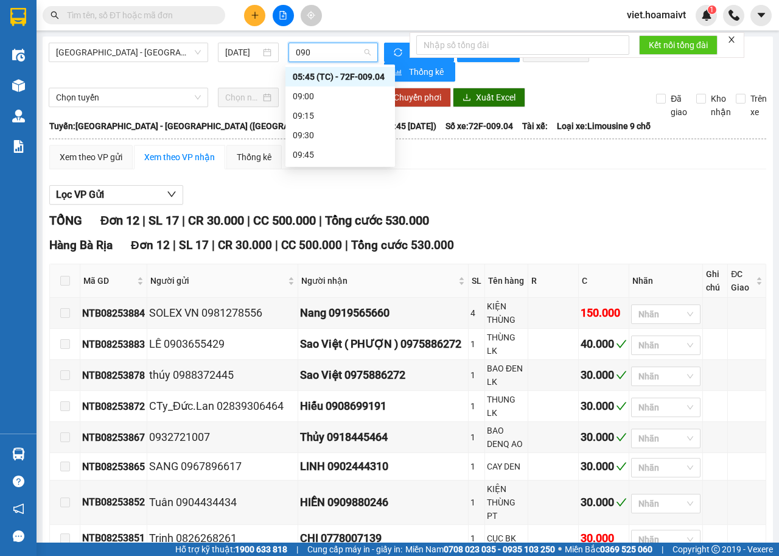
type input "0900"
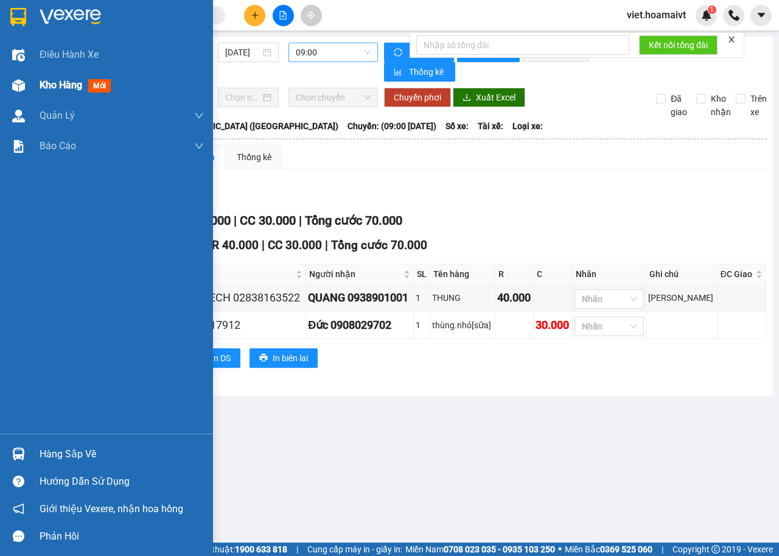
click at [76, 76] on div "Kho hàng mới" at bounding box center [122, 85] width 164 height 30
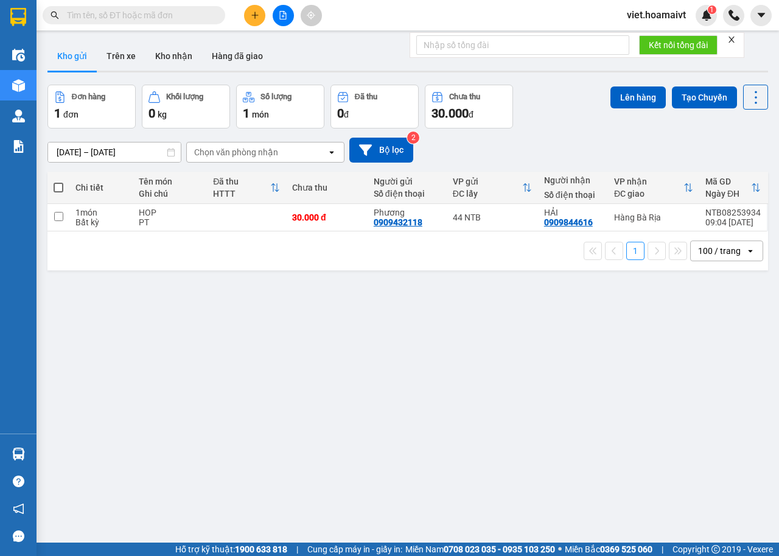
click at [730, 39] on icon "close" at bounding box center [732, 39] width 9 height 9
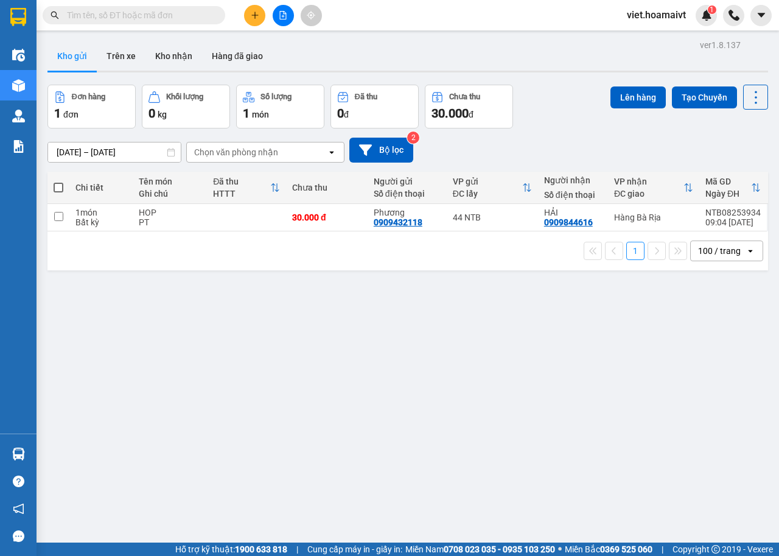
click at [252, 18] on icon "plus" at bounding box center [255, 15] width 9 height 9
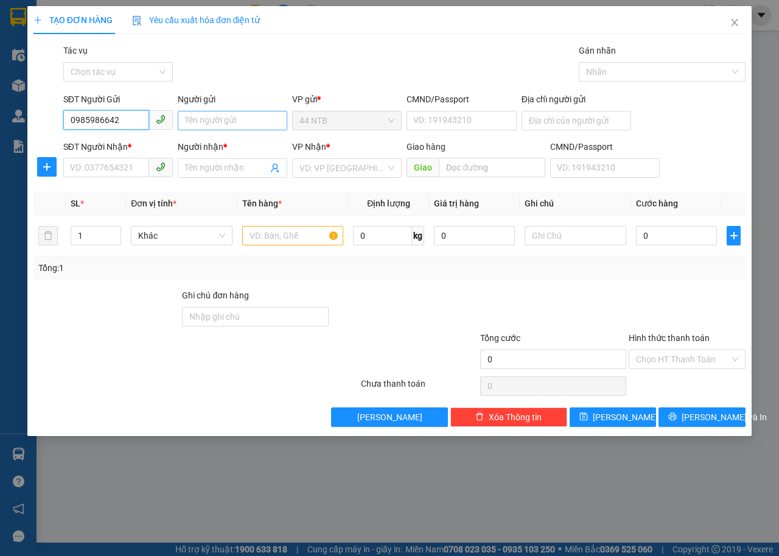
type input "0985986642"
click at [208, 121] on input "Người gửi" at bounding box center [233, 120] width 110 height 19
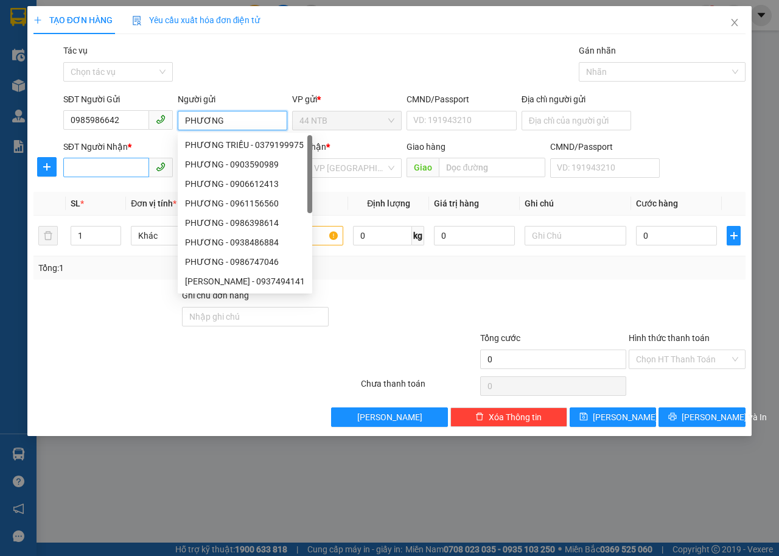
type input "PHƯƠNG"
click at [118, 171] on input "SĐT Người Nhận *" at bounding box center [106, 167] width 86 height 19
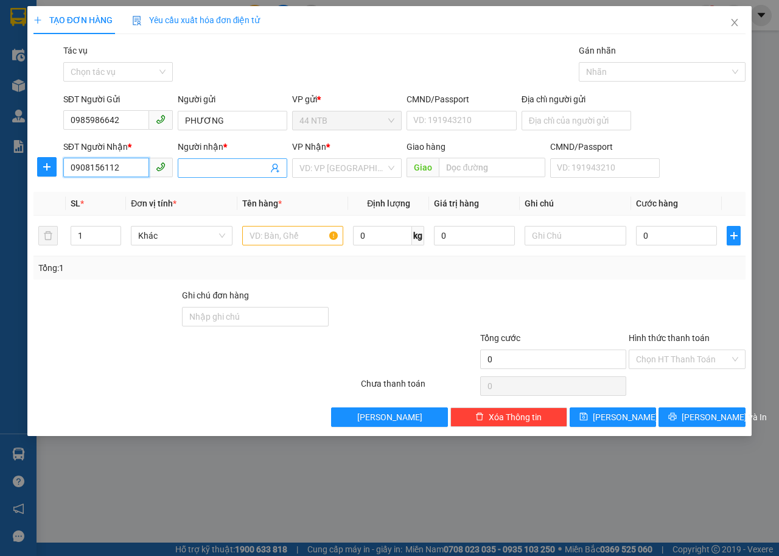
type input "0908156112"
click at [201, 168] on input "Người nhận *" at bounding box center [226, 167] width 83 height 13
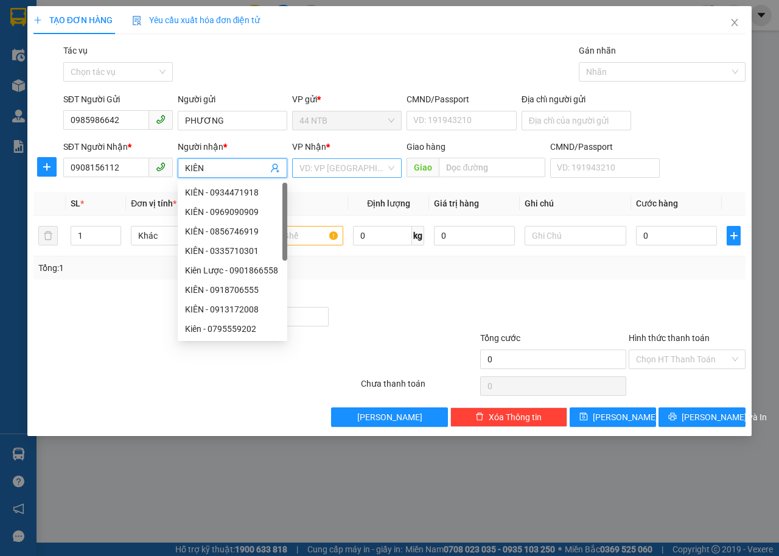
type input "KIÊN"
click at [331, 163] on input "search" at bounding box center [343, 168] width 86 height 18
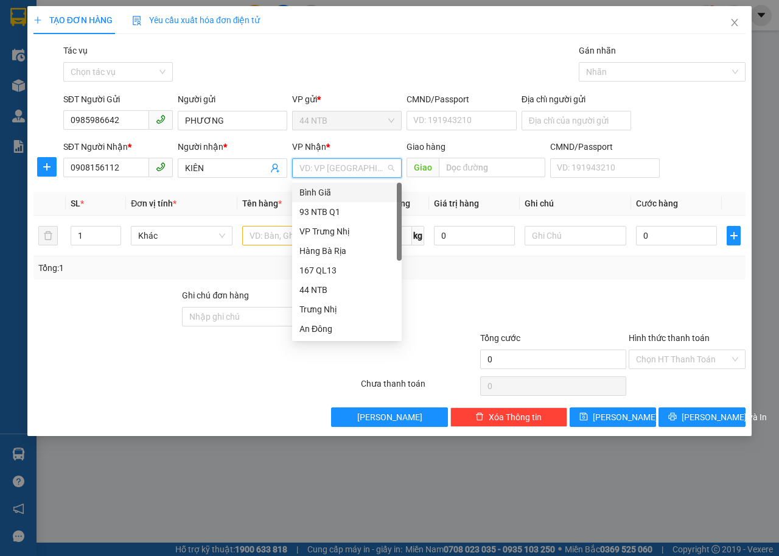
click at [333, 193] on div "Bình Giã" at bounding box center [347, 192] width 95 height 13
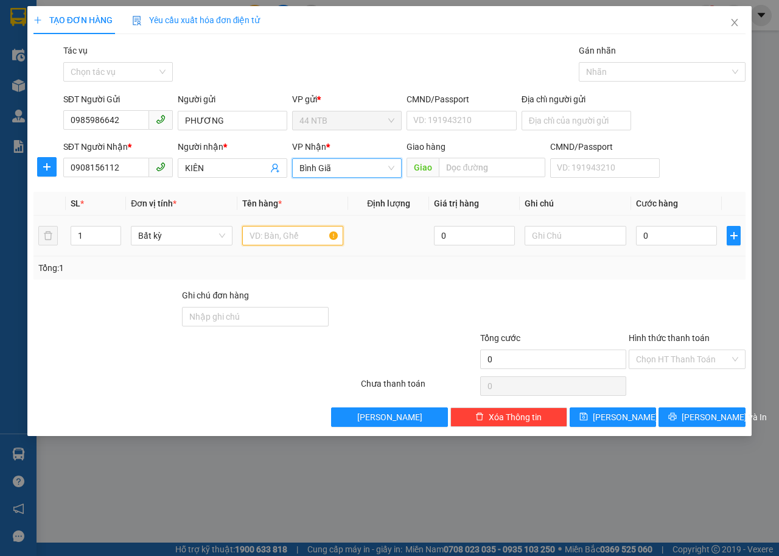
click at [267, 240] on input "text" at bounding box center [293, 235] width 102 height 19
type input "TÚI ĐỎ"
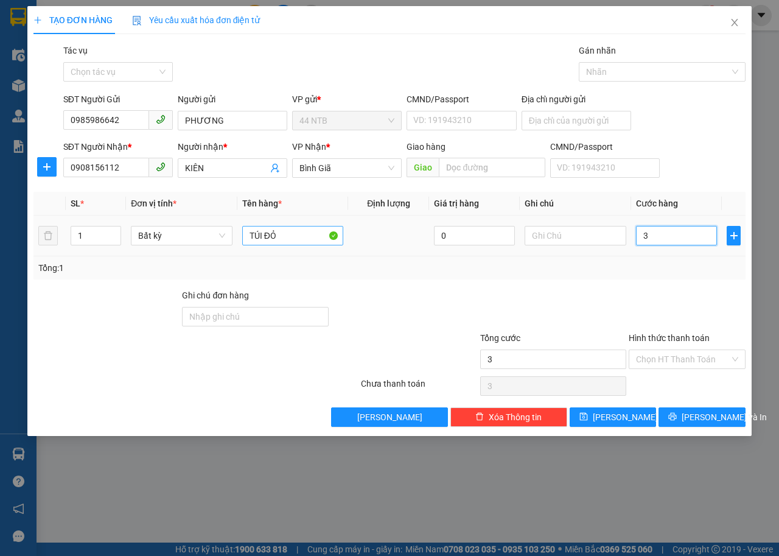
type input "3"
type input "30"
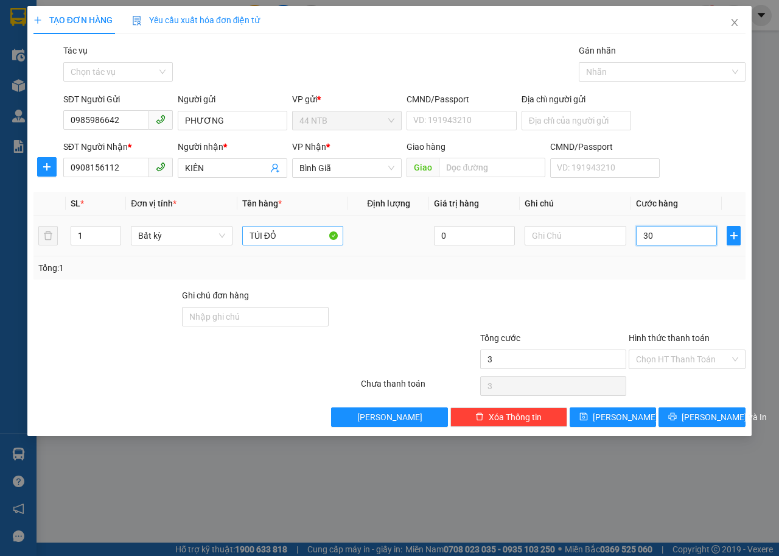
type input "30"
type input "30.000"
click at [567, 233] on input "text" at bounding box center [576, 235] width 102 height 19
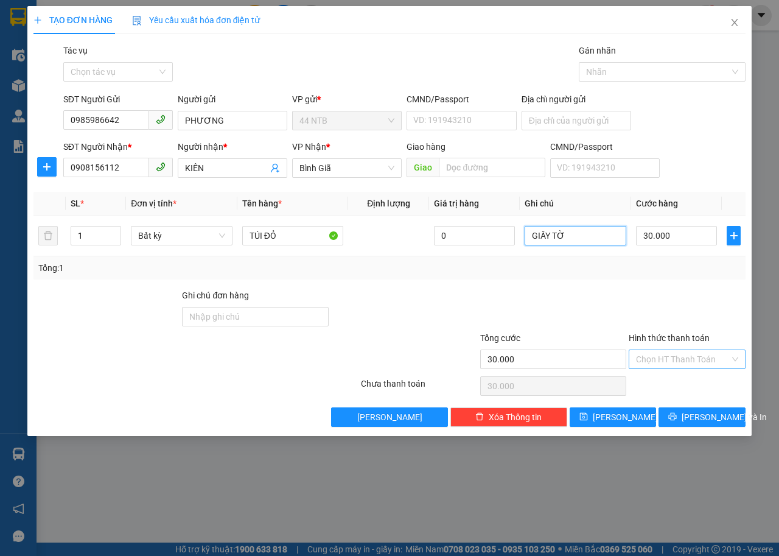
type input "GIẤY TỜ"
click at [680, 359] on input "Hình thức thanh toán" at bounding box center [683, 359] width 94 height 18
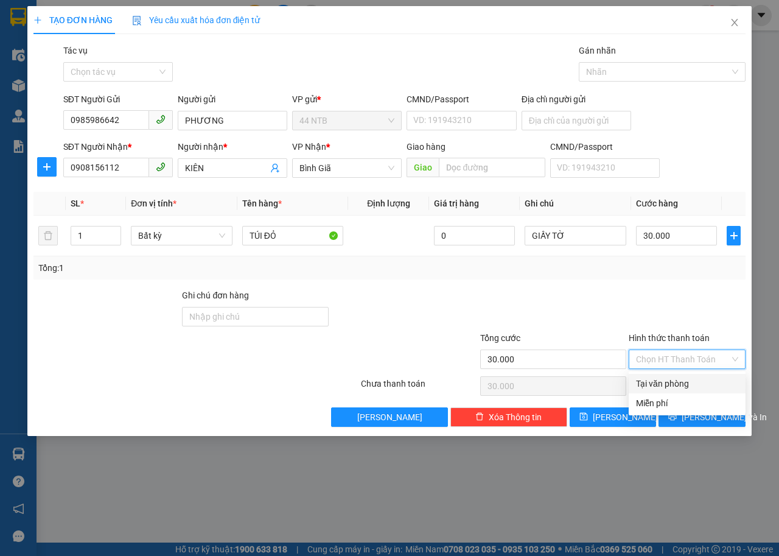
click at [669, 390] on div "Tại văn phòng" at bounding box center [687, 383] width 102 height 13
type input "0"
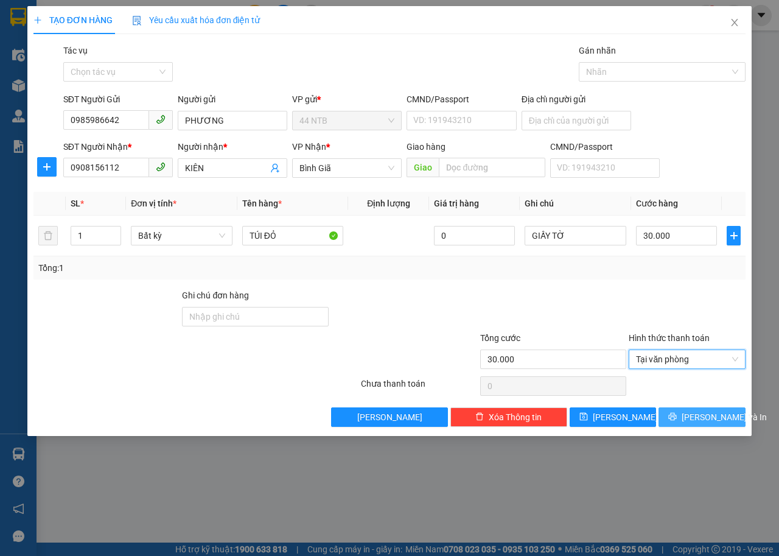
click at [703, 412] on span "Lưu và In" at bounding box center [724, 416] width 85 height 13
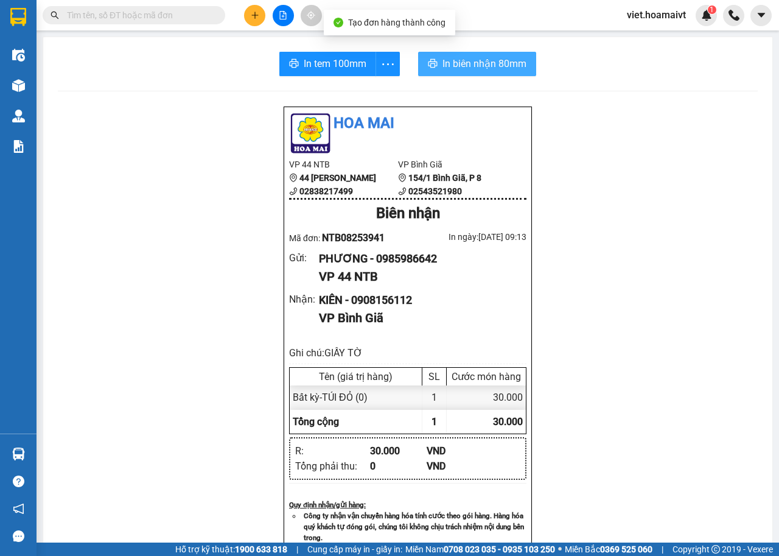
click at [454, 66] on span "In biên nhận 80mm" at bounding box center [485, 63] width 84 height 15
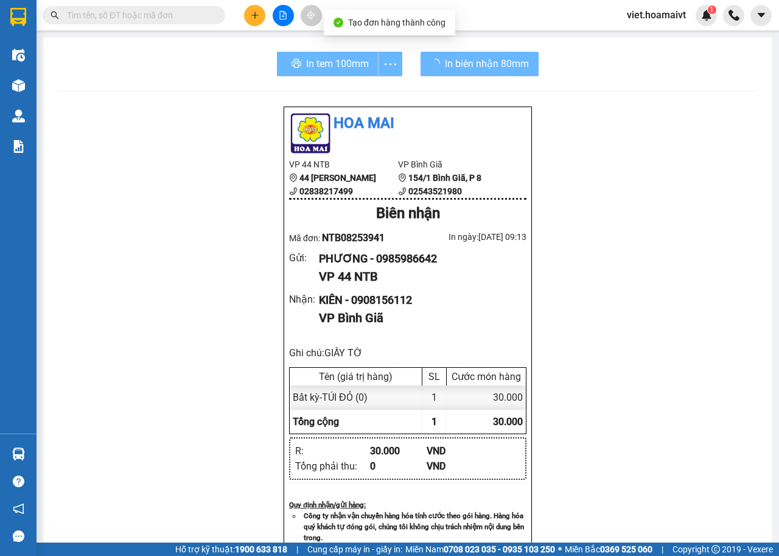
click at [326, 66] on div "In tem 100mm" at bounding box center [339, 64] width 125 height 24
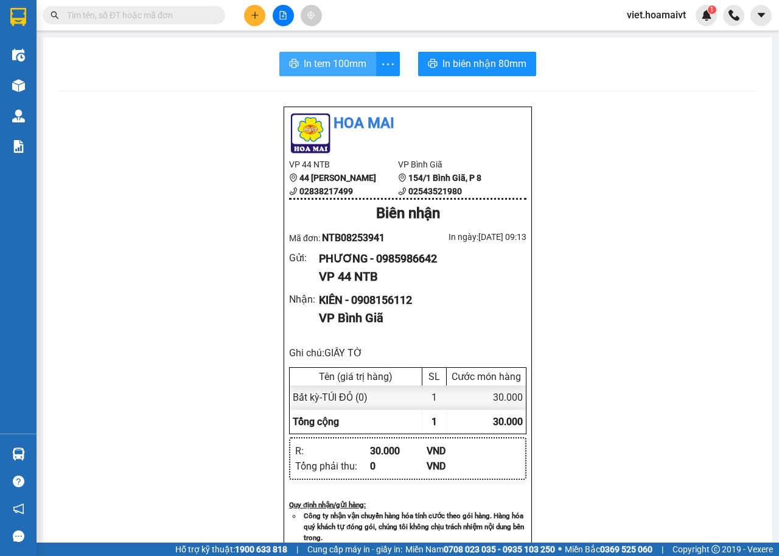
click at [331, 59] on span "In tem 100mm" at bounding box center [335, 63] width 63 height 15
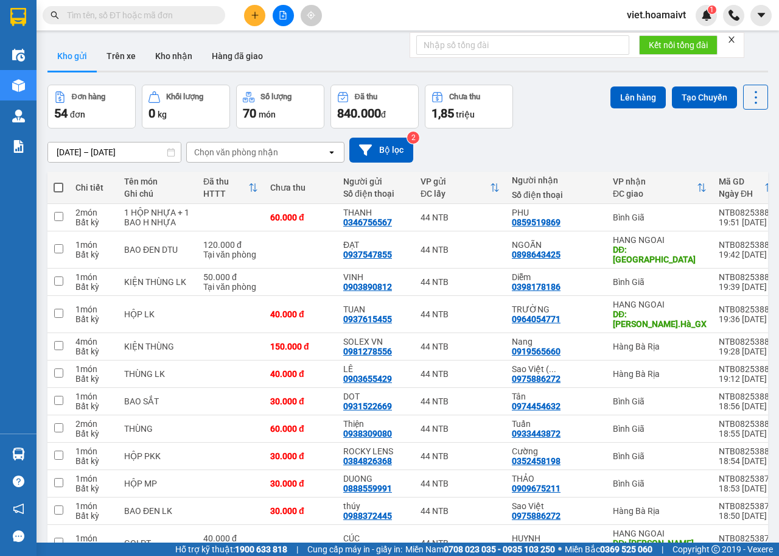
click at [236, 157] on div "Chọn văn phòng nhận" at bounding box center [236, 152] width 84 height 12
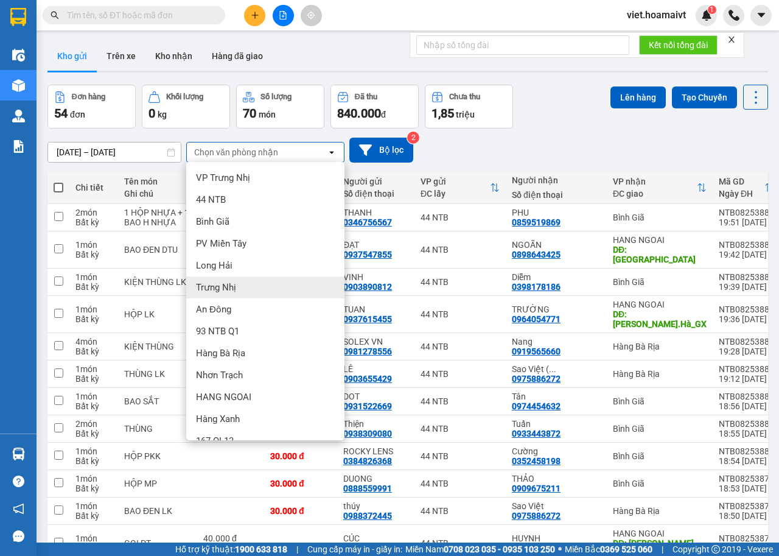
scroll to position [16, 0]
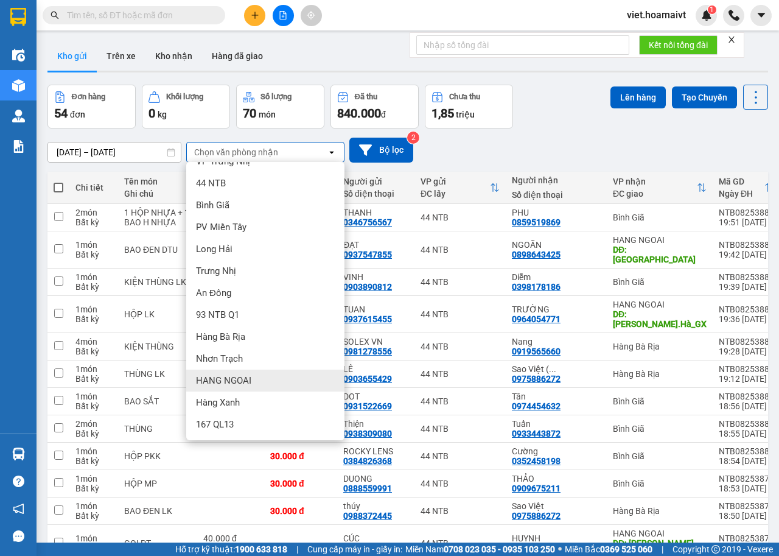
click at [256, 380] on div "HANG NGOAI" at bounding box center [265, 381] width 158 height 22
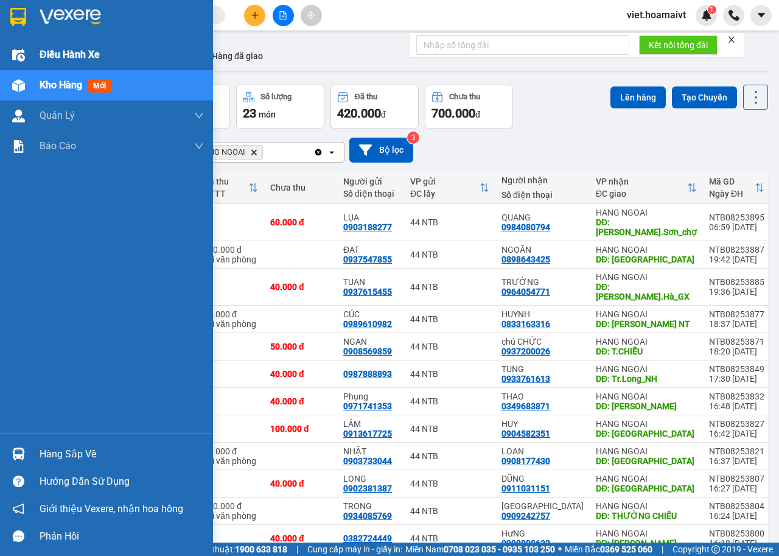
click at [72, 49] on span "Điều hành xe" at bounding box center [70, 54] width 60 height 15
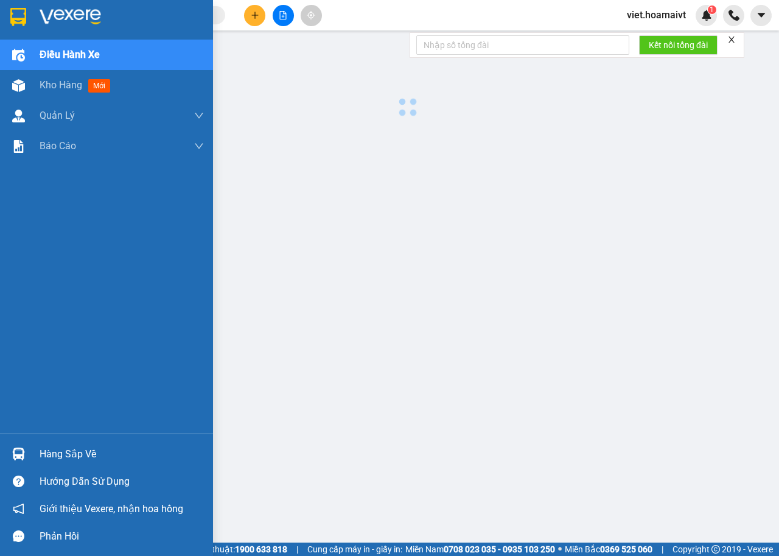
drag, startPoint x: 72, startPoint y: 49, endPoint x: 416, endPoint y: 54, distance: 344.1
click at [76, 49] on span "Điều hành xe" at bounding box center [70, 54] width 60 height 15
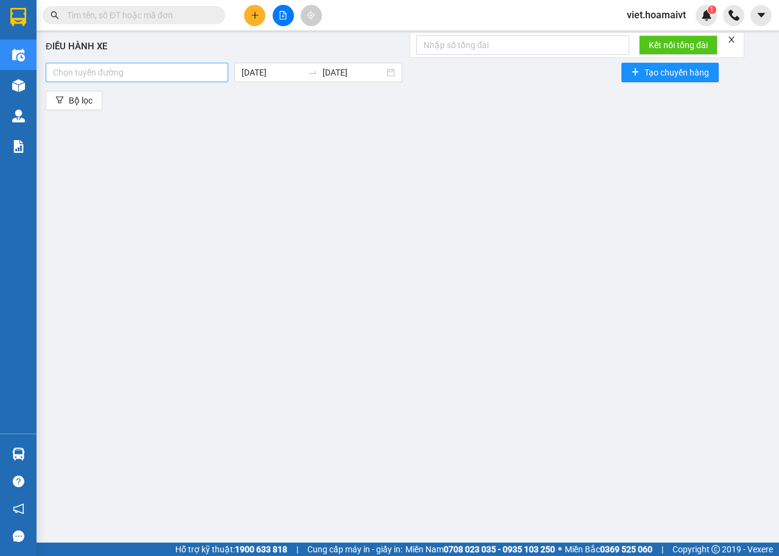
click at [183, 76] on div at bounding box center [137, 72] width 177 height 15
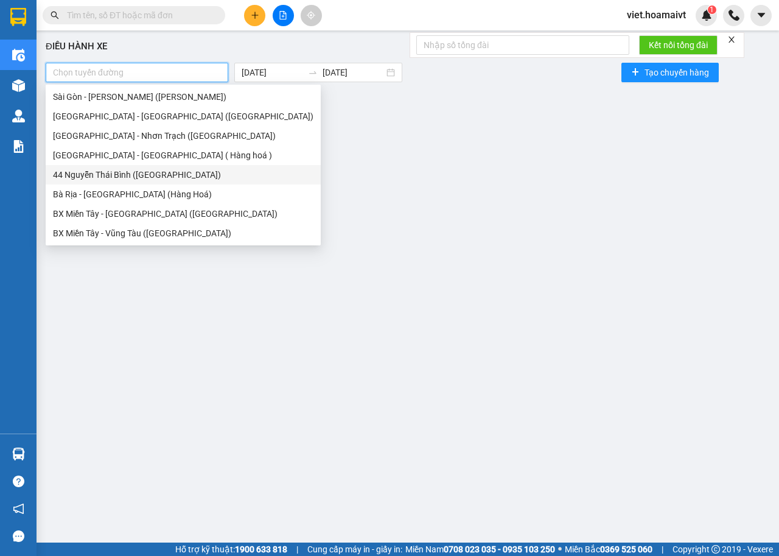
click at [111, 172] on div "44 Nguyễn Thái Bình ([GEOGRAPHIC_DATA])" at bounding box center [183, 174] width 261 height 13
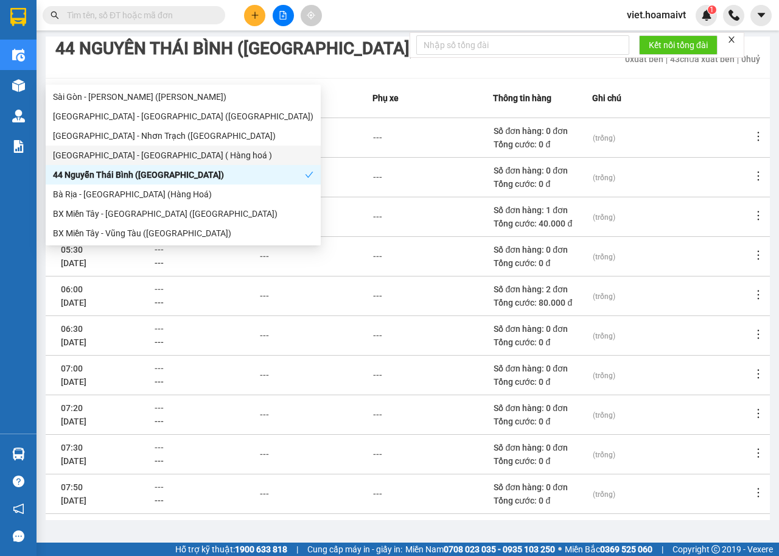
scroll to position [122, 0]
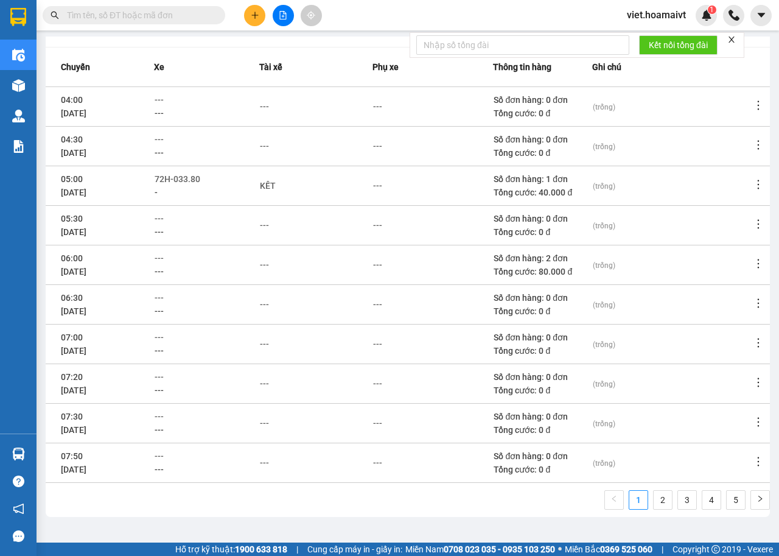
click at [713, 223] on div "(trống)" at bounding box center [672, 225] width 158 height 13
click at [753, 262] on icon "more" at bounding box center [759, 264] width 12 height 12
click at [728, 312] on span "Xem phơi" at bounding box center [718, 316] width 36 height 10
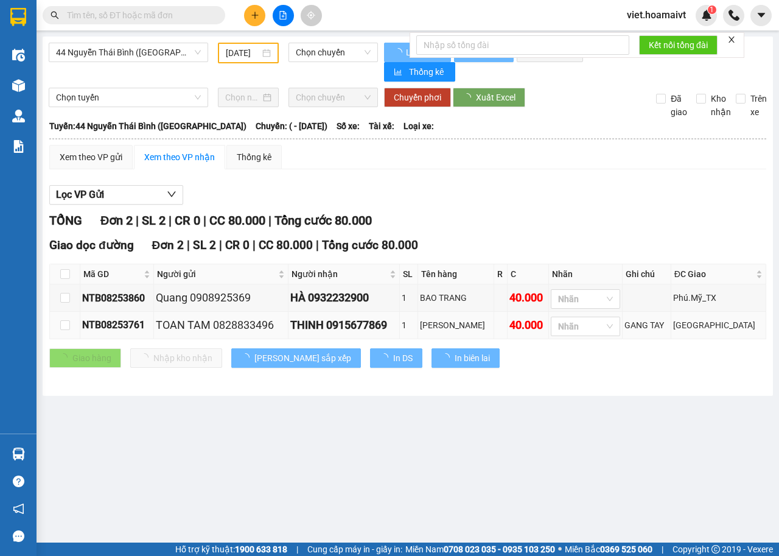
type input "[DATE]"
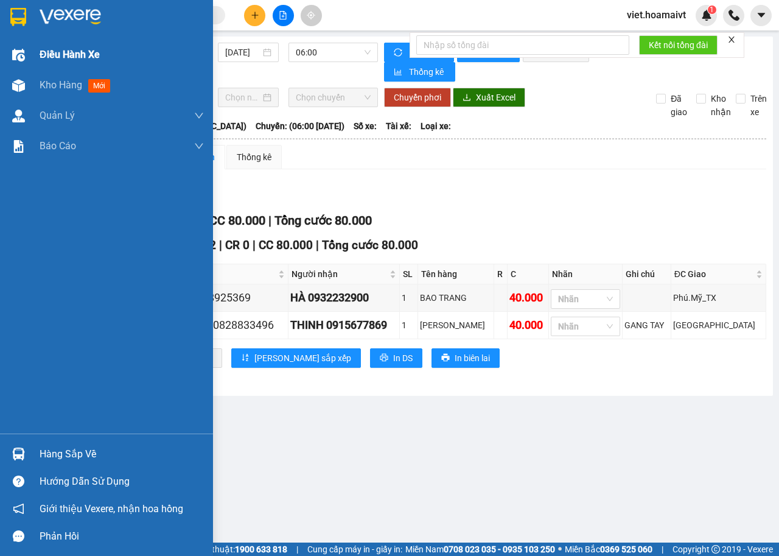
click at [79, 47] on span "Điều hành xe" at bounding box center [70, 54] width 60 height 15
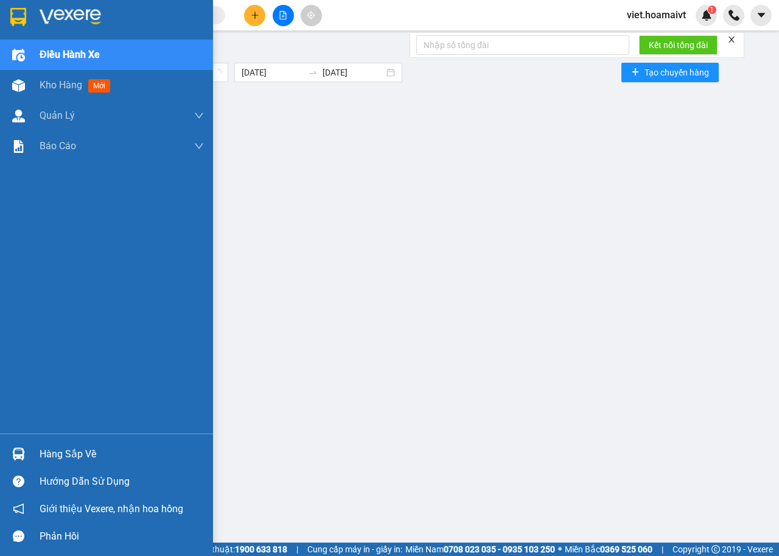
click at [79, 47] on span "Điều hành xe" at bounding box center [70, 54] width 60 height 15
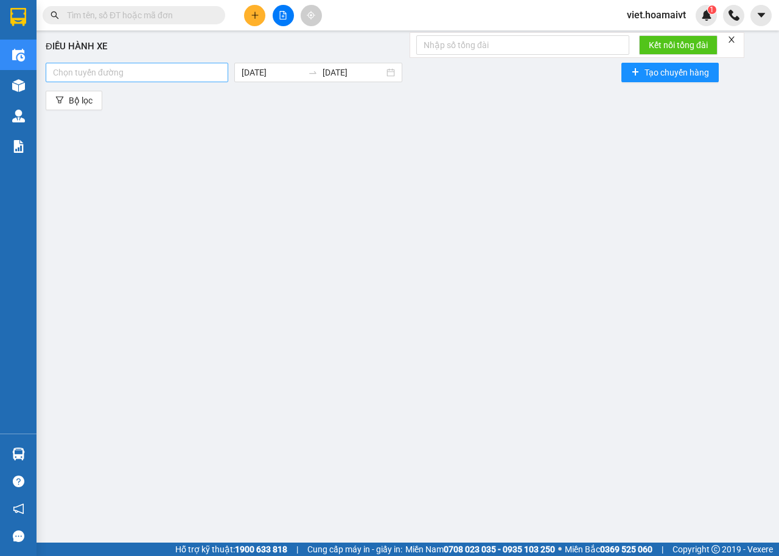
click at [157, 72] on div at bounding box center [137, 72] width 177 height 15
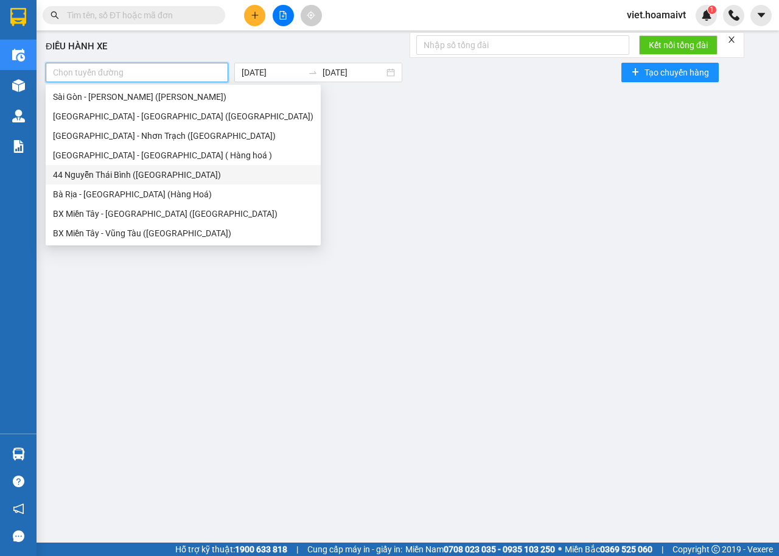
click at [118, 175] on div "44 Nguyễn Thái Bình ([GEOGRAPHIC_DATA])" at bounding box center [183, 174] width 261 height 13
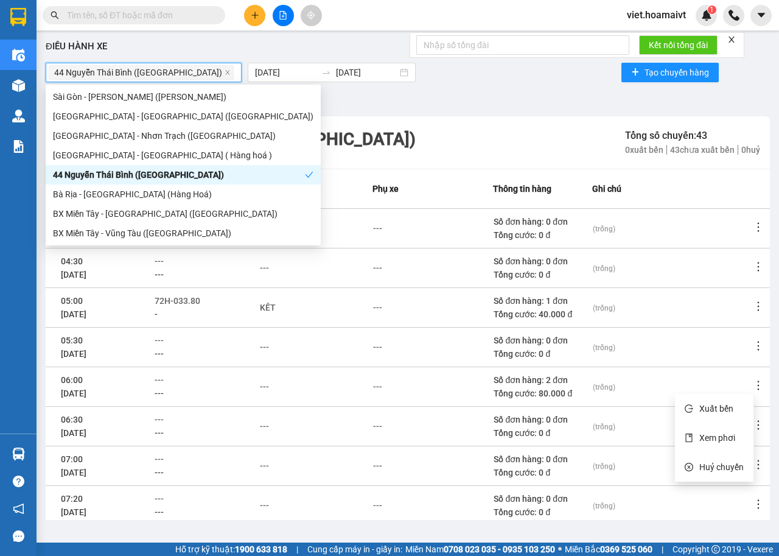
click at [758, 385] on icon "more" at bounding box center [759, 385] width 2 height 9
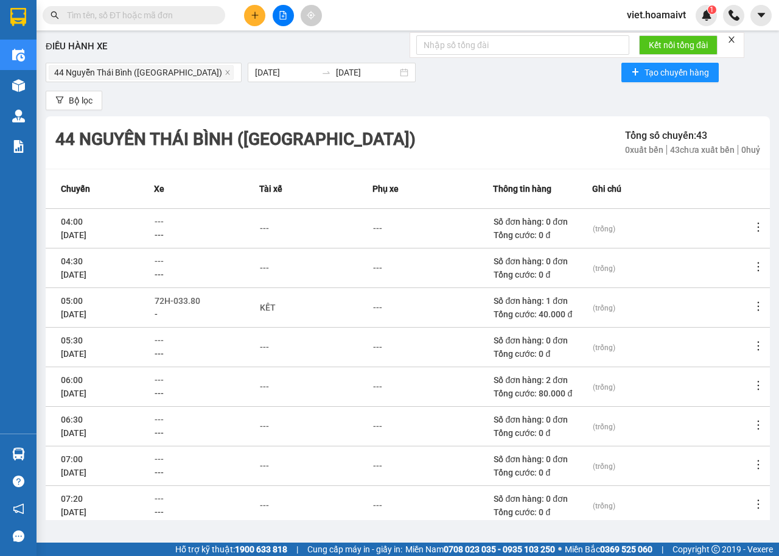
click at [163, 387] on div "---" at bounding box center [207, 393] width 104 height 13
click at [269, 385] on div "---" at bounding box center [264, 386] width 9 height 13
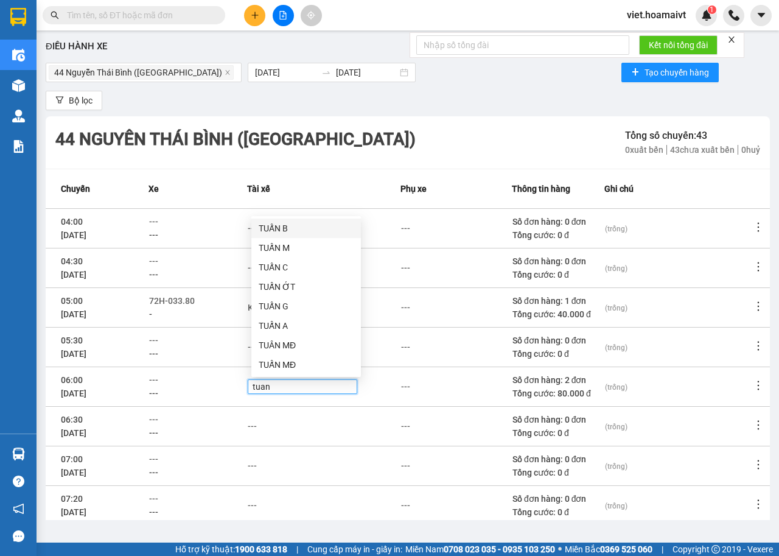
type input "tuan e"
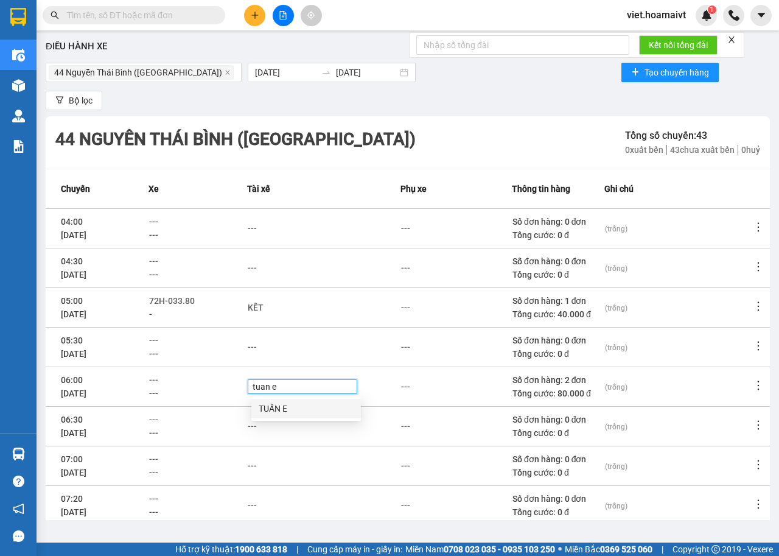
drag, startPoint x: 291, startPoint y: 406, endPoint x: 145, endPoint y: 373, distance: 149.7
click at [290, 406] on div "TUẤN E" at bounding box center [306, 408] width 95 height 13
click at [158, 378] on span "---" at bounding box center [153, 380] width 9 height 10
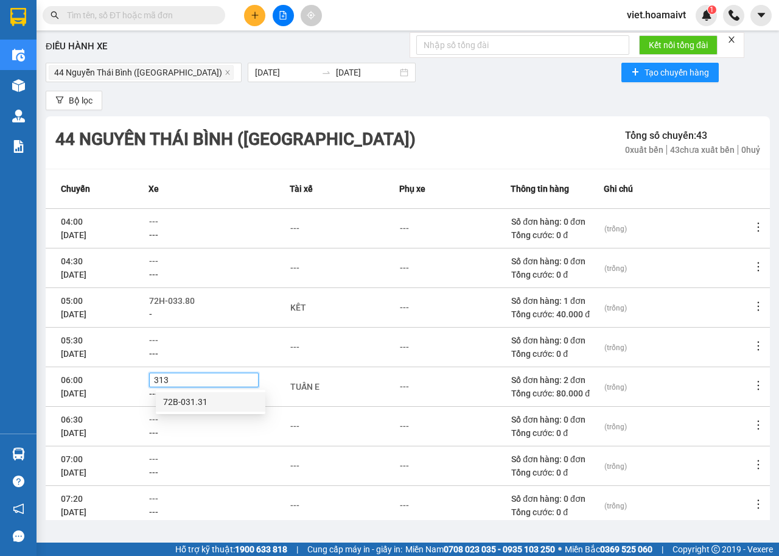
type input "3131"
click at [188, 404] on div "72B-031.31" at bounding box center [210, 401] width 95 height 13
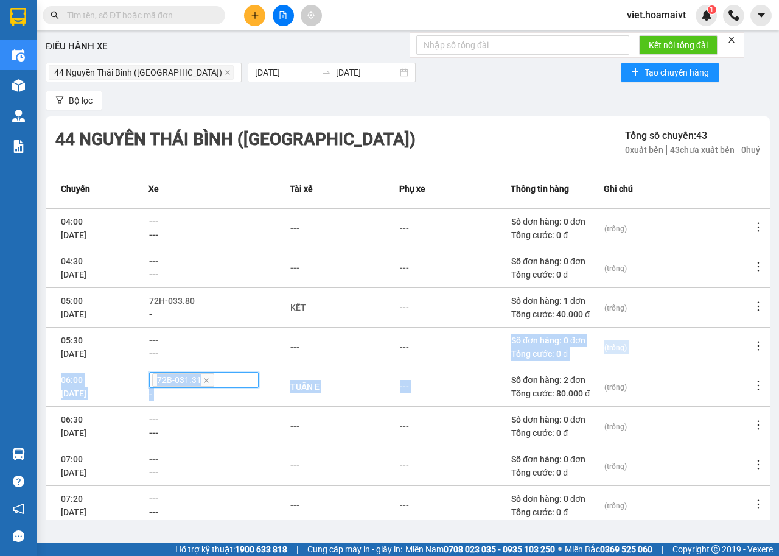
click at [482, 366] on tbody "04:00 [DATE] --- --- --- --- Số đơn hàng: 0 đơn Tổng cước: 0 đ (trống) 04:30 [D…" at bounding box center [408, 406] width 725 height 396
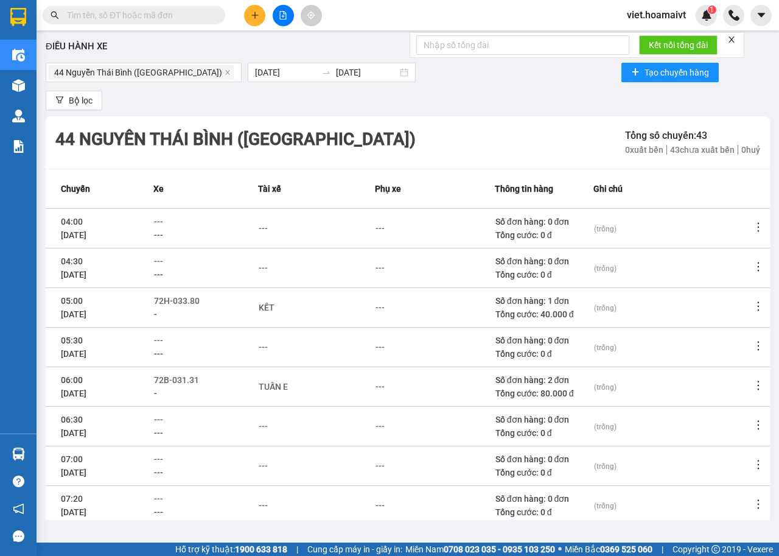
click at [413, 365] on td "---" at bounding box center [435, 347] width 120 height 40
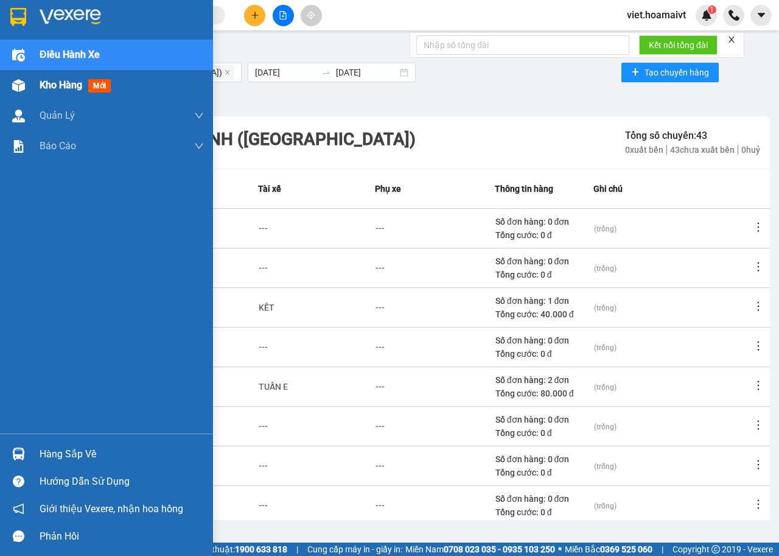
click at [75, 86] on span "Kho hàng" at bounding box center [61, 85] width 43 height 12
drag, startPoint x: 75, startPoint y: 86, endPoint x: 0, endPoint y: 206, distance: 141.4
click at [75, 86] on span "Kho hàng" at bounding box center [61, 85] width 43 height 12
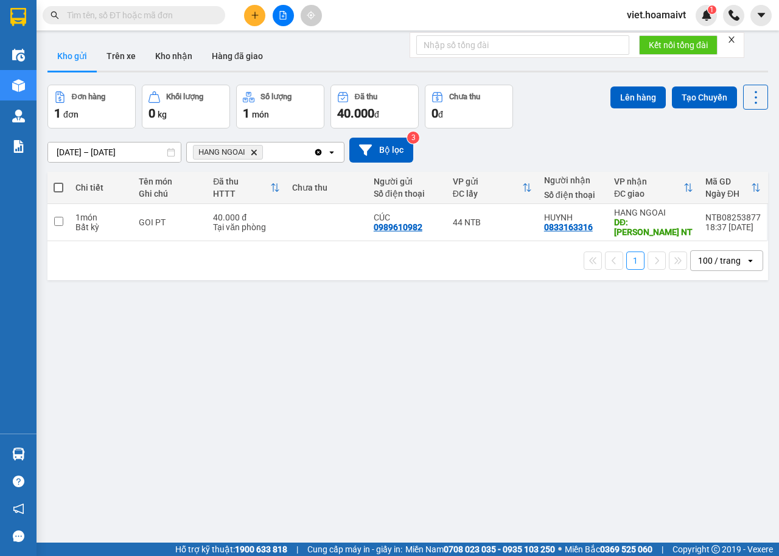
click at [257, 150] on icon "Delete" at bounding box center [253, 152] width 7 height 7
click at [257, 150] on div "Chọn văn phòng nhận" at bounding box center [236, 152] width 84 height 12
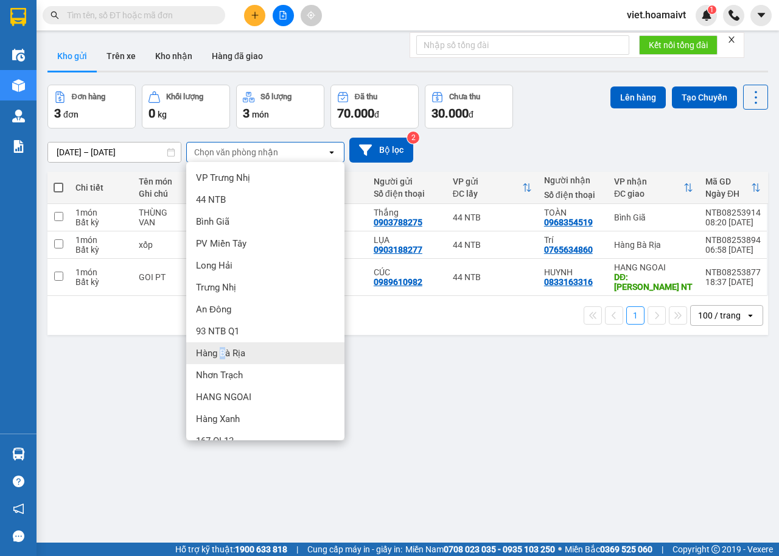
click at [223, 353] on span "Hàng Bà Rịa" at bounding box center [220, 353] width 49 height 12
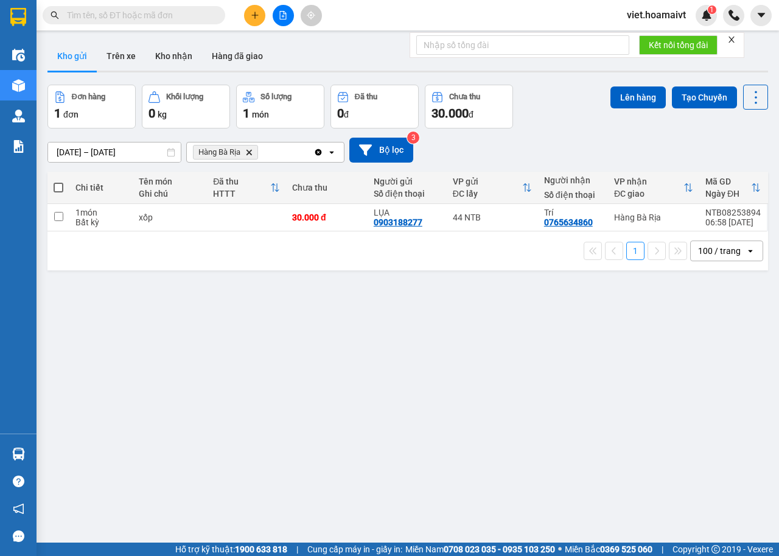
click at [246, 18] on button at bounding box center [254, 15] width 21 height 21
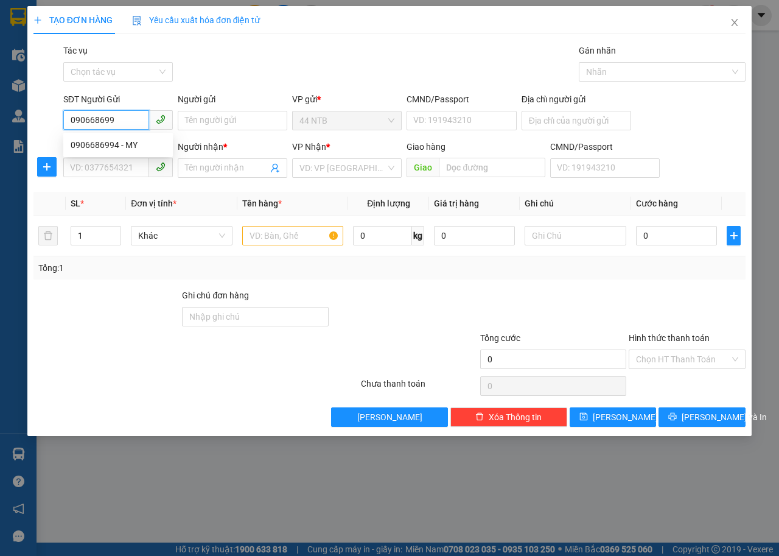
type input "0906686994"
click at [123, 139] on div "0906686994 - MY" at bounding box center [118, 144] width 95 height 13
type input "MY"
type input "80 KÝ CON"
type input "0962404030"
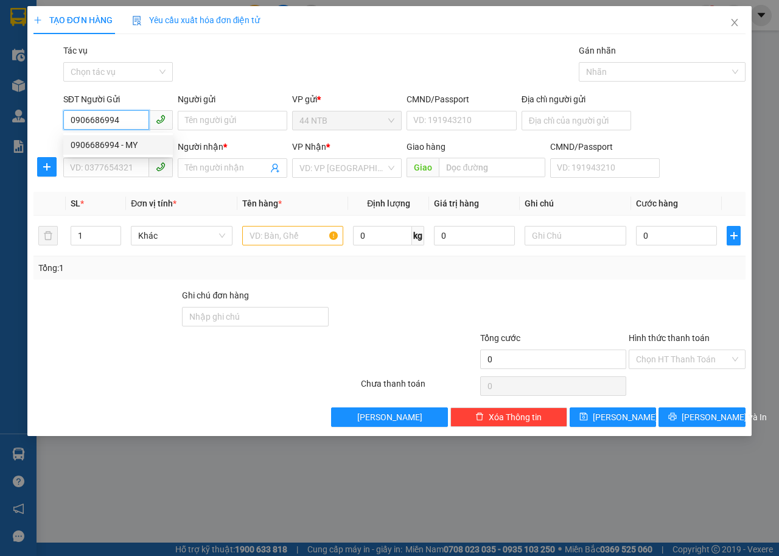
type input "TRUNG"
type input "GÒ GĂNG"
type input "0906686994"
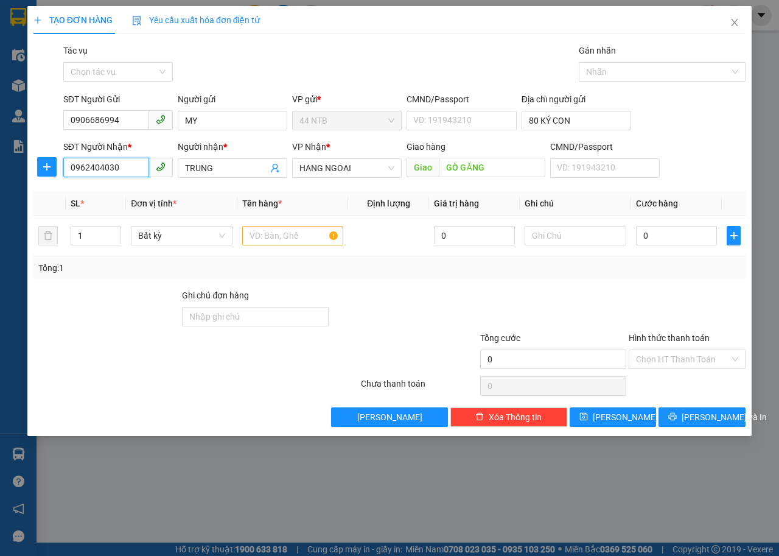
click at [129, 164] on input "0962404030" at bounding box center [106, 167] width 86 height 19
type input "0"
type input "0937960248"
click at [143, 199] on div "0937960248 - TRUNG" at bounding box center [118, 192] width 95 height 13
type input "0937960248"
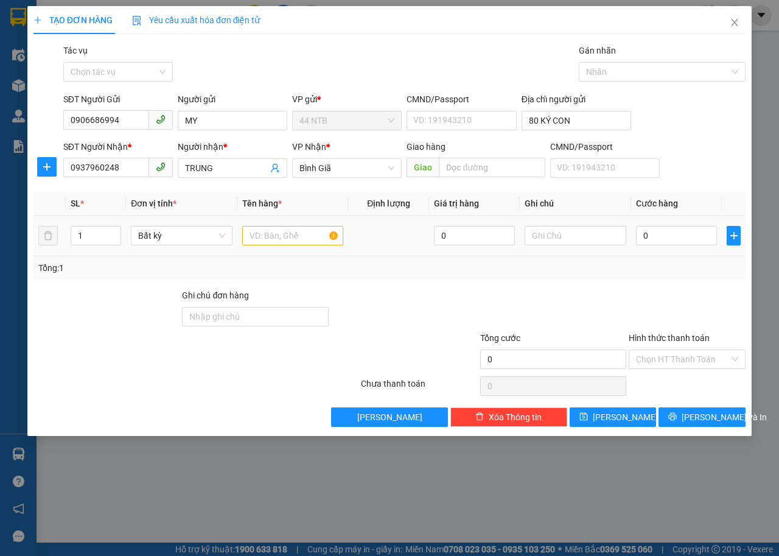
click at [299, 228] on td at bounding box center [293, 236] width 111 height 41
click at [295, 234] on input "text" at bounding box center [293, 235] width 102 height 19
type input "goi den,"
click at [688, 225] on div "0" at bounding box center [676, 235] width 81 height 24
click at [681, 231] on input "0" at bounding box center [676, 235] width 81 height 19
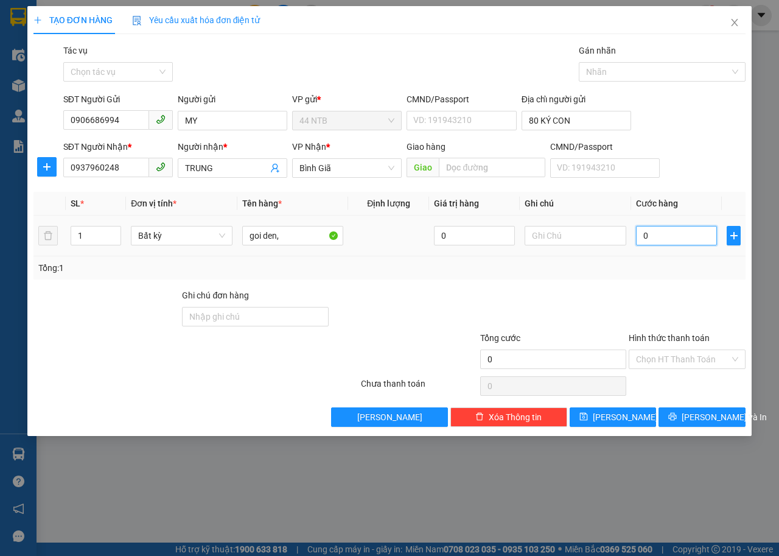
type input "3"
type input "30"
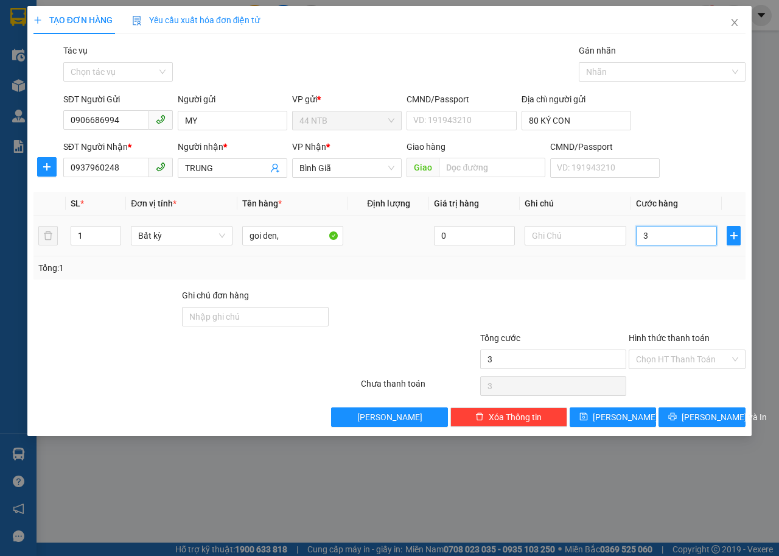
type input "30"
type input "30.000"
click at [567, 243] on input "text" at bounding box center [576, 235] width 102 height 19
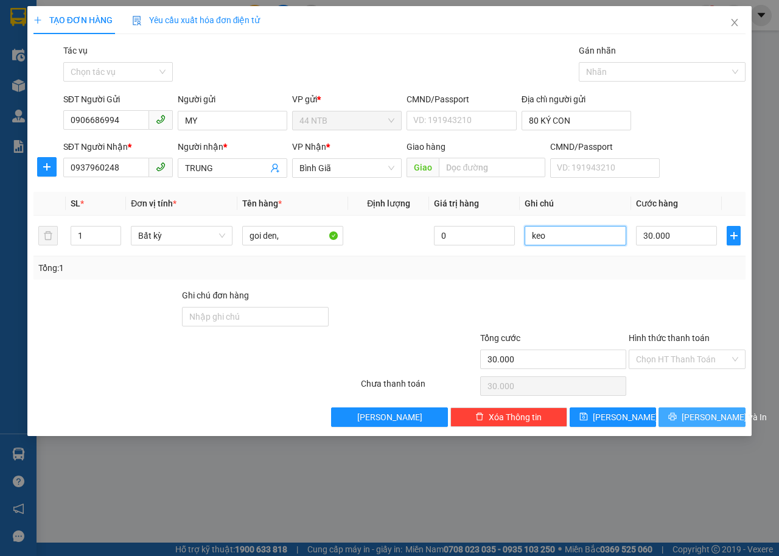
type input "keo"
click at [710, 411] on span "Lưu và In" at bounding box center [724, 416] width 85 height 13
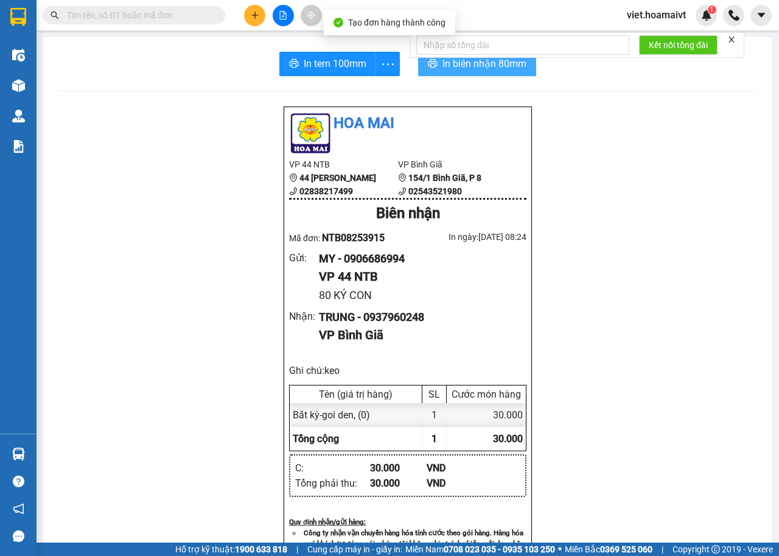
click at [455, 72] on button "In biên nhận 80mm" at bounding box center [477, 64] width 118 height 24
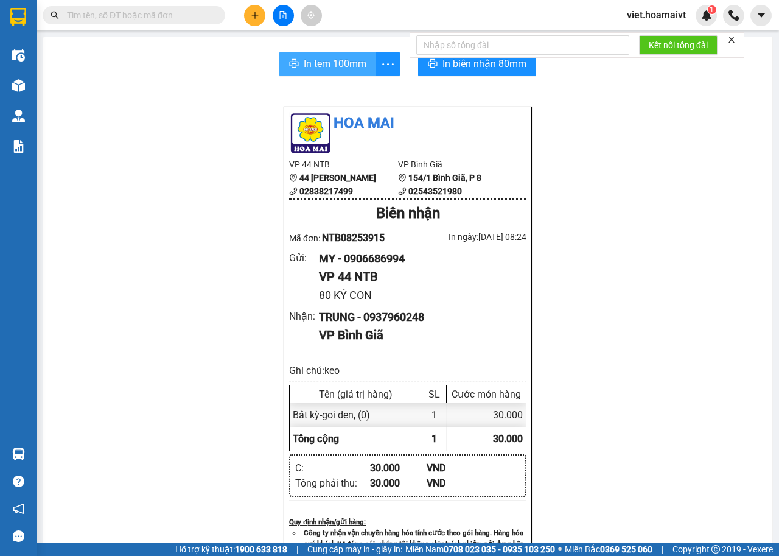
click at [332, 67] on span "In tem 100mm" at bounding box center [335, 63] width 63 height 15
click at [351, 58] on span "In tem 100mm" at bounding box center [335, 63] width 63 height 15
click at [258, 13] on icon "plus" at bounding box center [255, 15] width 9 height 9
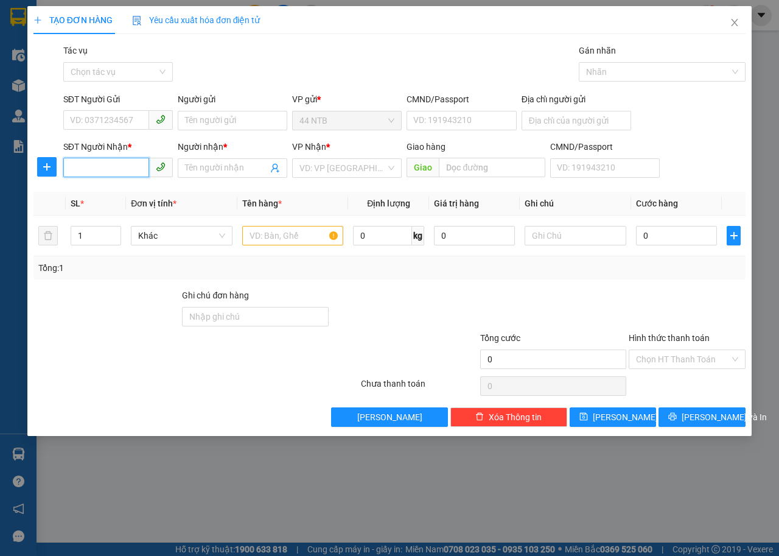
click at [116, 169] on input "SĐT Người Nhận *" at bounding box center [106, 167] width 86 height 19
type input "0792947676"
click at [158, 191] on div "0792947676 - TRƯỜNG" at bounding box center [118, 192] width 95 height 13
type input "TRƯỜNG"
type input "0792947676"
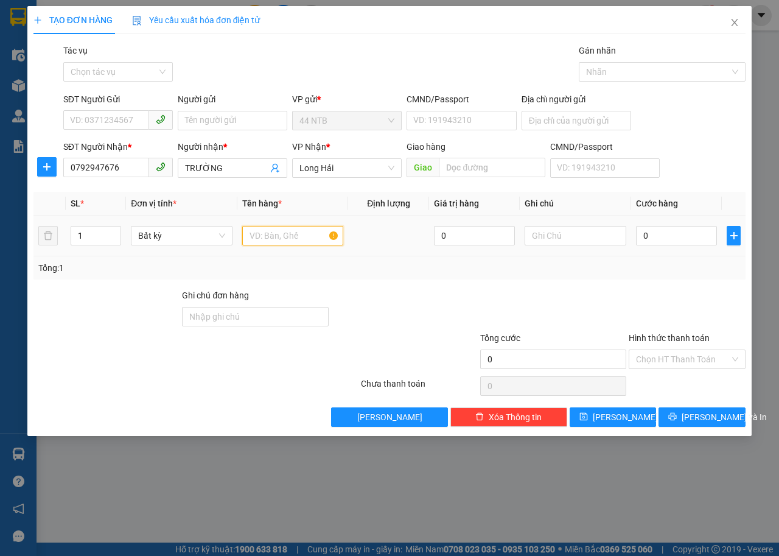
click at [300, 238] on input "text" at bounding box center [293, 235] width 102 height 19
type input "t"
type input "THUNG,"
click at [577, 232] on input "text" at bounding box center [576, 235] width 102 height 19
type input "THUOC"
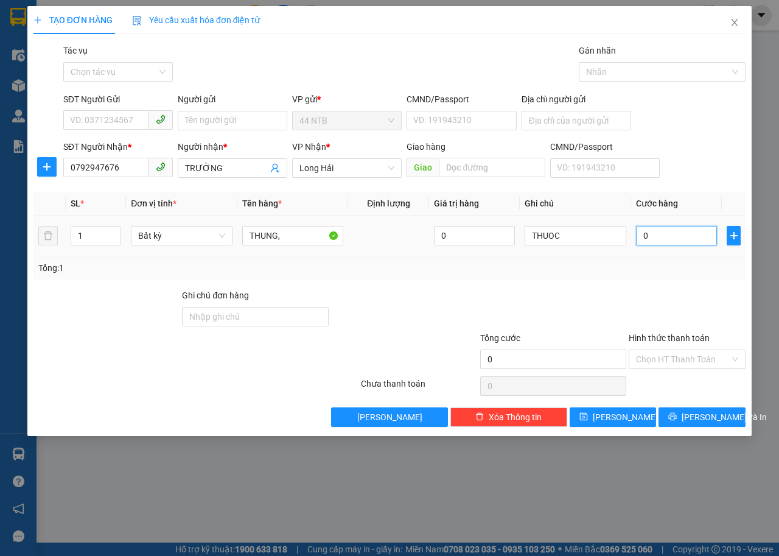
type input "3"
type input "30"
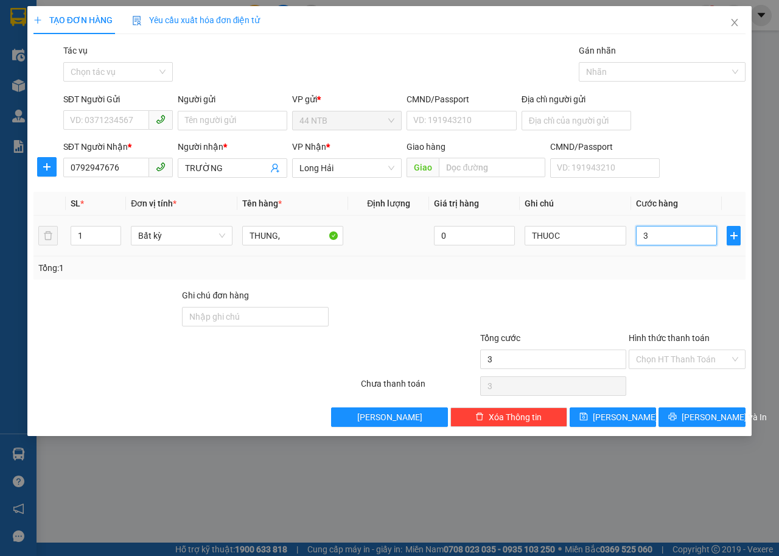
type input "30"
type input "30.000"
click at [91, 128] on input "SĐT Người Gửi" at bounding box center [106, 119] width 86 height 19
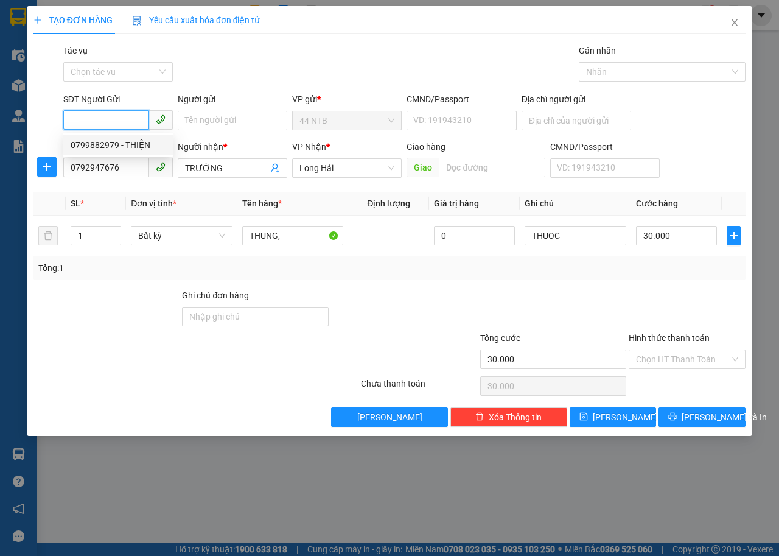
click at [149, 149] on div "0799882979 - THIỆN" at bounding box center [118, 144] width 95 height 13
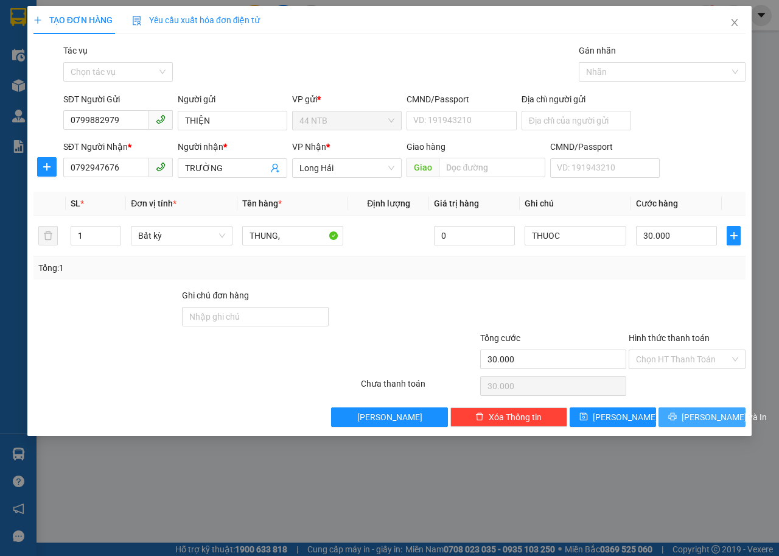
click at [705, 413] on span "Lưu và In" at bounding box center [724, 416] width 85 height 13
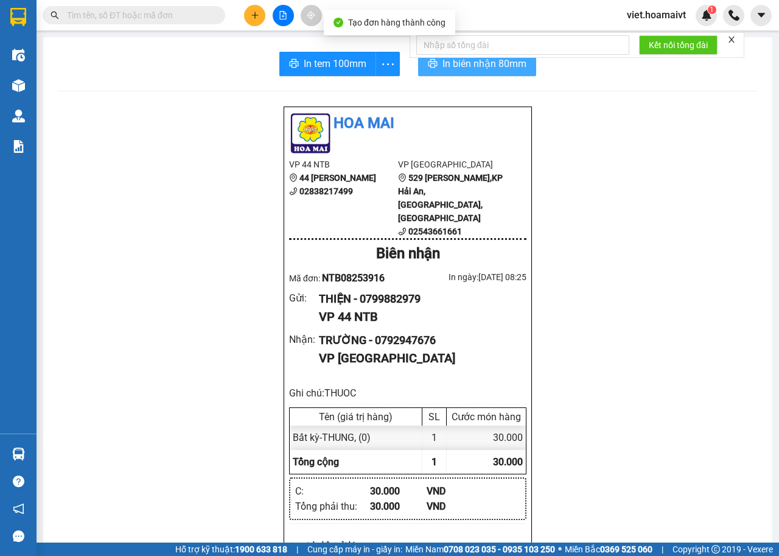
click at [443, 72] on button "In biên nhận 80mm" at bounding box center [477, 64] width 118 height 24
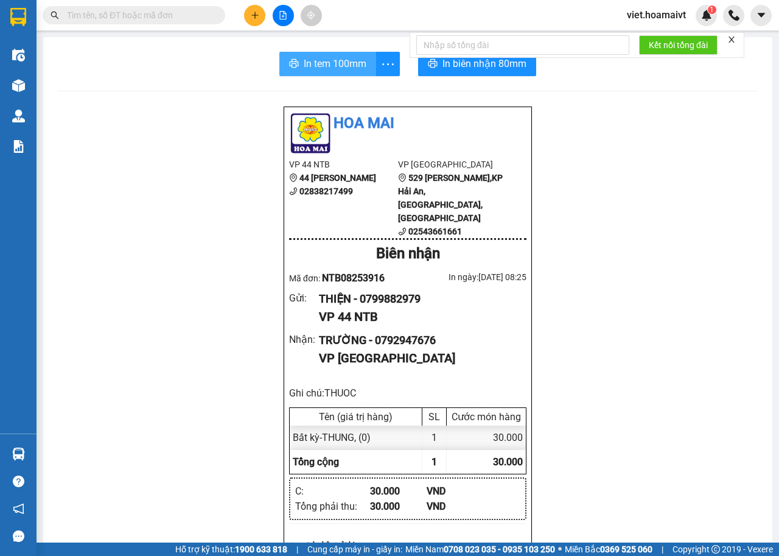
click at [319, 69] on span "In tem 100mm" at bounding box center [335, 63] width 63 height 15
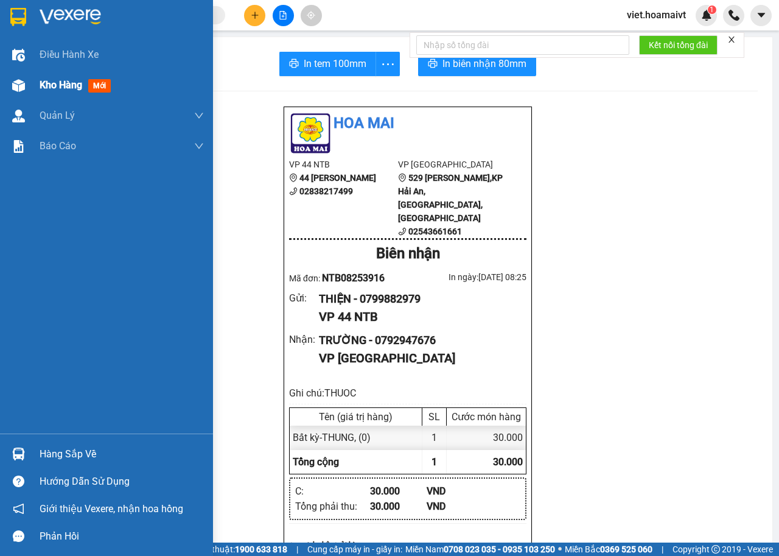
click at [58, 87] on span "Kho hàng" at bounding box center [61, 85] width 43 height 12
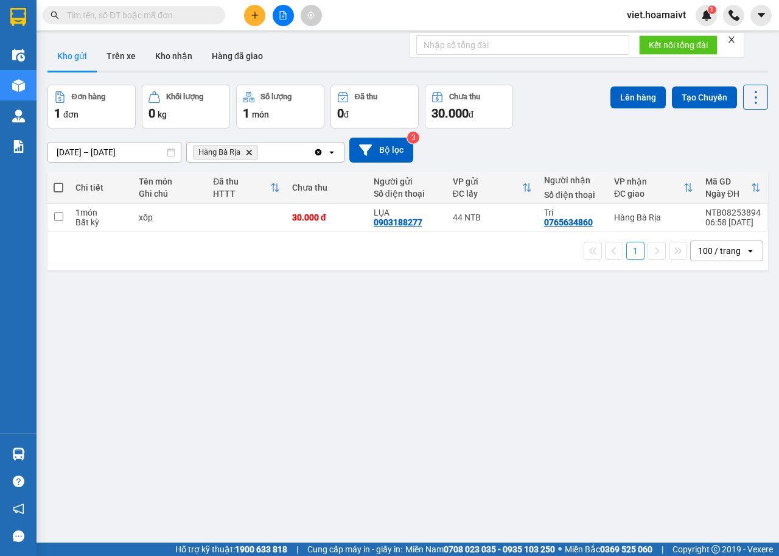
click at [248, 153] on icon "Hàng Bà Rịa, close by backspace" at bounding box center [249, 151] width 5 height 5
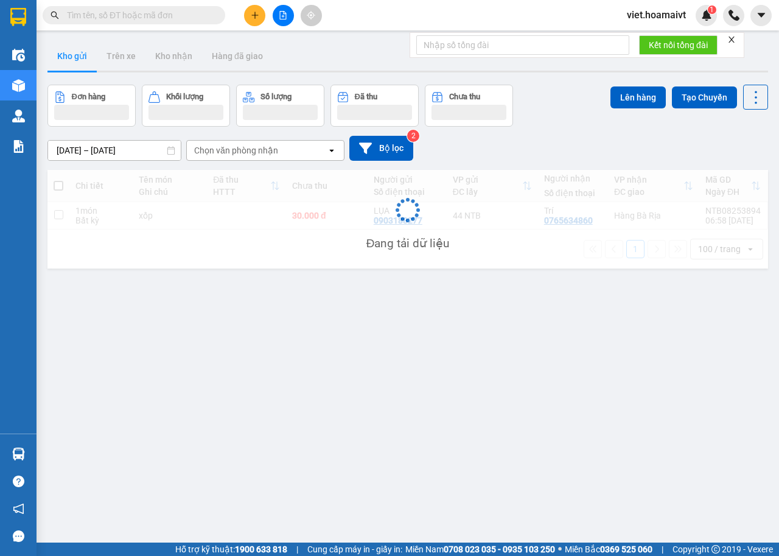
click at [248, 153] on div "Chọn văn phòng nhận" at bounding box center [236, 150] width 84 height 12
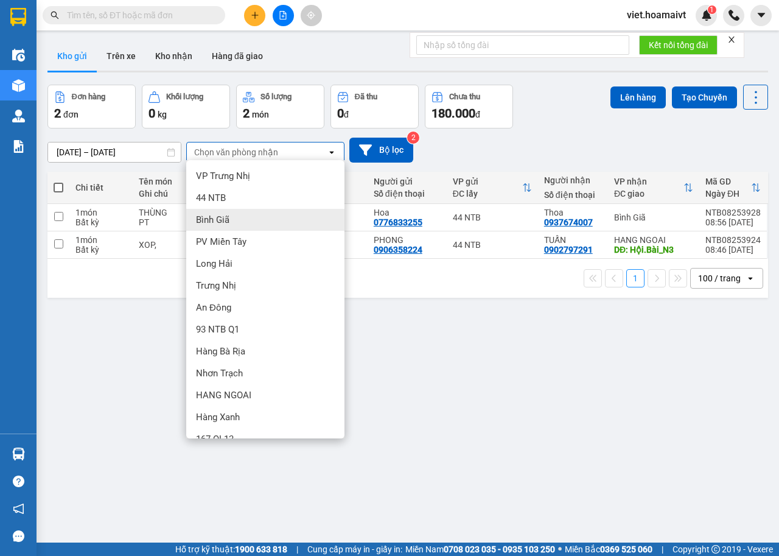
click at [299, 221] on div "Bình Giã" at bounding box center [265, 220] width 158 height 22
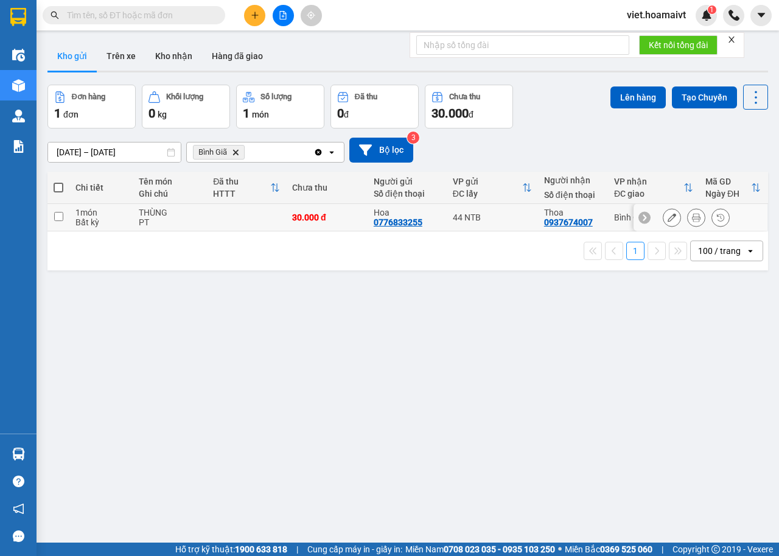
click at [692, 217] on icon at bounding box center [696, 217] width 9 height 9
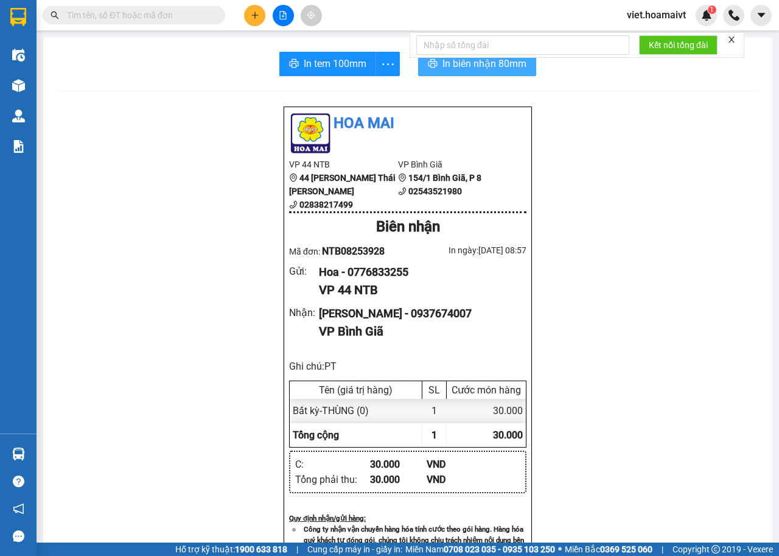
click at [465, 69] on span "In biên nhận 80mm" at bounding box center [485, 63] width 84 height 15
click at [314, 71] on span "In tem 100mm" at bounding box center [335, 63] width 63 height 15
